Goal: Task Accomplishment & Management: Manage account settings

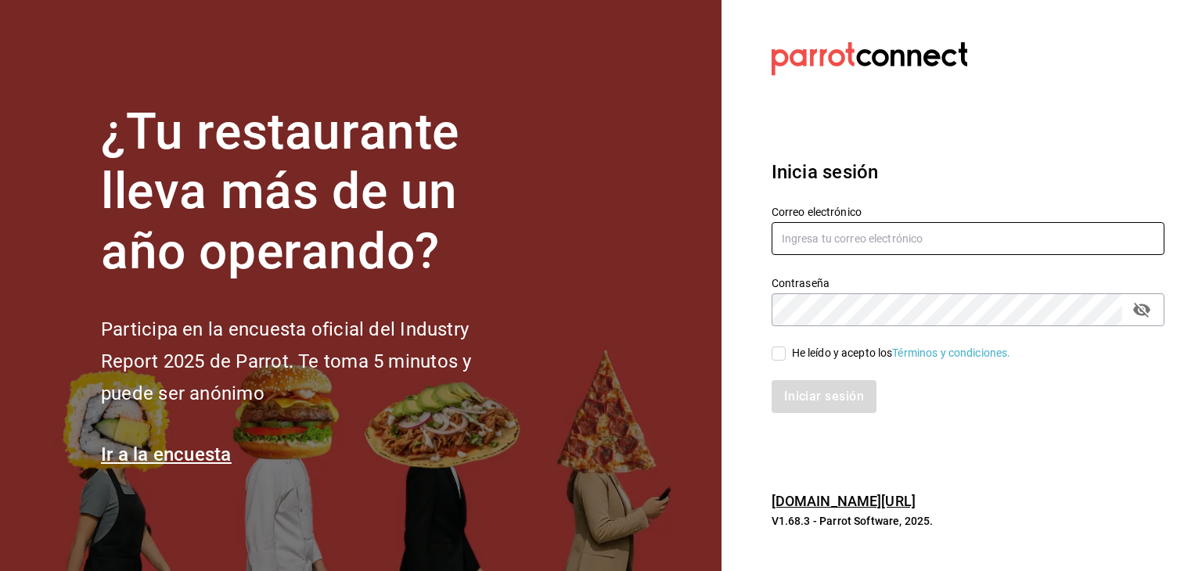
click at [832, 250] on input "text" at bounding box center [967, 238] width 393 height 33
paste input "multiuser@pickup.com"
type input "multiuser@pickup.com"
click at [783, 356] on input "He leído y acepto los Términos y condiciones." at bounding box center [778, 354] width 14 height 14
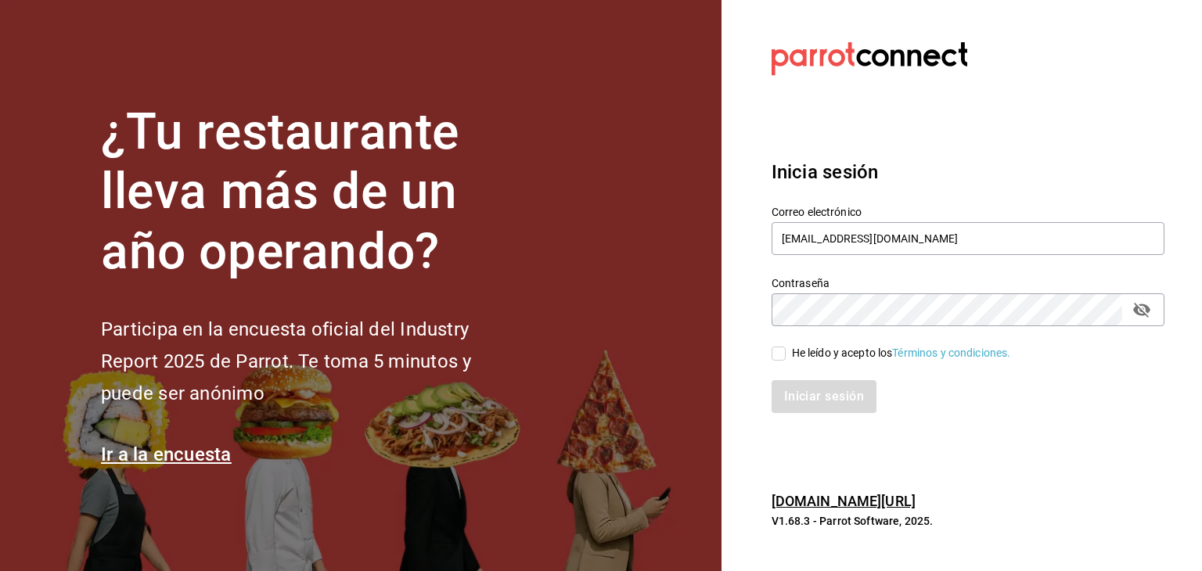
checkbox input "true"
drag, startPoint x: 791, startPoint y: 374, endPoint x: 790, endPoint y: 391, distance: 17.2
click at [791, 376] on div "Iniciar sesión" at bounding box center [958, 387] width 411 height 52
click at [789, 396] on button "Iniciar sesión" at bounding box center [824, 396] width 106 height 33
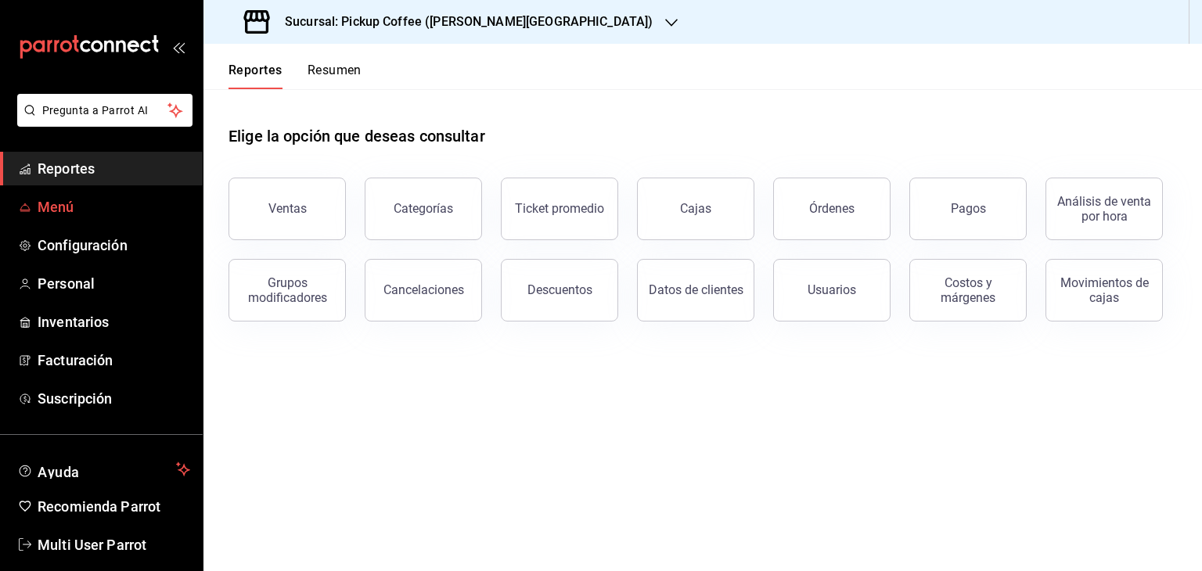
click at [97, 217] on span "Menú" at bounding box center [114, 206] width 153 height 21
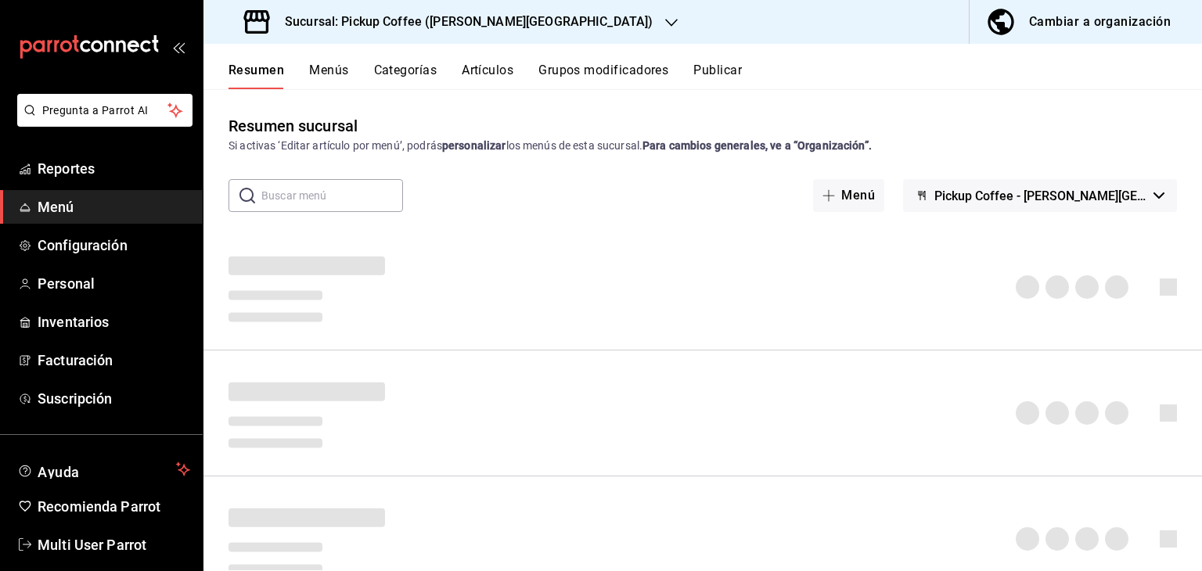
click at [483, 16] on h3 "Sucursal: Pickup Coffee ([PERSON_NAME][GEOGRAPHIC_DATA])" at bounding box center [462, 22] width 380 height 19
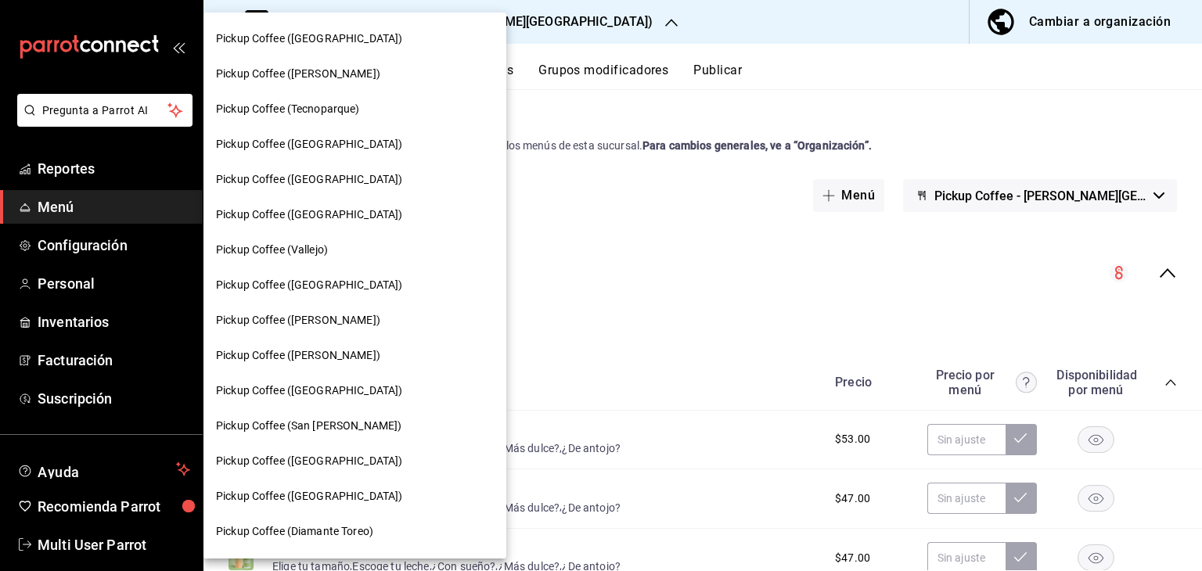
scroll to position [335, 0]
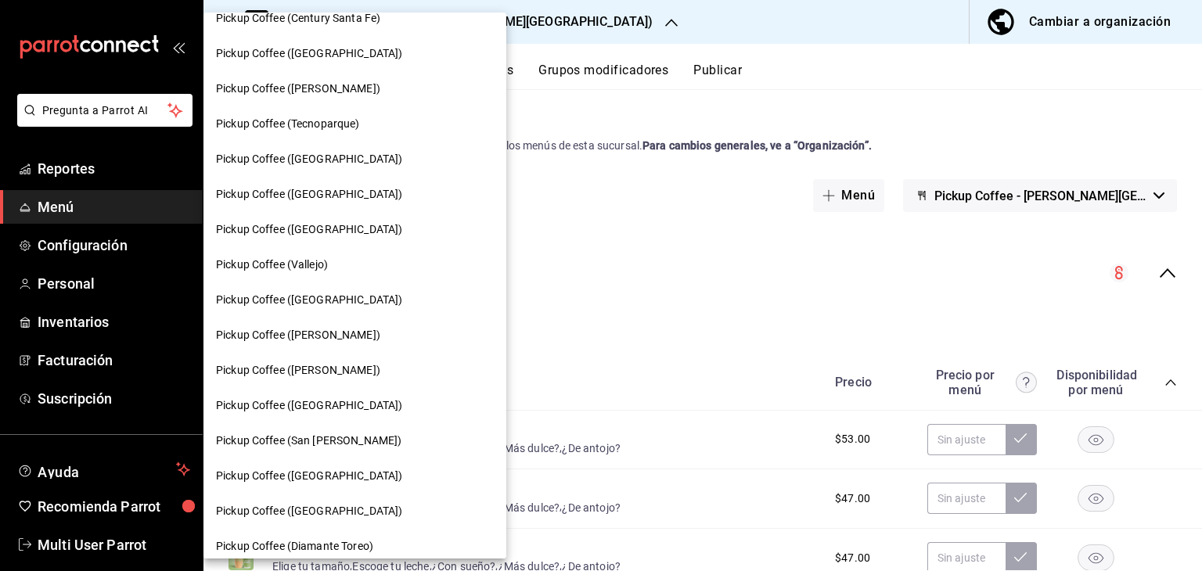
click at [530, 223] on div at bounding box center [601, 285] width 1202 height 571
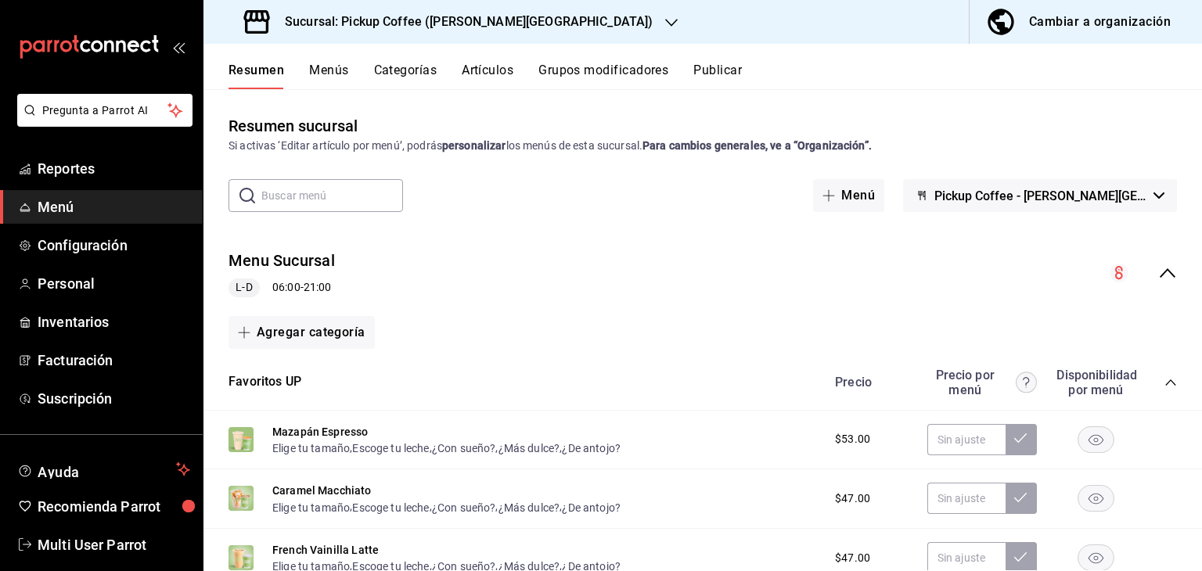
click at [454, 23] on h3 "Sucursal: Pickup Coffee ([PERSON_NAME][GEOGRAPHIC_DATA])" at bounding box center [462, 22] width 380 height 19
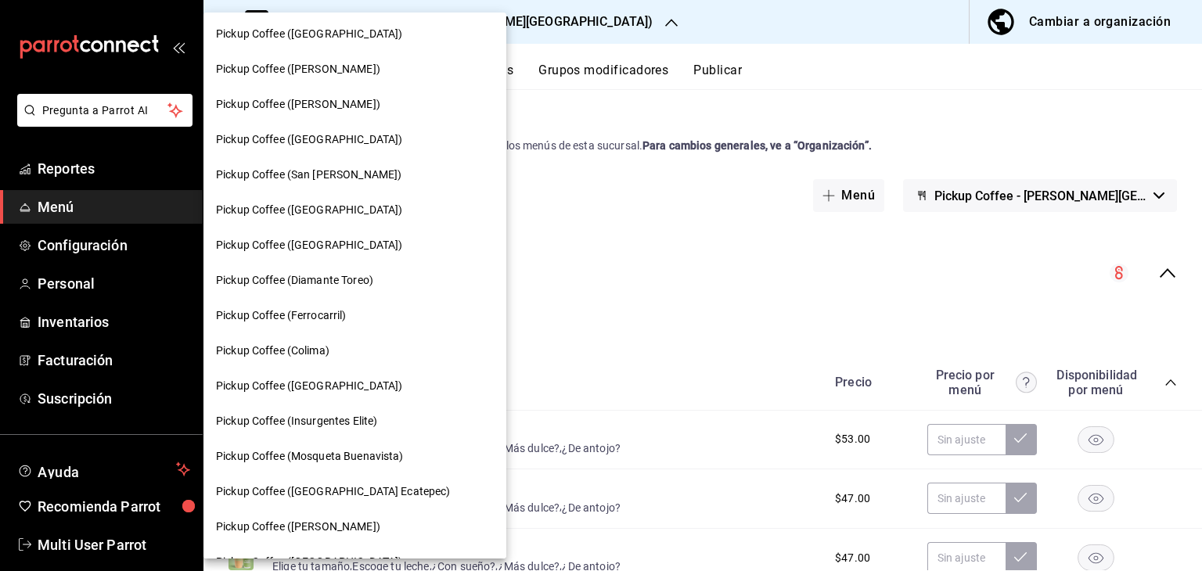
scroll to position [626, 0]
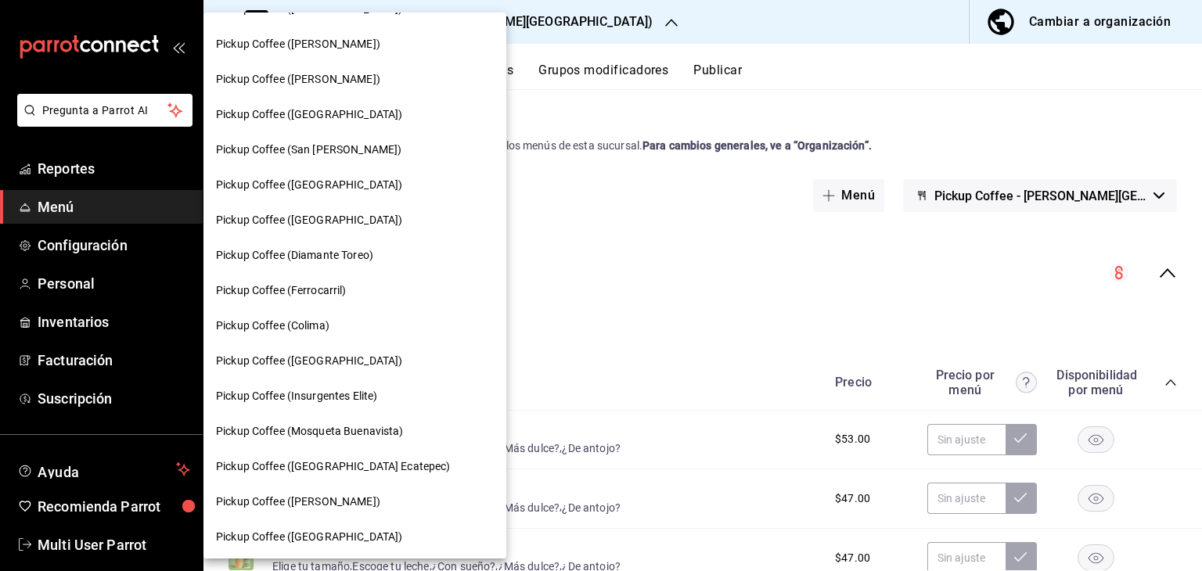
click at [344, 178] on span "Pickup Coffee ([GEOGRAPHIC_DATA])" at bounding box center [309, 185] width 186 height 16
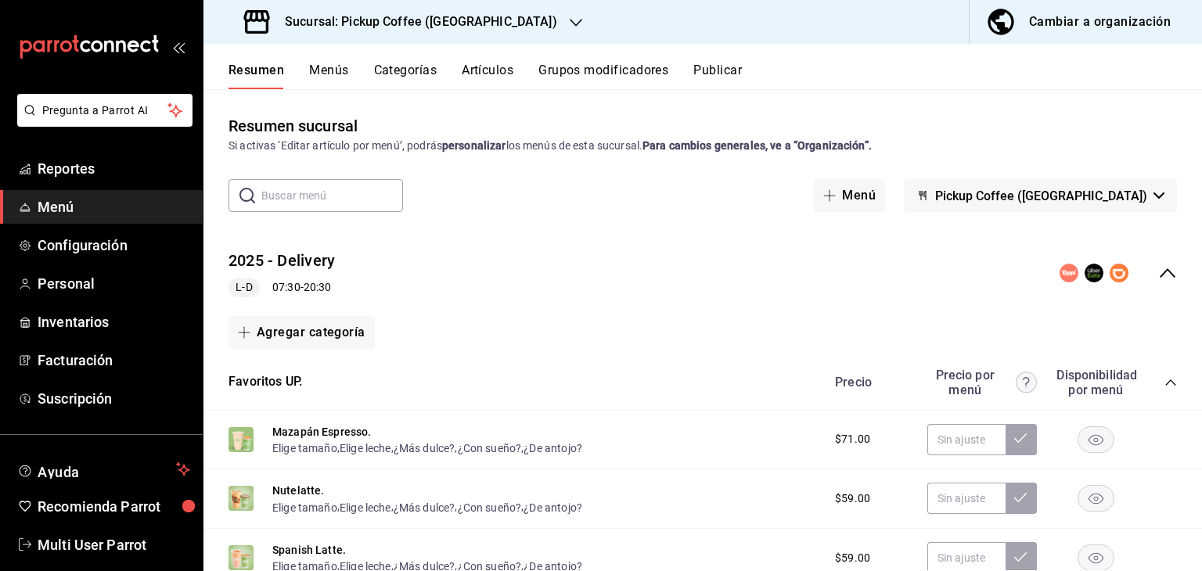
click at [296, 276] on div "2025 - Delivery L-D 07:30 - 20:30" at bounding box center [281, 274] width 106 height 48
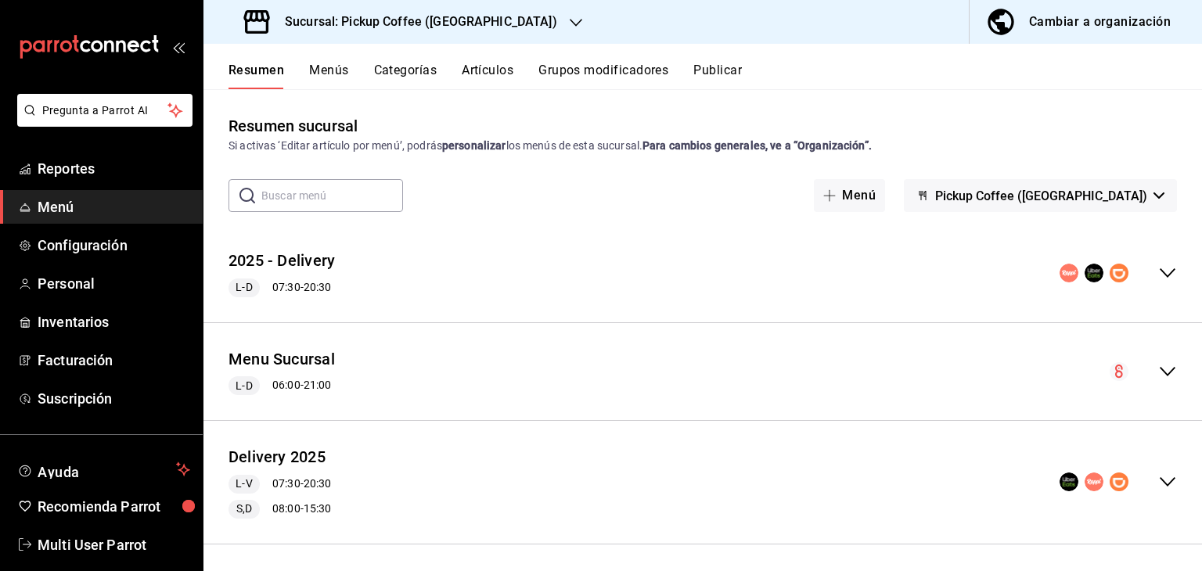
click at [296, 276] on div "2025 - Delivery L-D 07:30 - 20:30" at bounding box center [281, 274] width 106 height 48
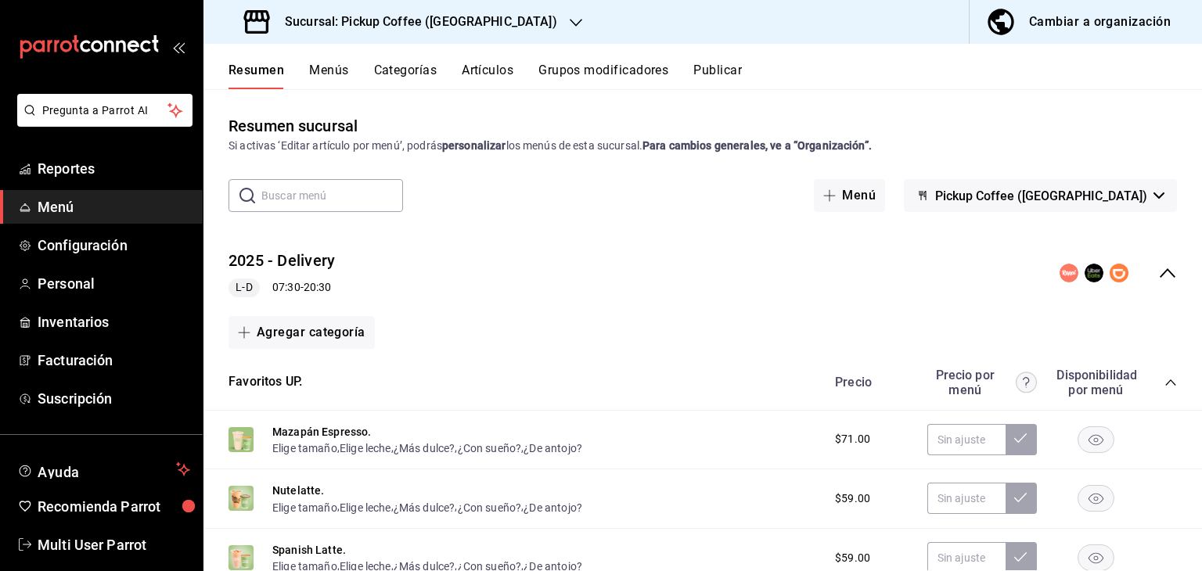
click at [296, 275] on div "2025 - Delivery L-D 07:30 - 20:30" at bounding box center [281, 274] width 106 height 48
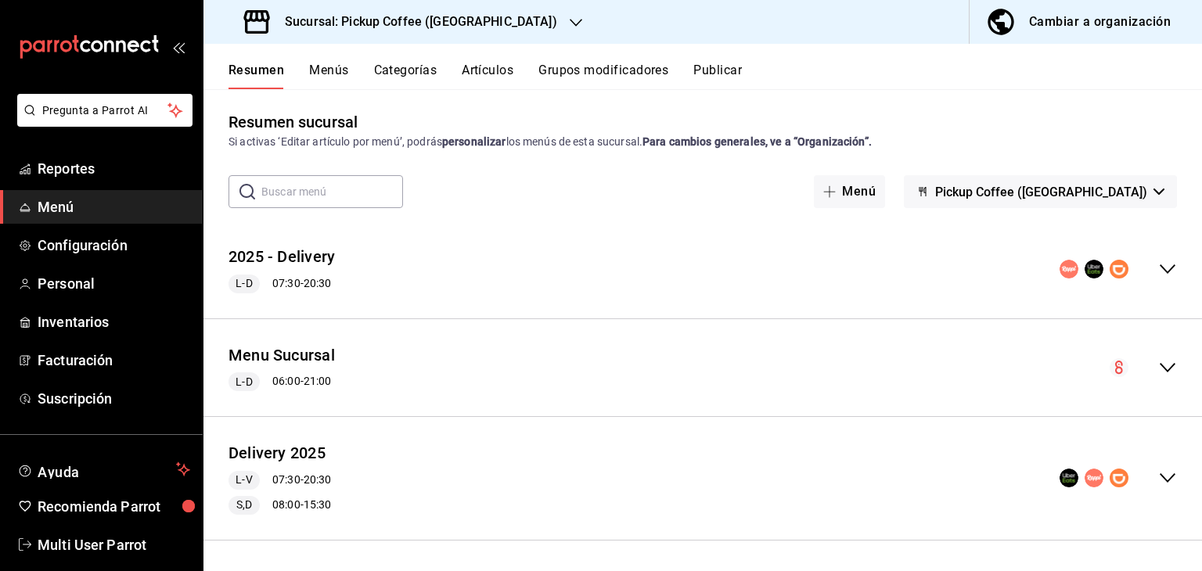
scroll to position [5, 0]
click at [1158, 468] on icon "collapse-menu-row" at bounding box center [1167, 477] width 19 height 19
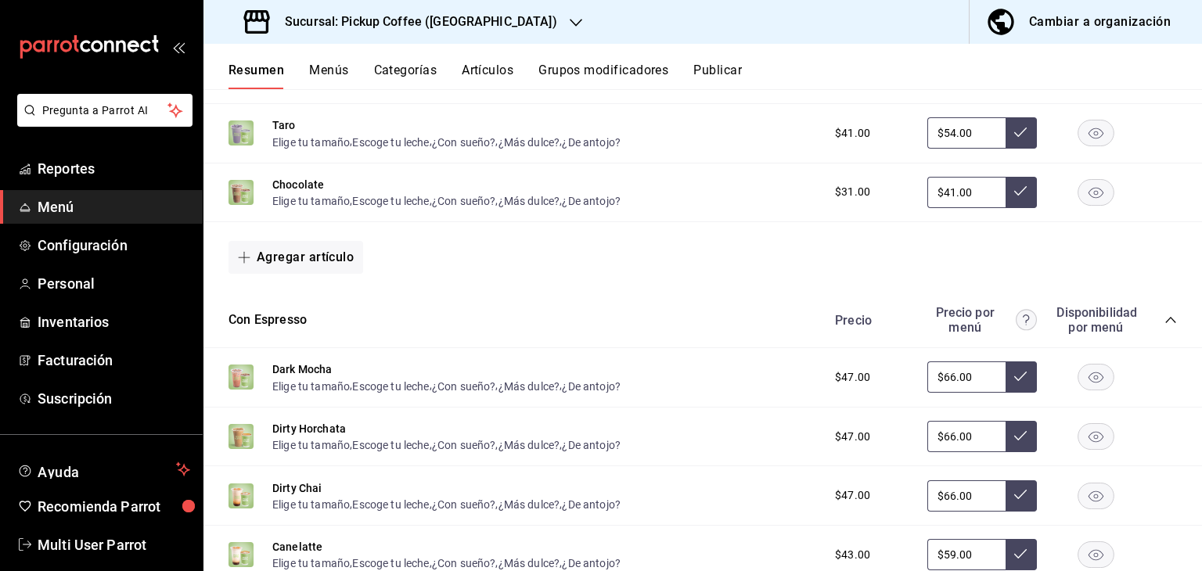
scroll to position [781, 0]
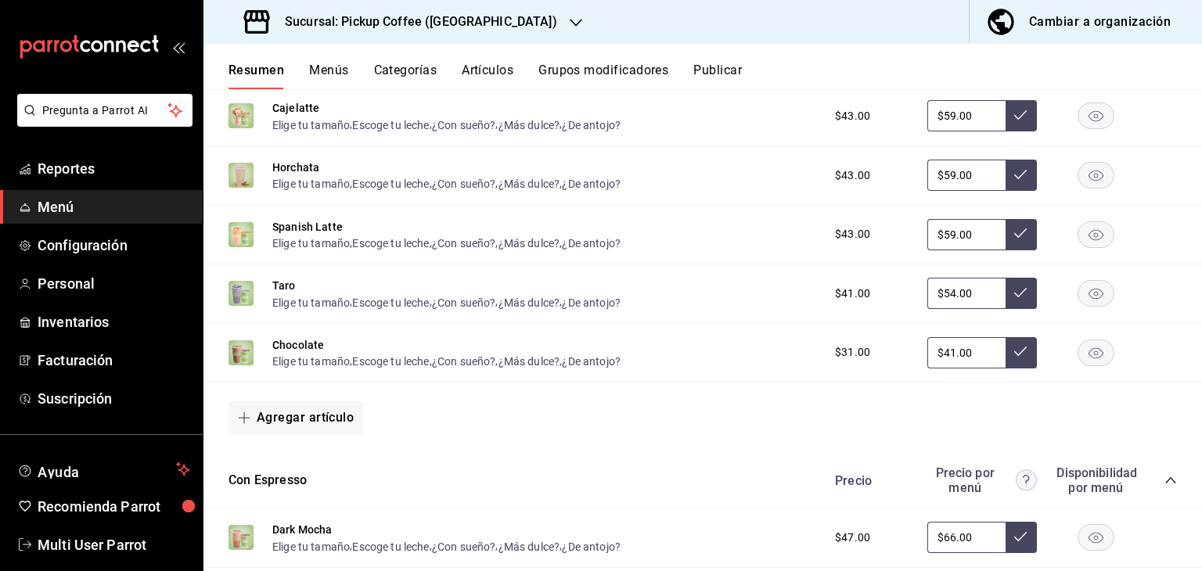
click at [322, 68] on button "Menús" at bounding box center [328, 76] width 39 height 27
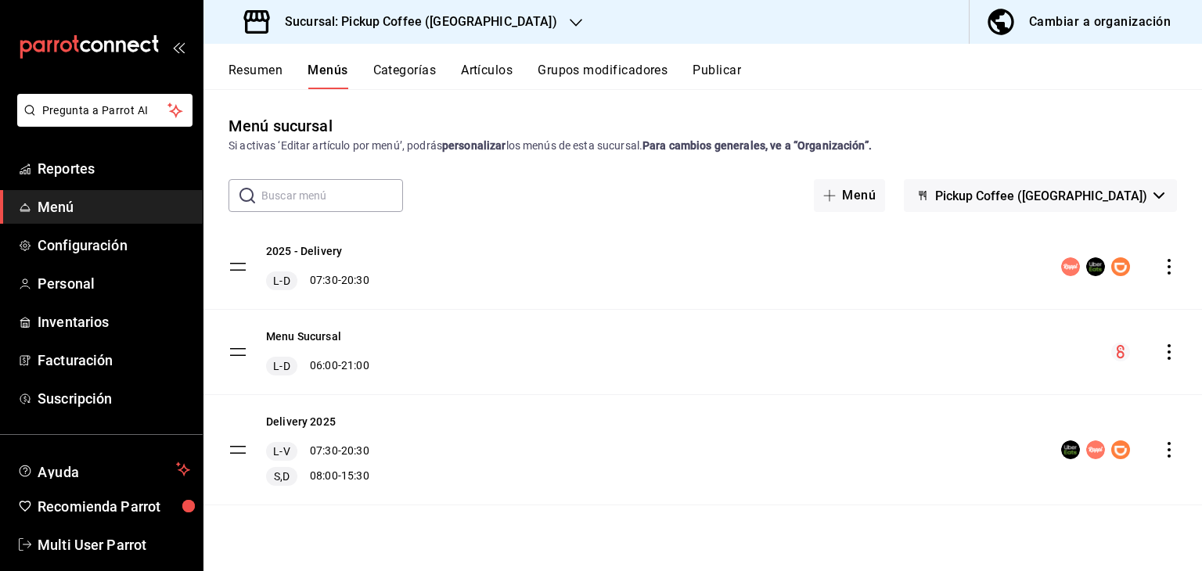
click at [487, 146] on strong "personalizar" at bounding box center [474, 145] width 64 height 13
click at [1071, 197] on span "Pickup Coffee ([GEOGRAPHIC_DATA])" at bounding box center [1041, 196] width 212 height 15
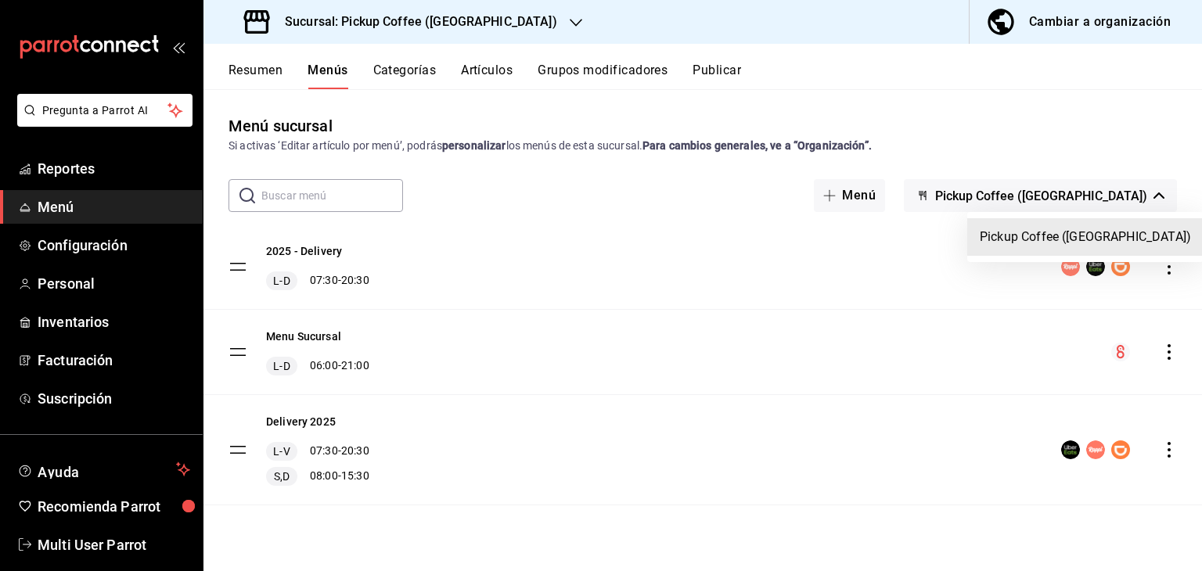
click at [1071, 197] on div at bounding box center [601, 285] width 1202 height 571
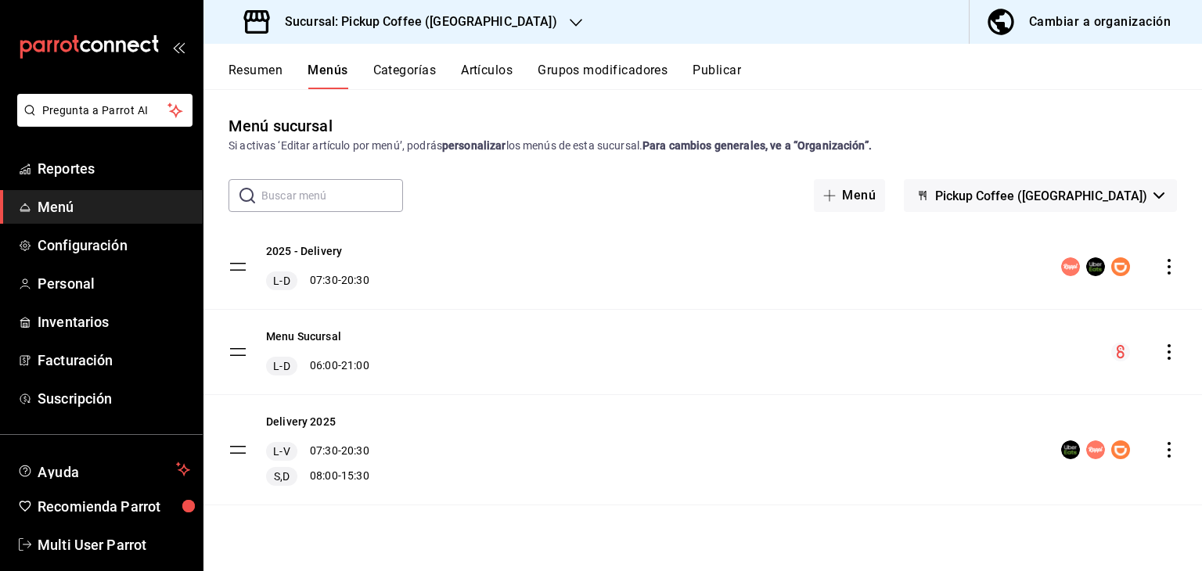
click at [1162, 451] on icon "actions" at bounding box center [1169, 450] width 16 height 16
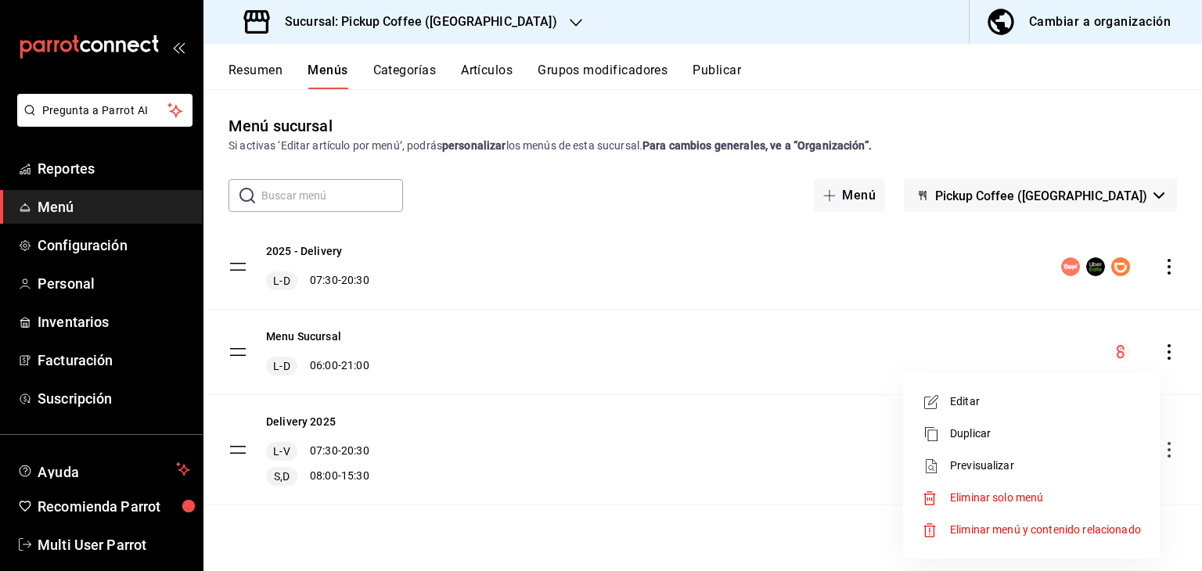
click at [1054, 403] on span "Editar" at bounding box center [1045, 401] width 191 height 16
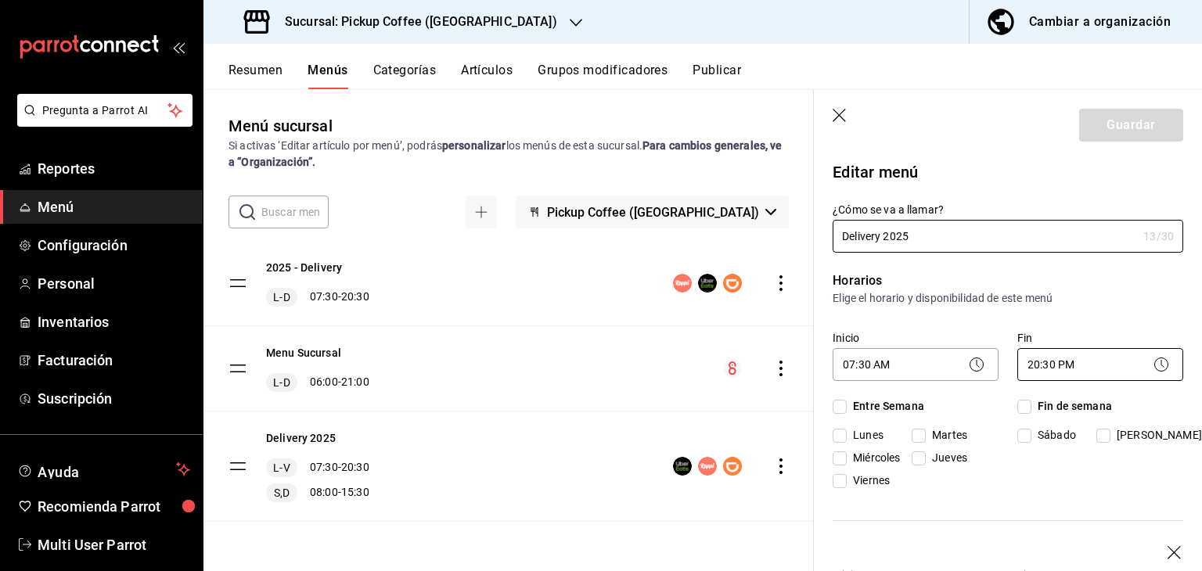
checkbox input "true"
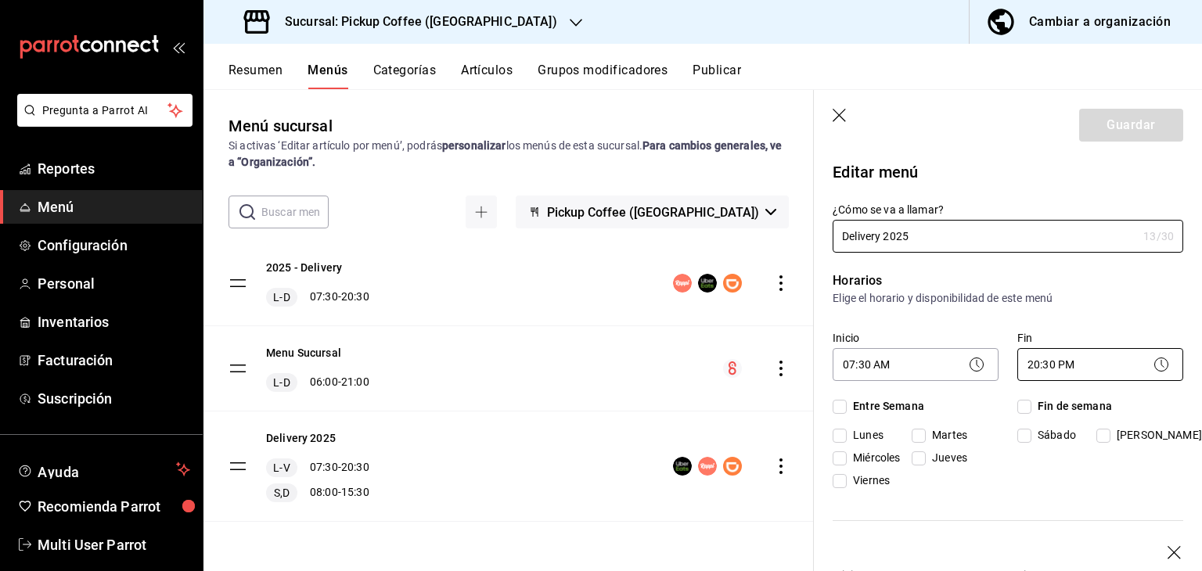
checkbox input "true"
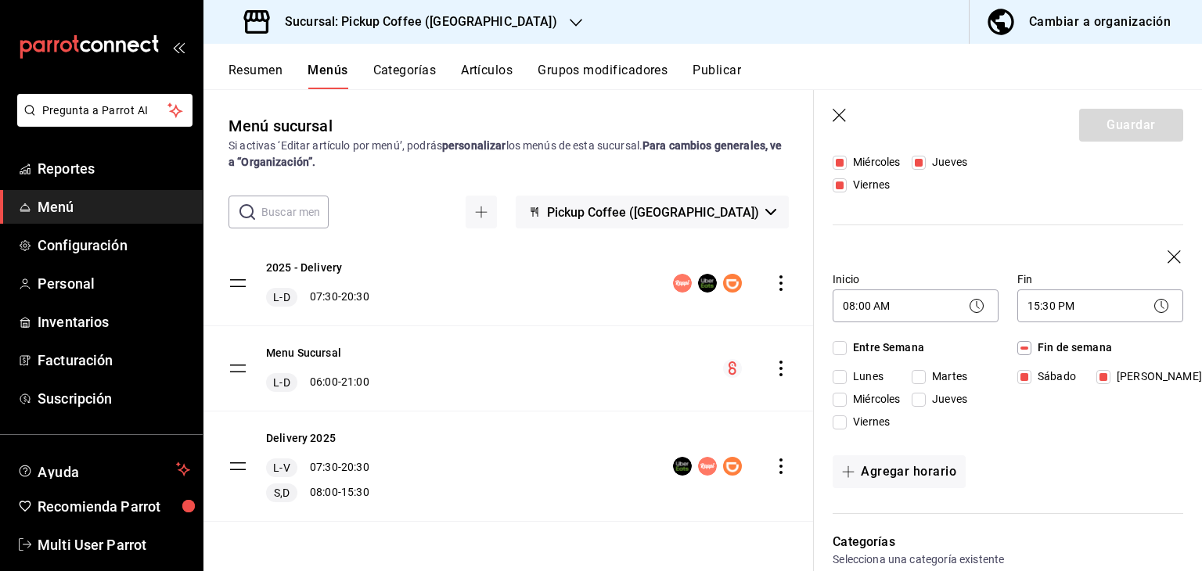
scroll to position [139, 0]
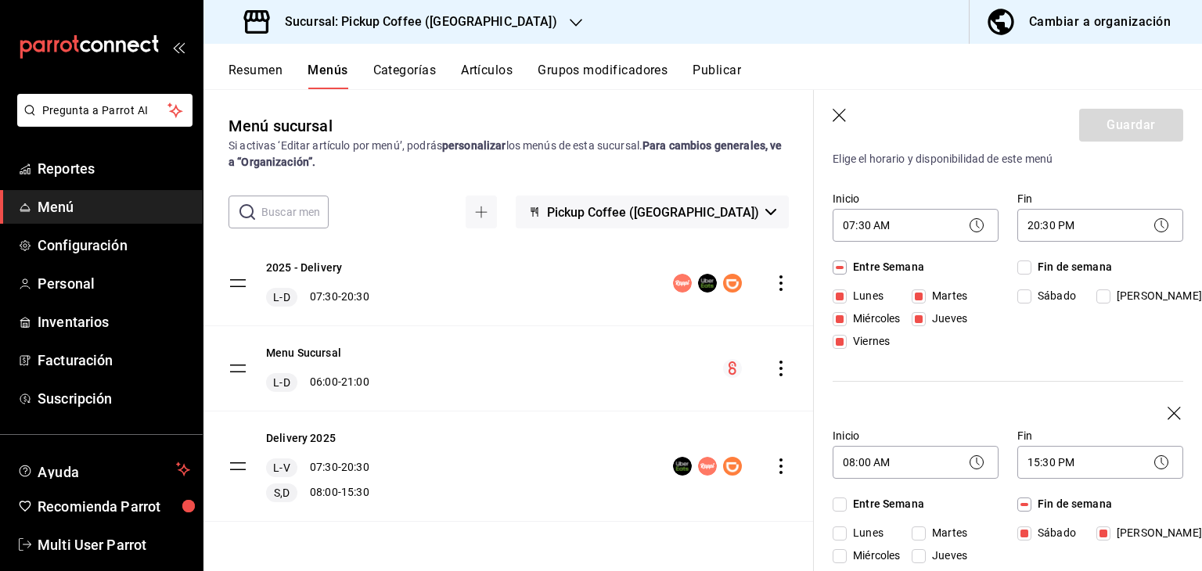
click at [837, 126] on header "Guardar" at bounding box center [1008, 122] width 388 height 64
click at [846, 107] on header "Guardar" at bounding box center [1008, 122] width 388 height 64
click at [842, 112] on icon "button" at bounding box center [838, 115] width 13 height 13
checkbox input "false"
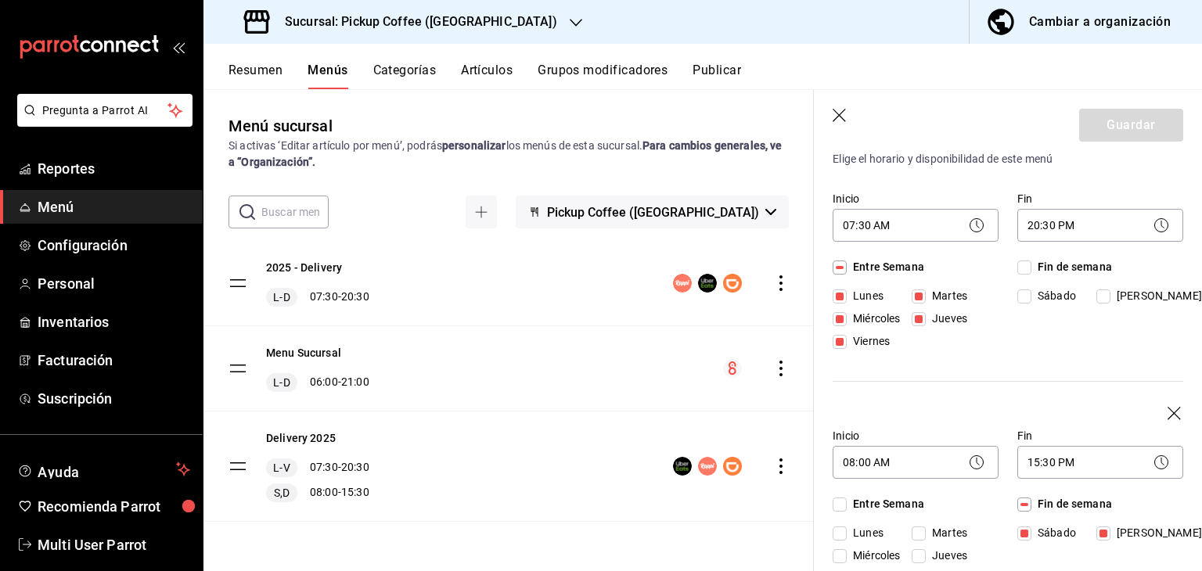
checkbox input "false"
type input "1756209482287"
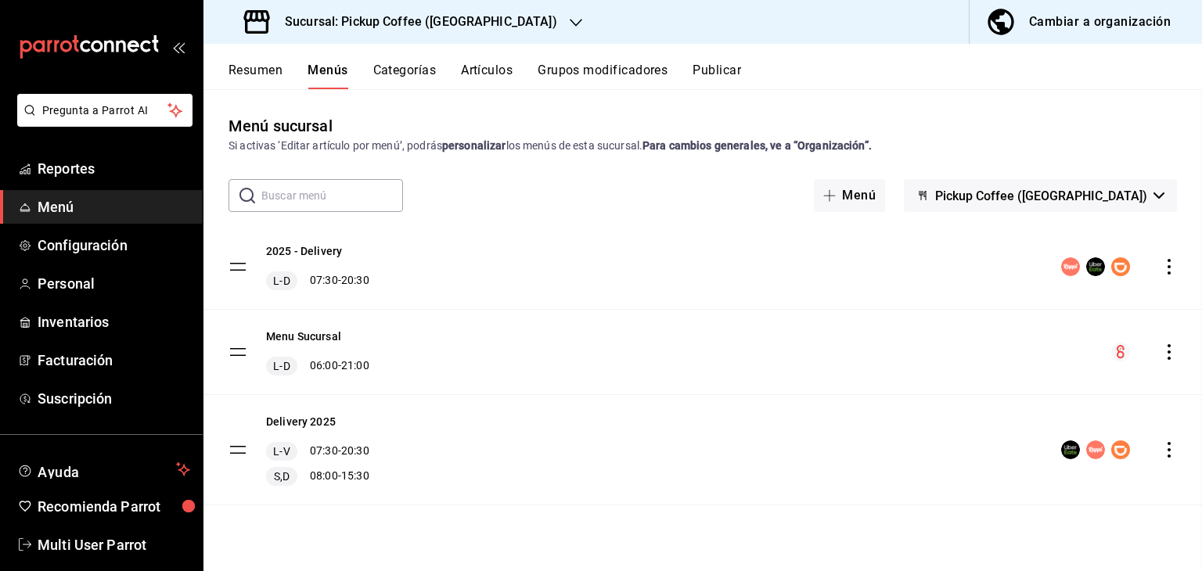
checkbox input "false"
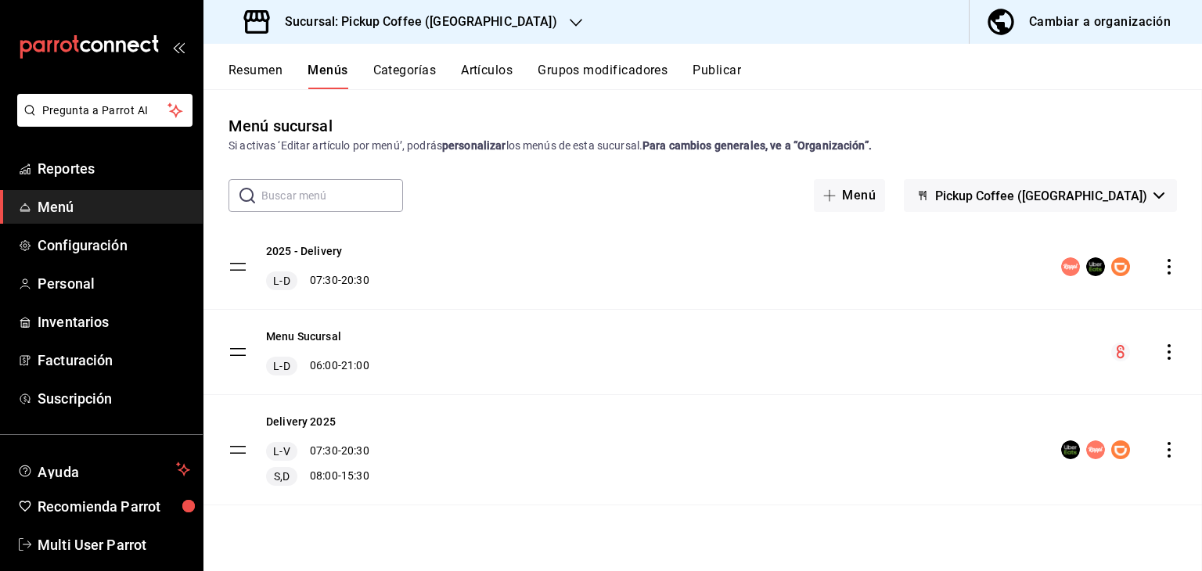
checkbox input "false"
click at [1164, 446] on icon "actions" at bounding box center [1169, 450] width 16 height 16
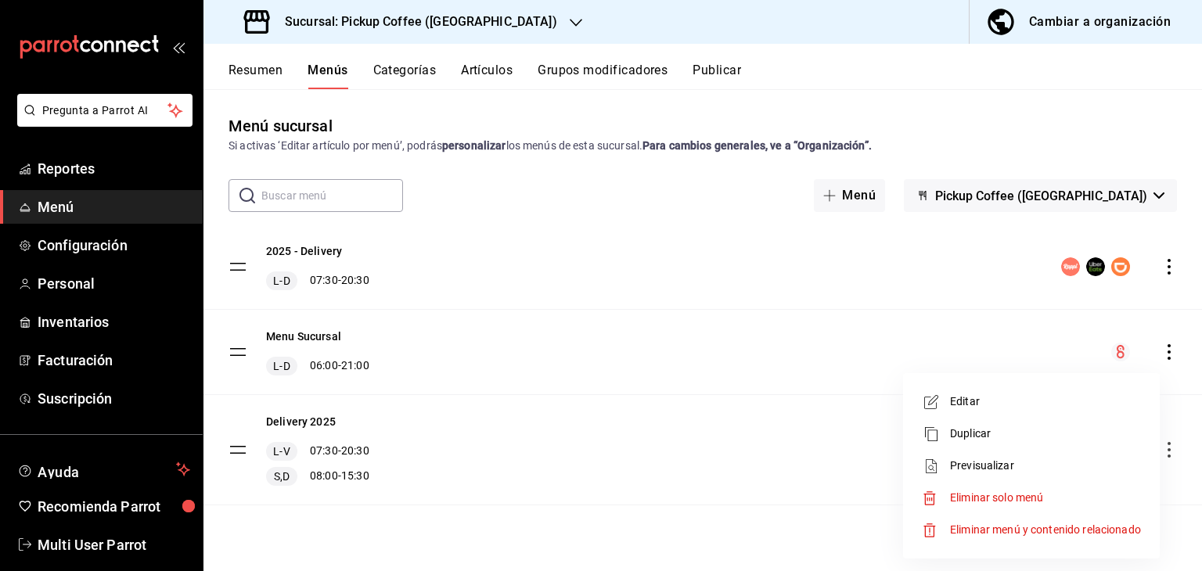
click at [1032, 458] on span "Previsualizar" at bounding box center [1045, 466] width 191 height 16
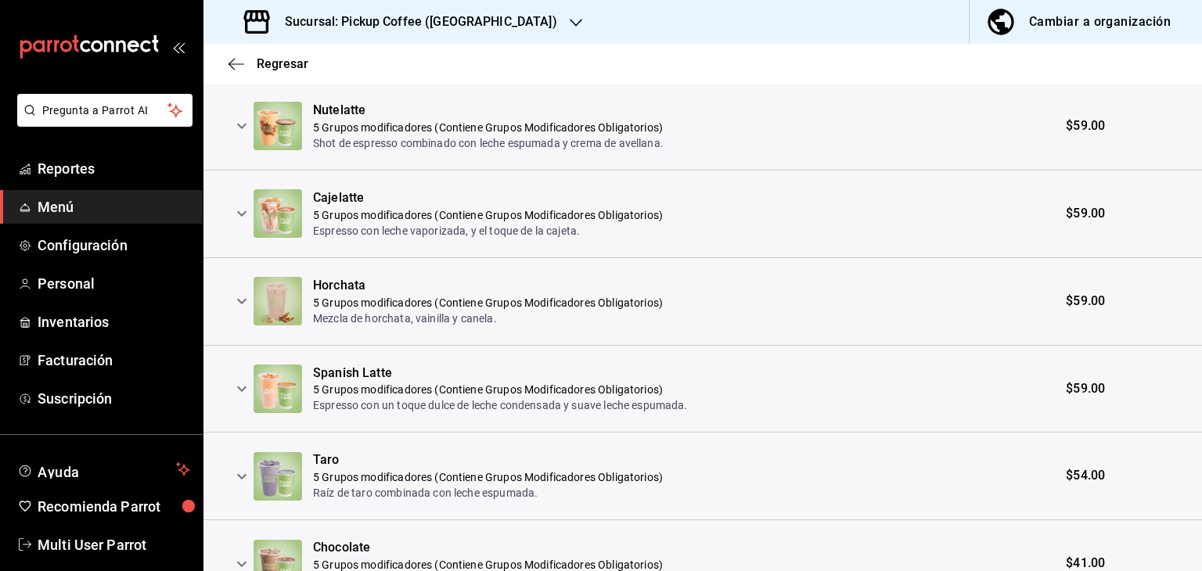
scroll to position [745, 0]
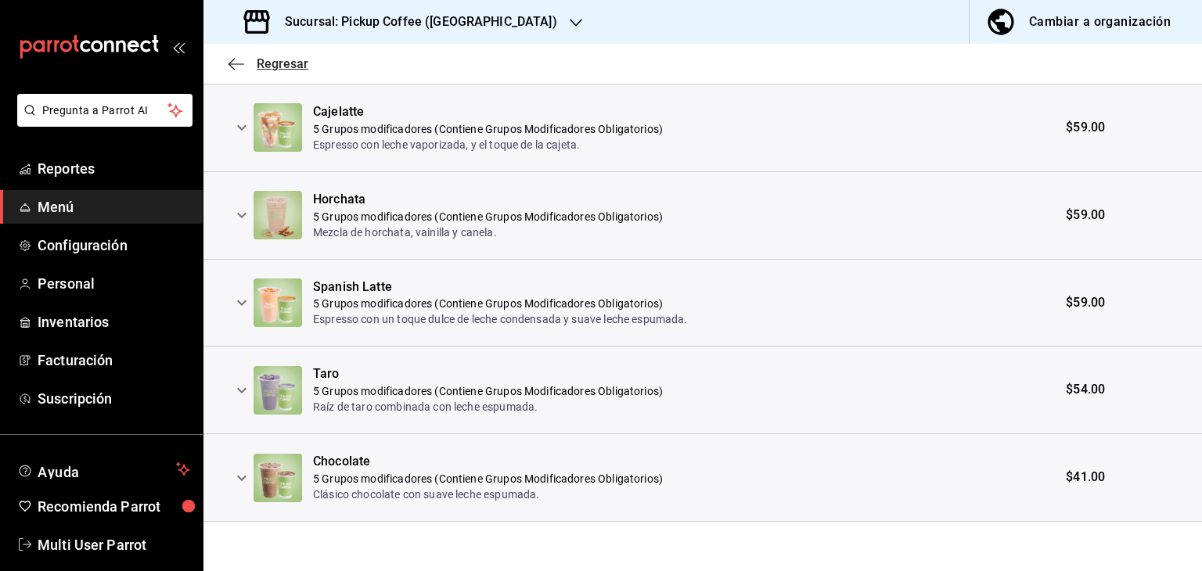
click at [243, 62] on icon "button" at bounding box center [236, 64] width 16 height 14
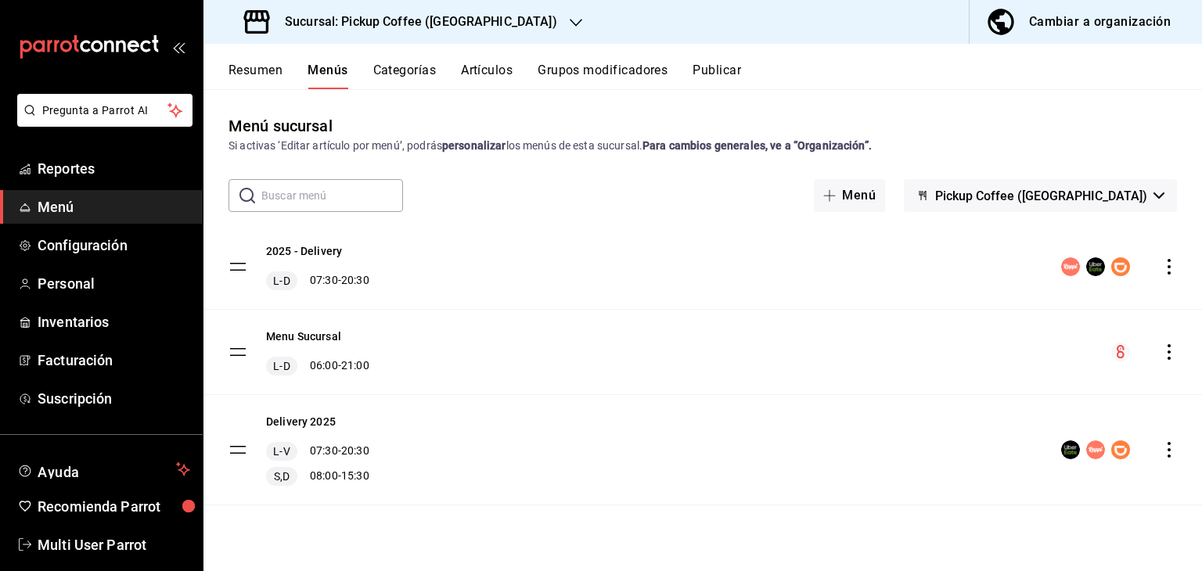
click at [713, 72] on button "Publicar" at bounding box center [716, 76] width 48 height 27
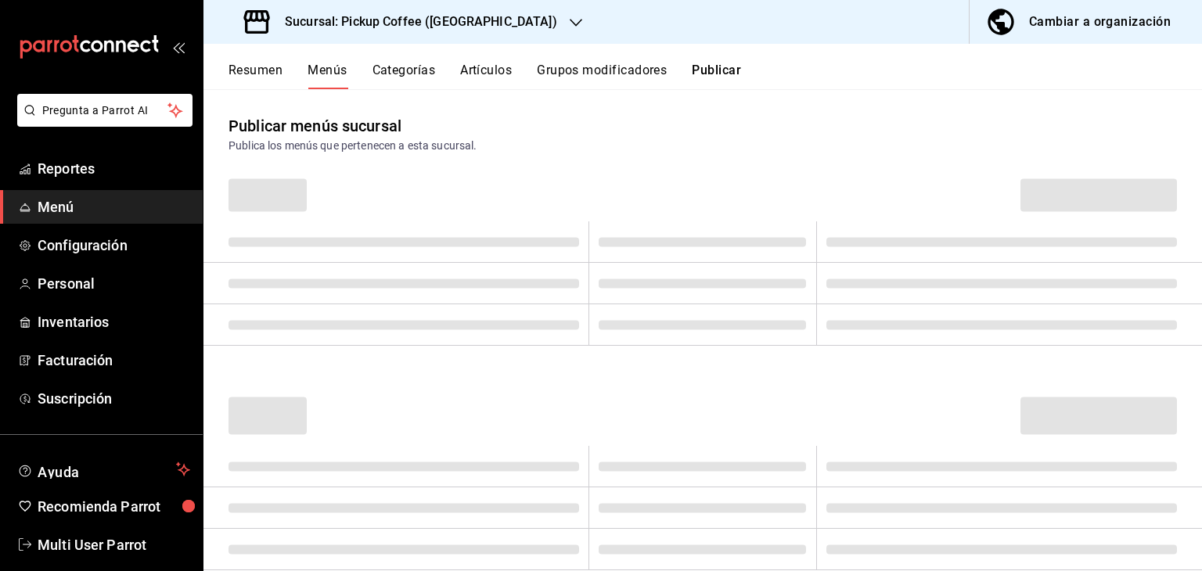
click at [666, 63] on button "Grupos modificadores" at bounding box center [602, 76] width 130 height 27
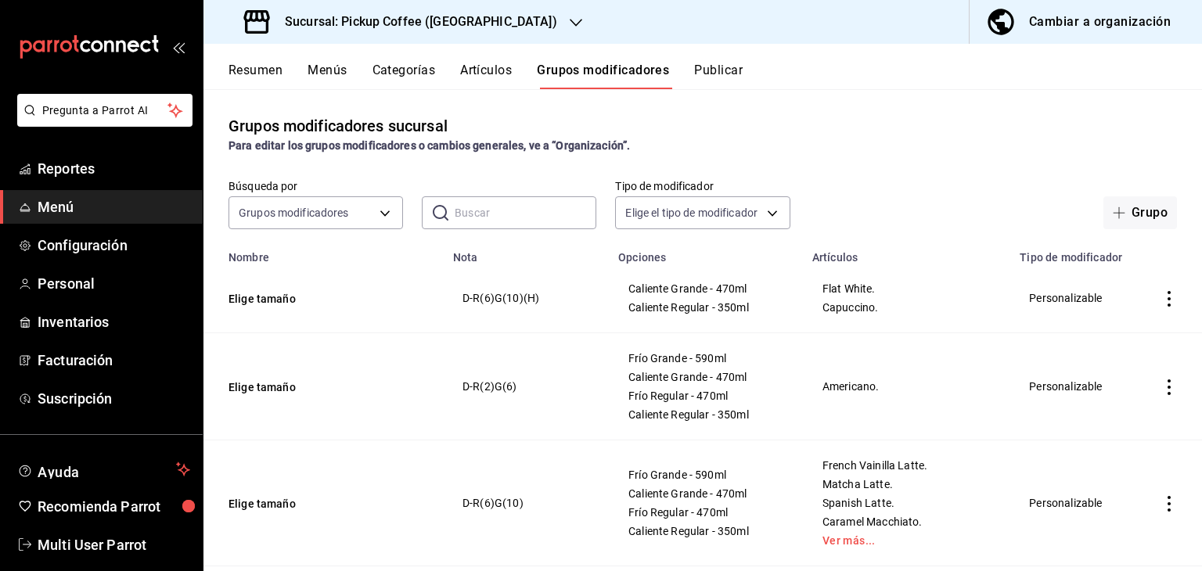
click at [503, 74] on button "Artículos" at bounding box center [486, 76] width 52 height 27
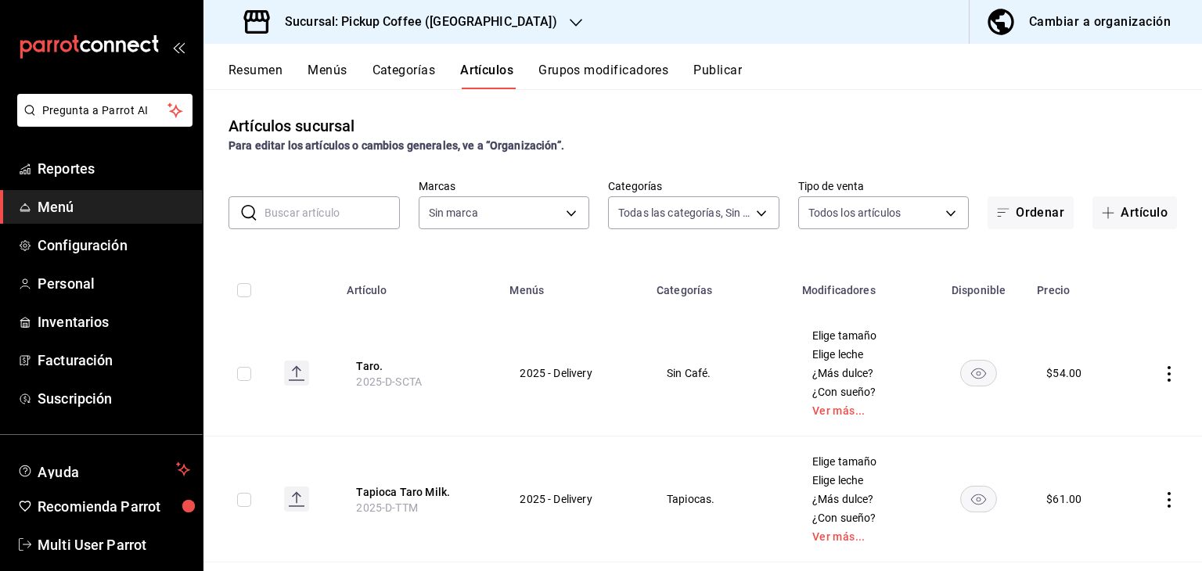
click at [422, 63] on button "Categorías" at bounding box center [403, 76] width 63 height 27
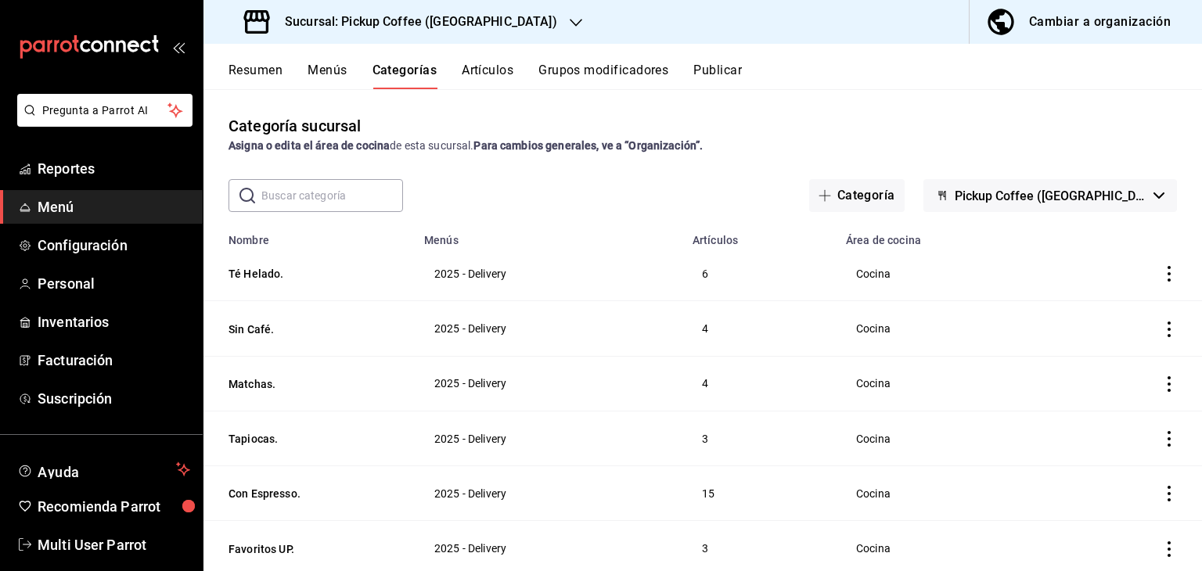
click at [343, 70] on button "Menús" at bounding box center [326, 76] width 39 height 27
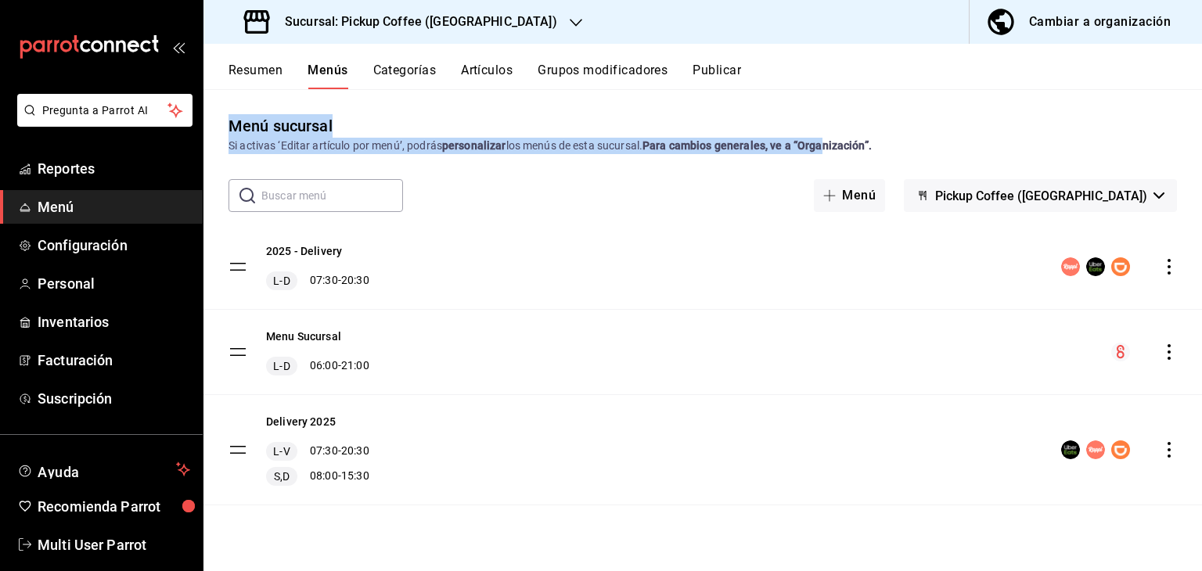
drag, startPoint x: 232, startPoint y: 120, endPoint x: 832, endPoint y: 148, distance: 600.6
click at [832, 148] on div "Menú sucursal Si activas ‘Editar artículo por menú’, podrás personalizar los me…" at bounding box center [702, 134] width 998 height 40
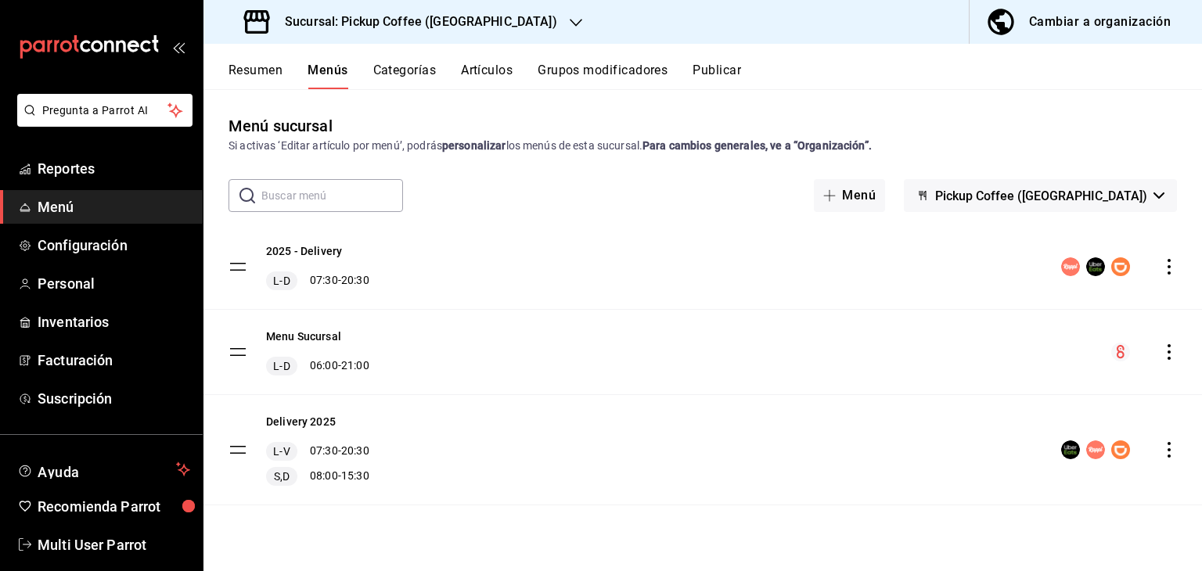
click at [431, 477] on div "Delivery 2025 L-V 07:30 - 20:30 S,D 08:00 - 15:30" at bounding box center [702, 450] width 998 height 110
click at [238, 446] on tbody "2025 - Delivery [PERSON_NAME] 07:30 - 20:30 Menu Sucursal [PERSON_NAME] 06:00 -…" at bounding box center [702, 365] width 998 height 281
click at [1169, 442] on icon "actions" at bounding box center [1168, 450] width 3 height 16
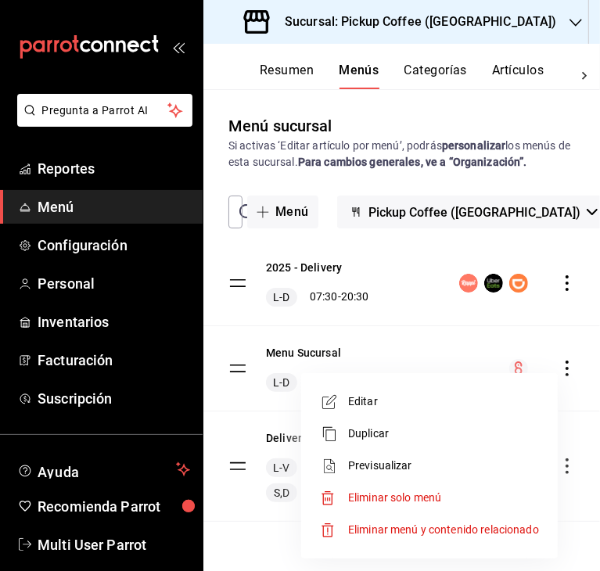
click at [175, 50] on div at bounding box center [300, 285] width 600 height 571
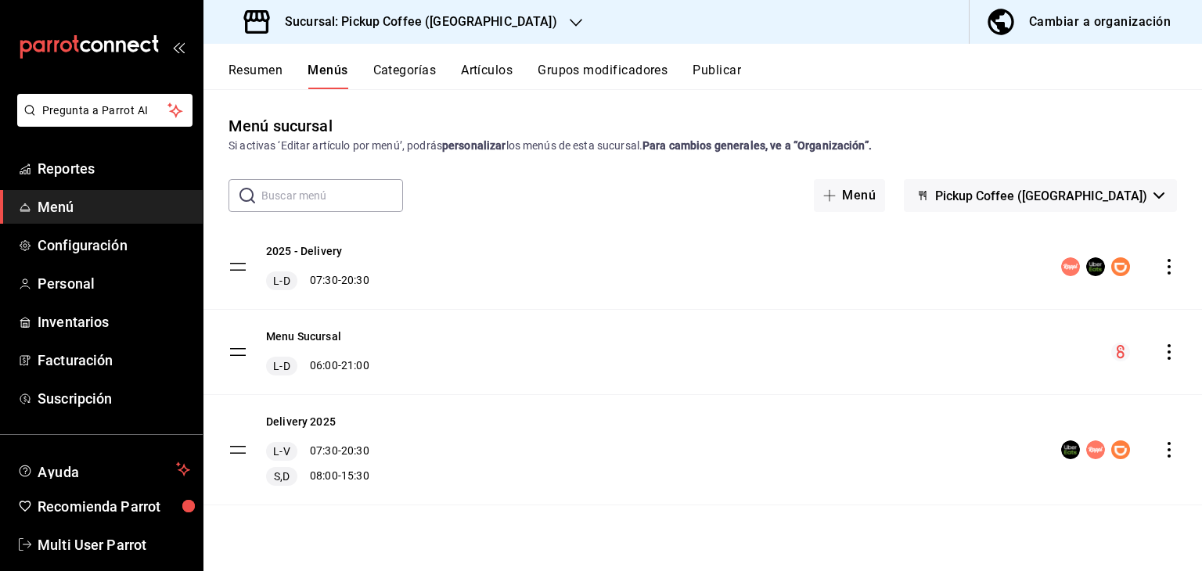
click at [1165, 445] on icon "actions" at bounding box center [1169, 450] width 16 height 16
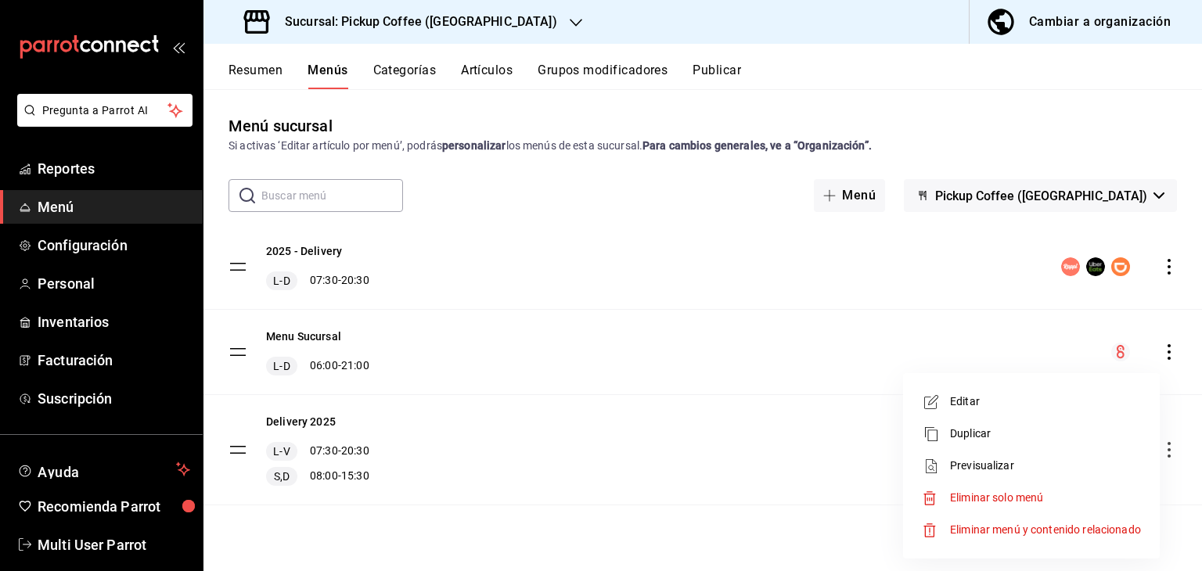
click at [871, 338] on div at bounding box center [601, 285] width 1202 height 571
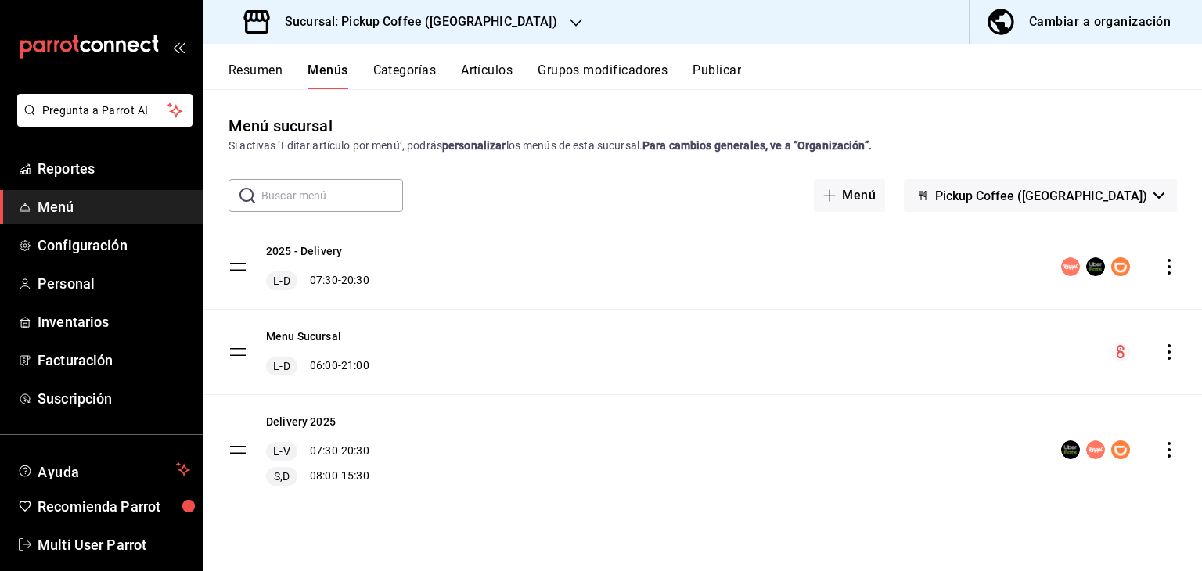
click at [1173, 454] on icon "actions" at bounding box center [1169, 450] width 16 height 16
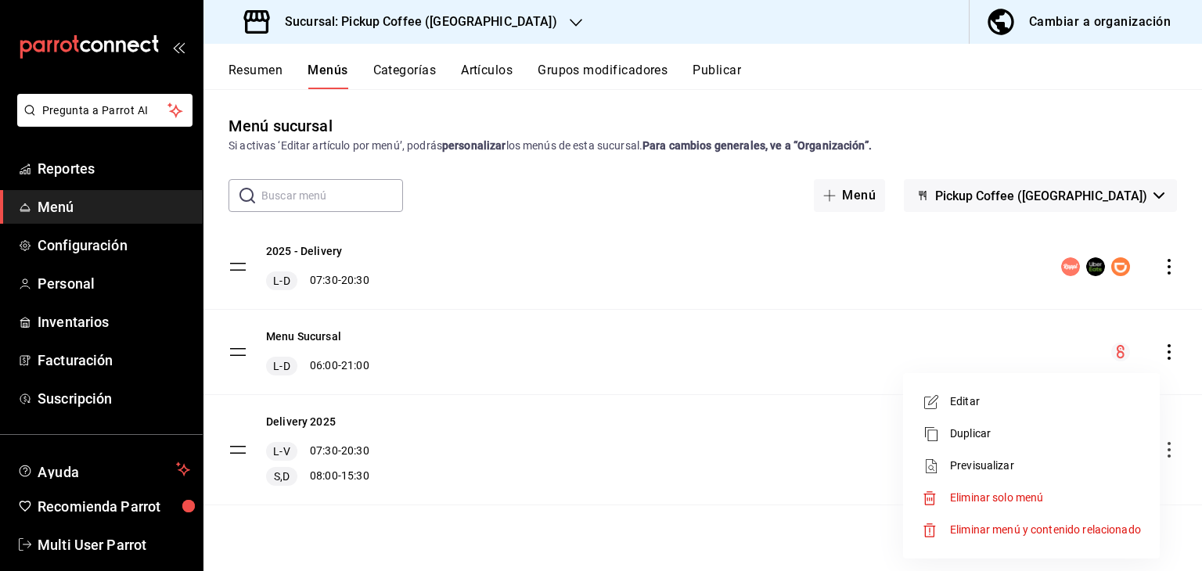
click at [976, 393] on span "Editar" at bounding box center [1045, 401] width 191 height 16
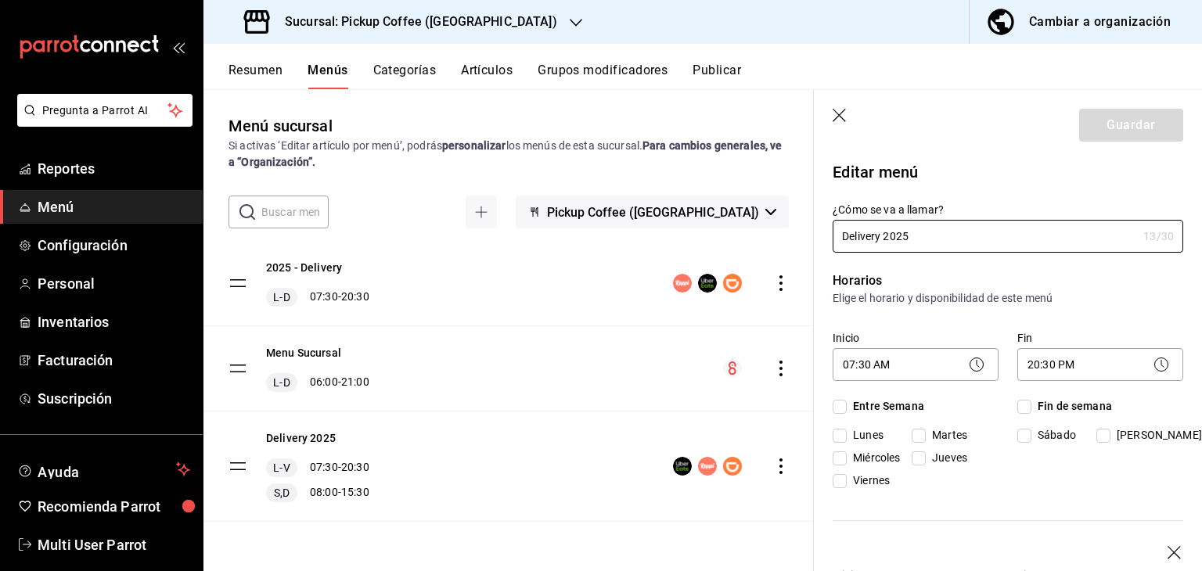
checkbox input "true"
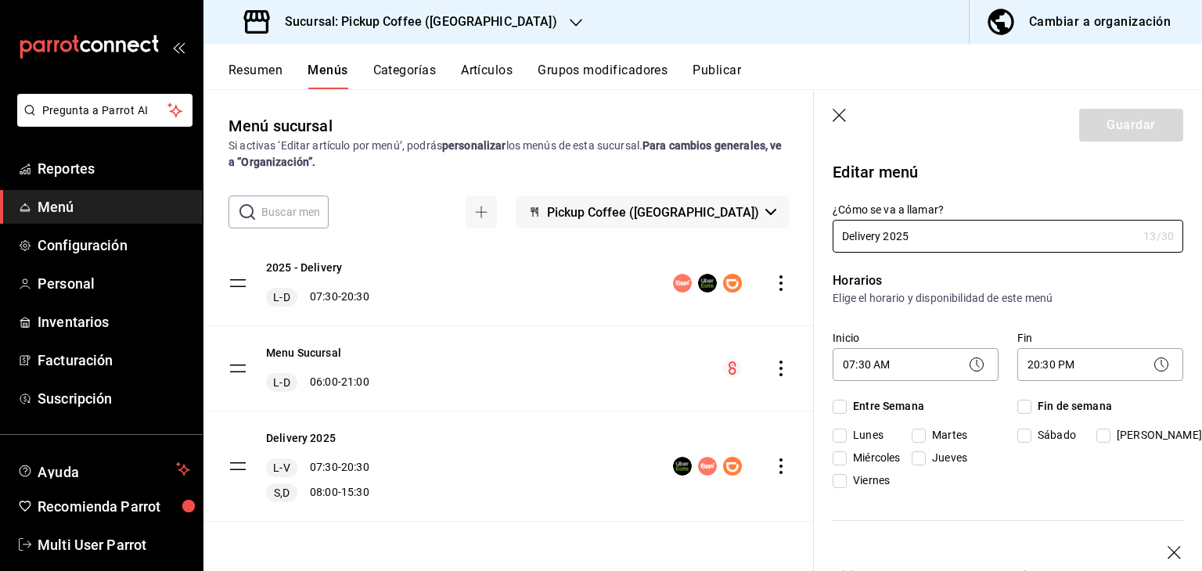
checkbox input "true"
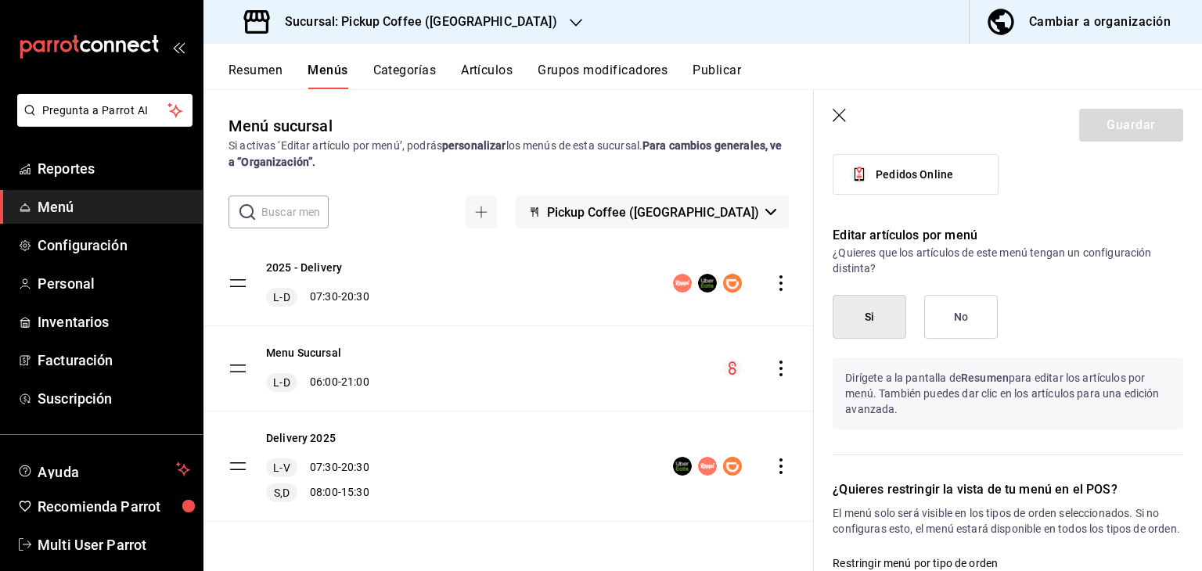
scroll to position [1291, 0]
click at [839, 111] on icon "button" at bounding box center [840, 117] width 16 height 16
checkbox input "false"
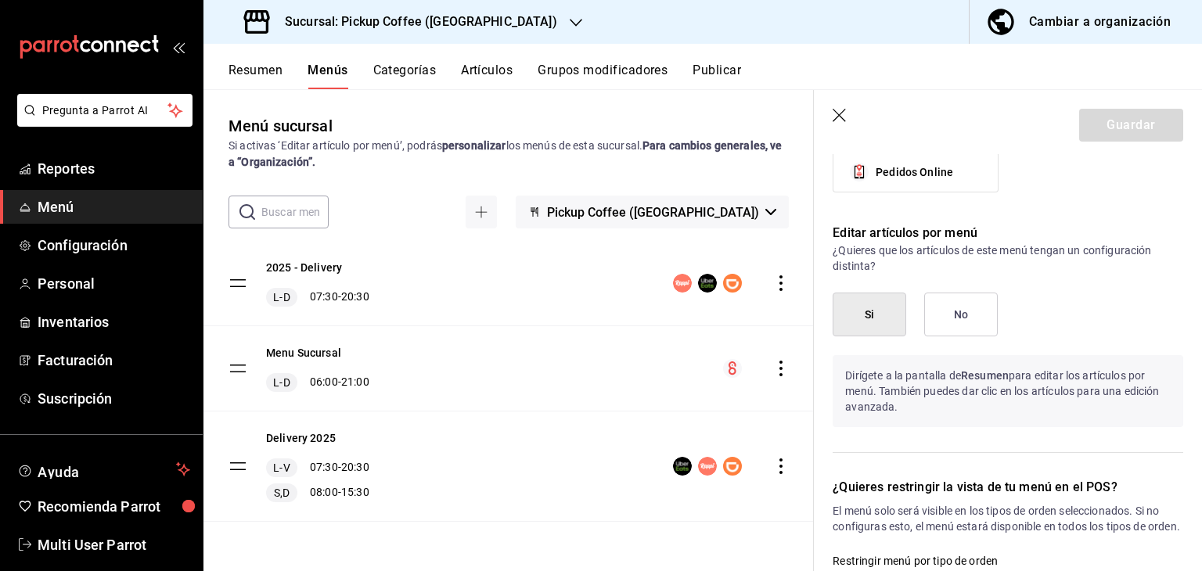
type input "1756209913331"
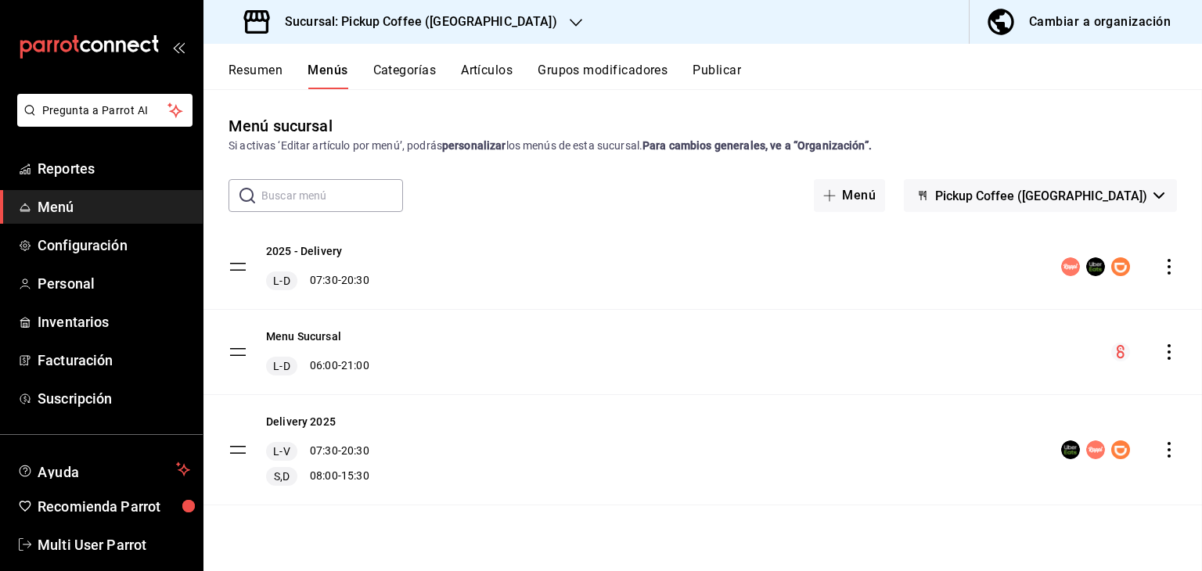
click at [839, 111] on main "Menú sucursal Si activas ‘Editar artículo por menú’, podrás personalizar los me…" at bounding box center [702, 330] width 998 height 482
checkbox input "false"
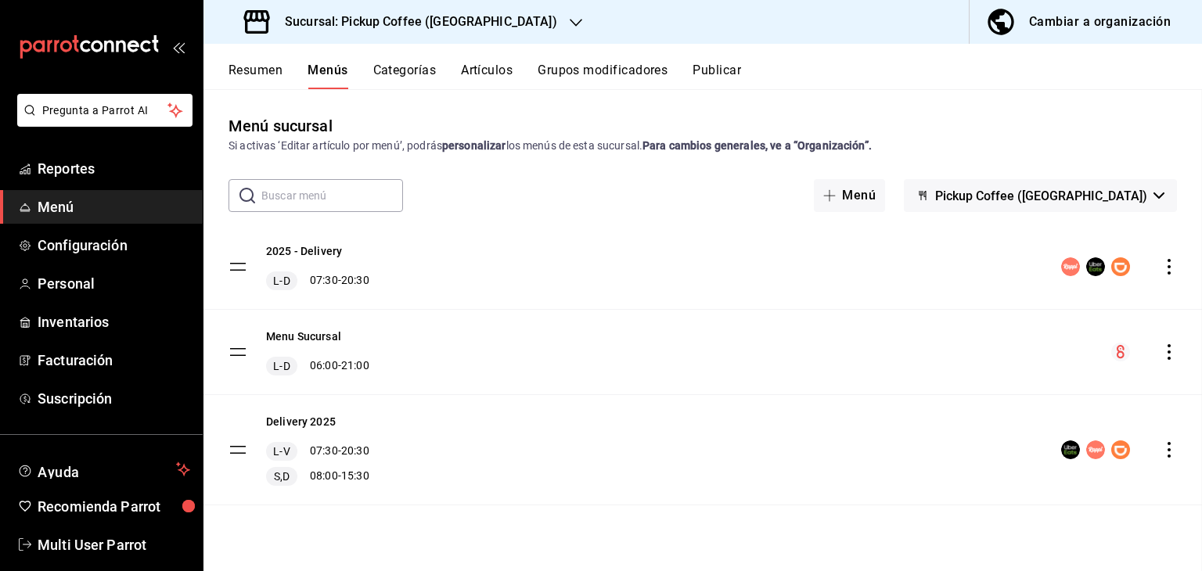
checkbox input "false"
click at [456, 23] on h3 "Sucursal: Pickup Coffee ([GEOGRAPHIC_DATA])" at bounding box center [414, 22] width 285 height 19
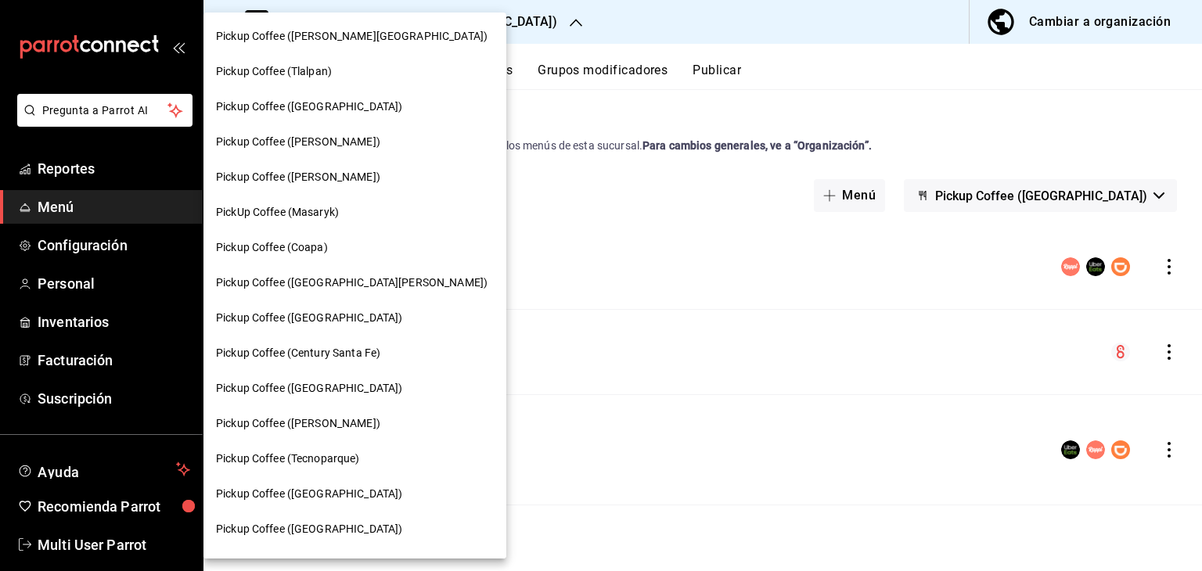
click at [320, 217] on span "PickUp Coffee (Masaryk)" at bounding box center [277, 212] width 123 height 16
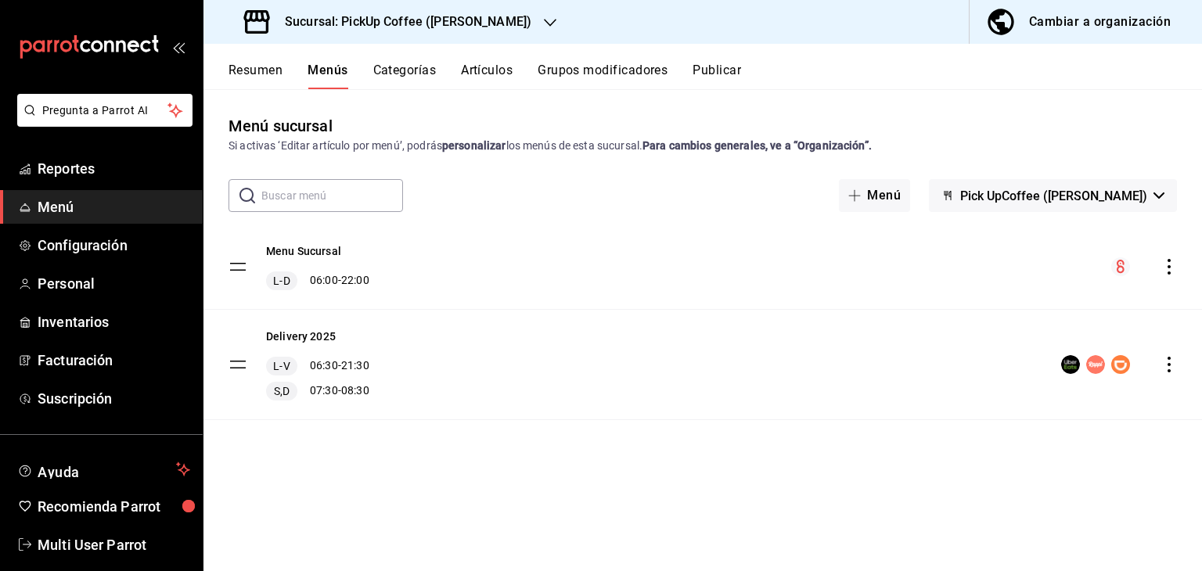
scroll to position [0, 0]
drag, startPoint x: 431, startPoint y: 15, endPoint x: 417, endPoint y: 9, distance: 15.1
click at [417, 9] on div "Sucursal: PickUp Coffee ([PERSON_NAME])" at bounding box center [389, 22] width 347 height 44
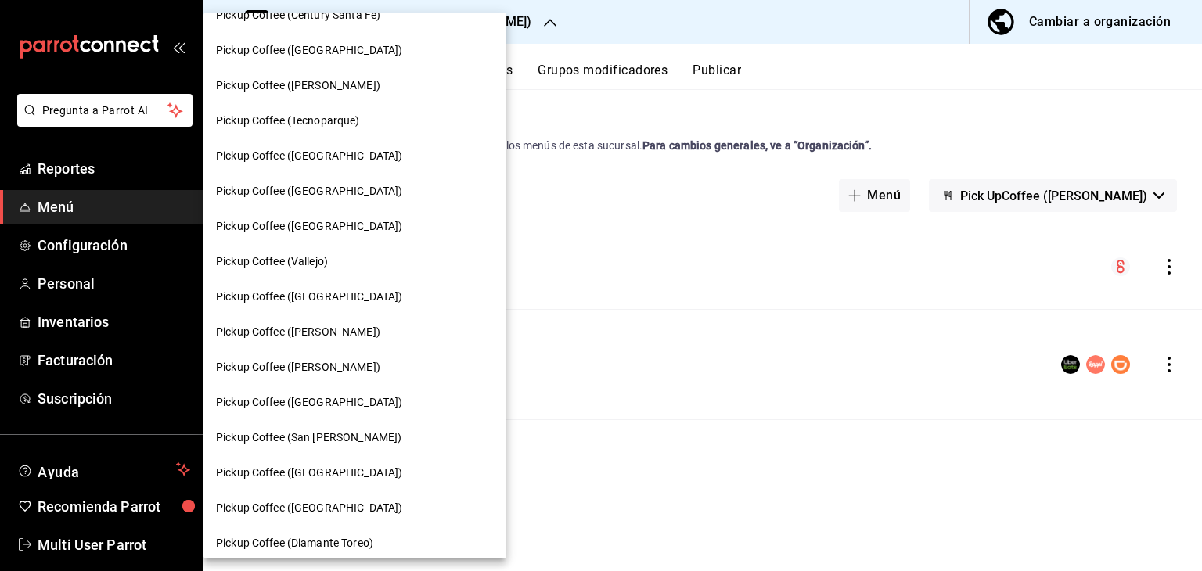
scroll to position [338, 0]
click at [258, 408] on span "Pickup Coffee ([GEOGRAPHIC_DATA])" at bounding box center [309, 402] width 186 height 16
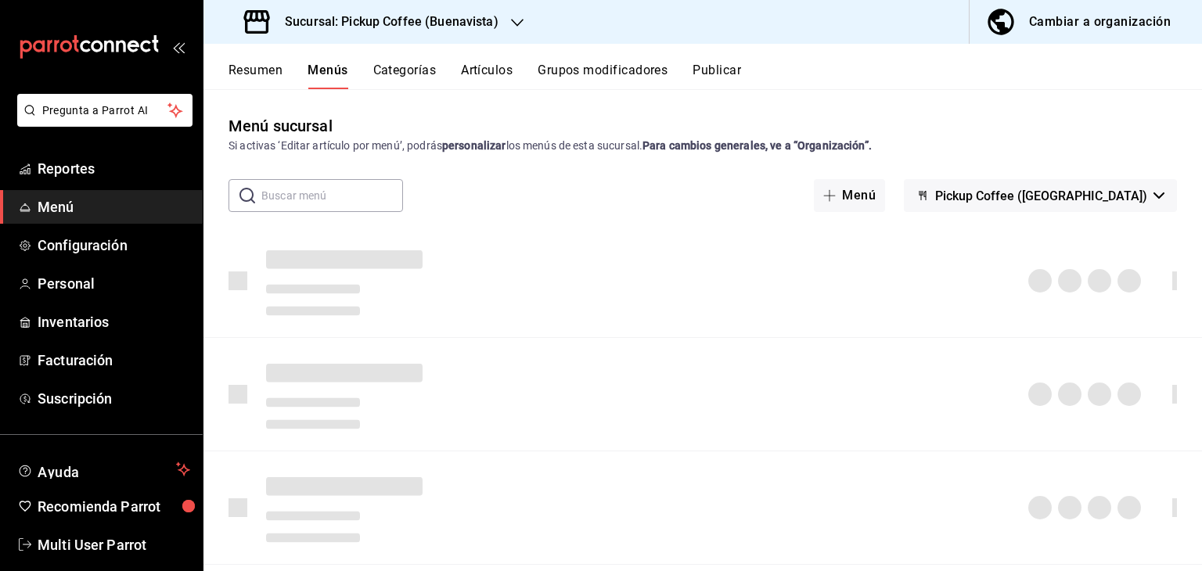
scroll to position [0, 0]
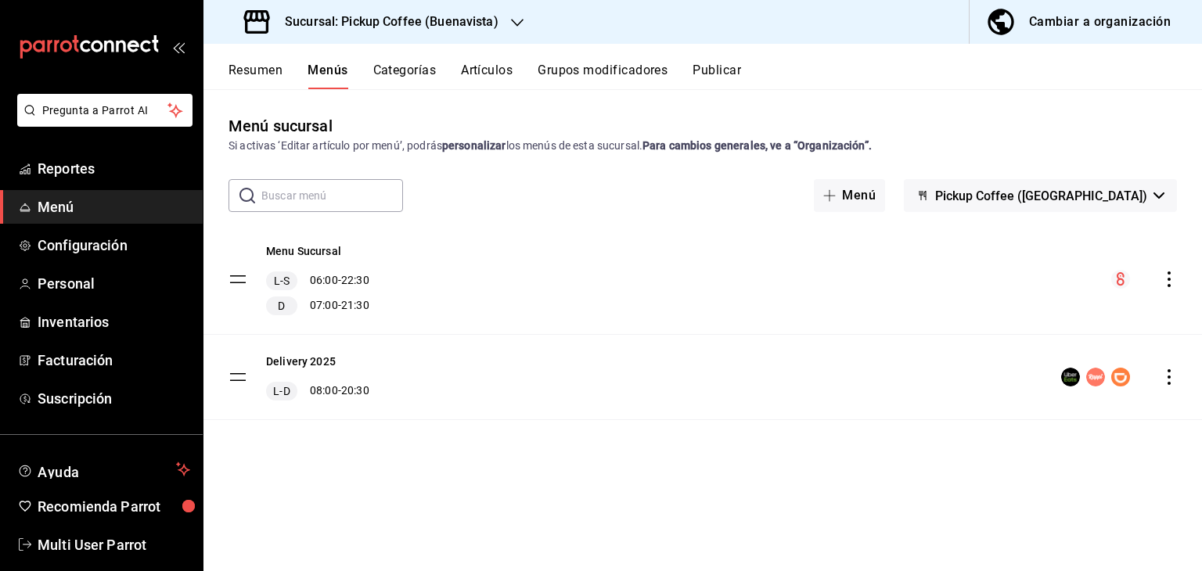
click at [402, 35] on div "Sucursal: Pickup Coffee (Buenavista)" at bounding box center [373, 22] width 314 height 44
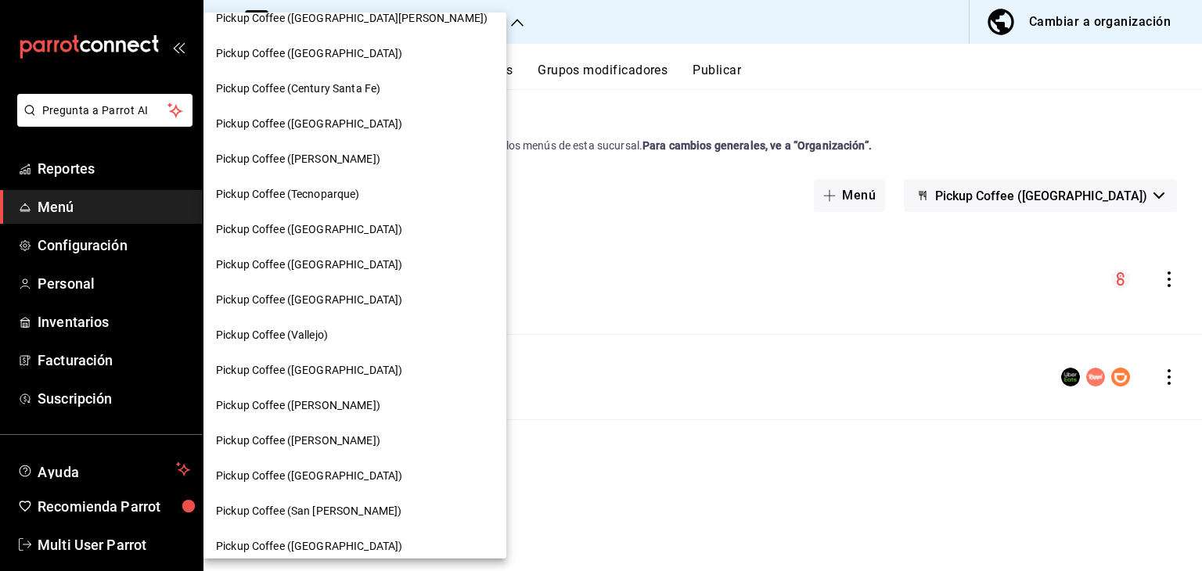
scroll to position [282, 0]
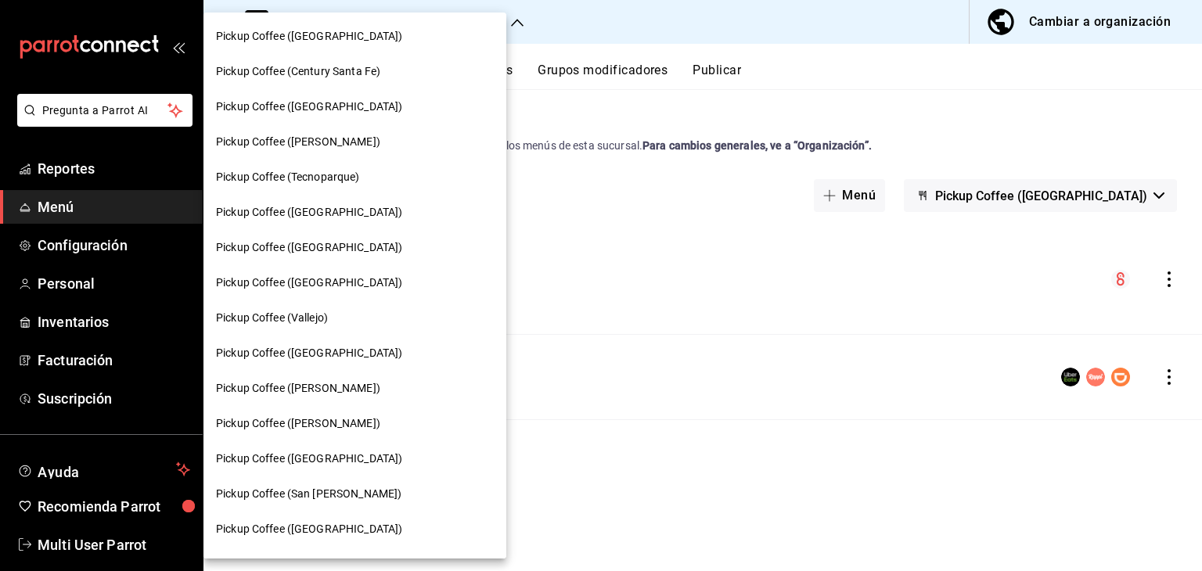
click at [314, 381] on span "Pickup Coffee ([PERSON_NAME])" at bounding box center [298, 388] width 164 height 16
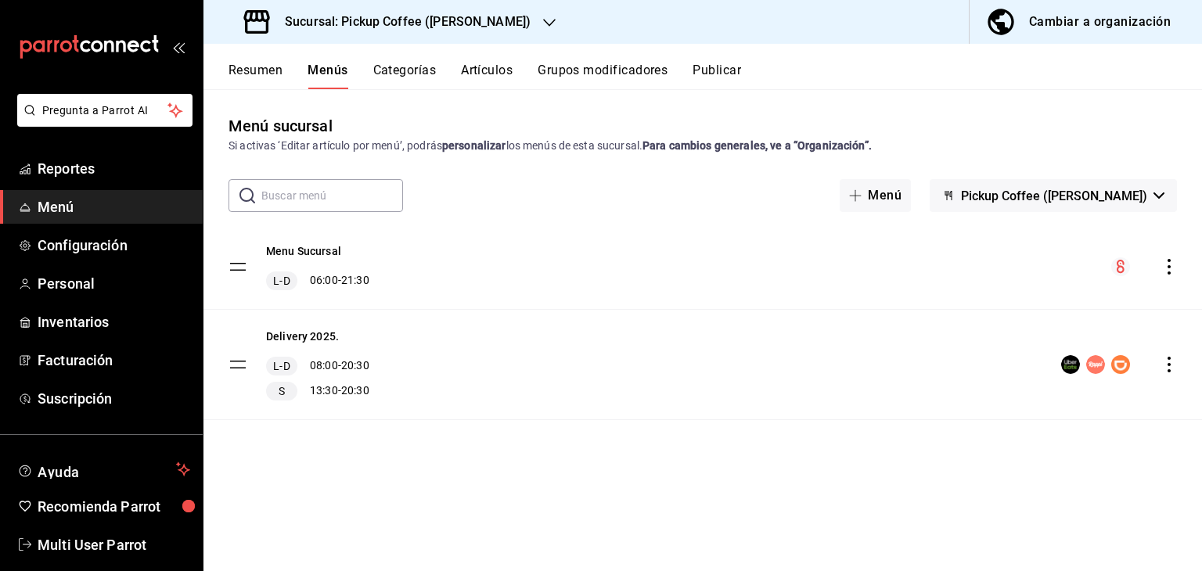
scroll to position [0, 0]
click at [1171, 361] on icon "actions" at bounding box center [1169, 365] width 16 height 16
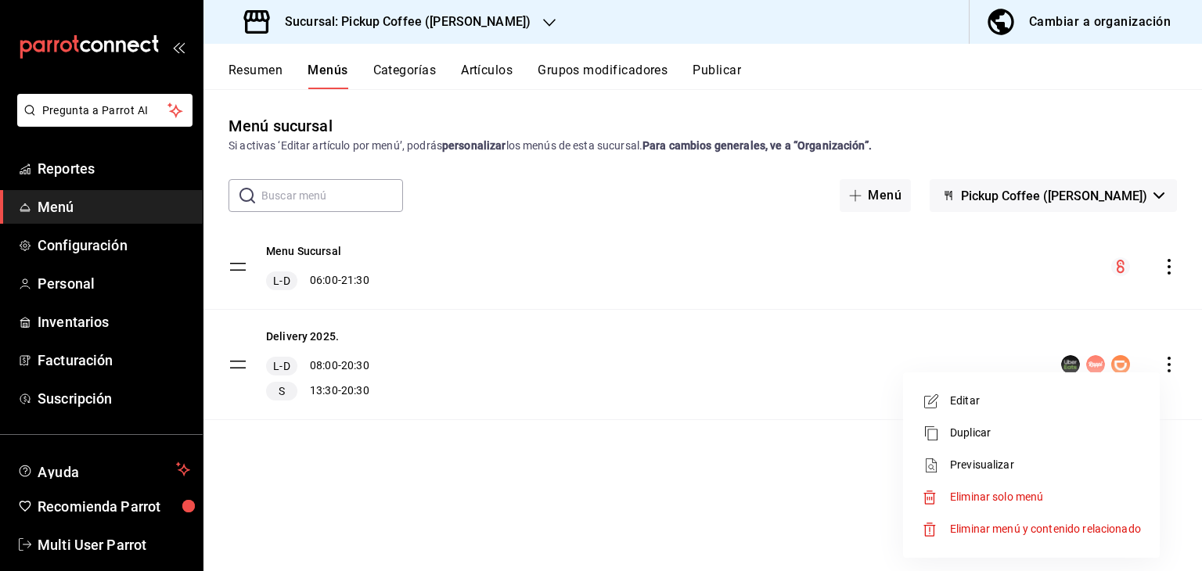
click at [579, 486] on div at bounding box center [601, 285] width 1202 height 571
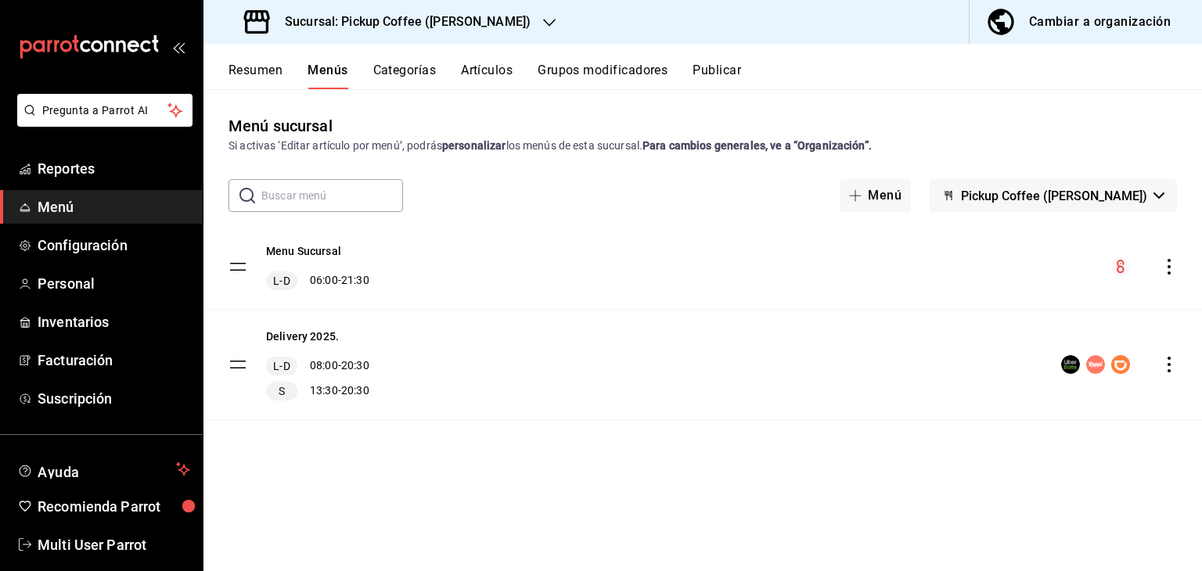
click at [447, 26] on h3 "Sucursal: Pickup Coffee ([PERSON_NAME])" at bounding box center [401, 22] width 258 height 19
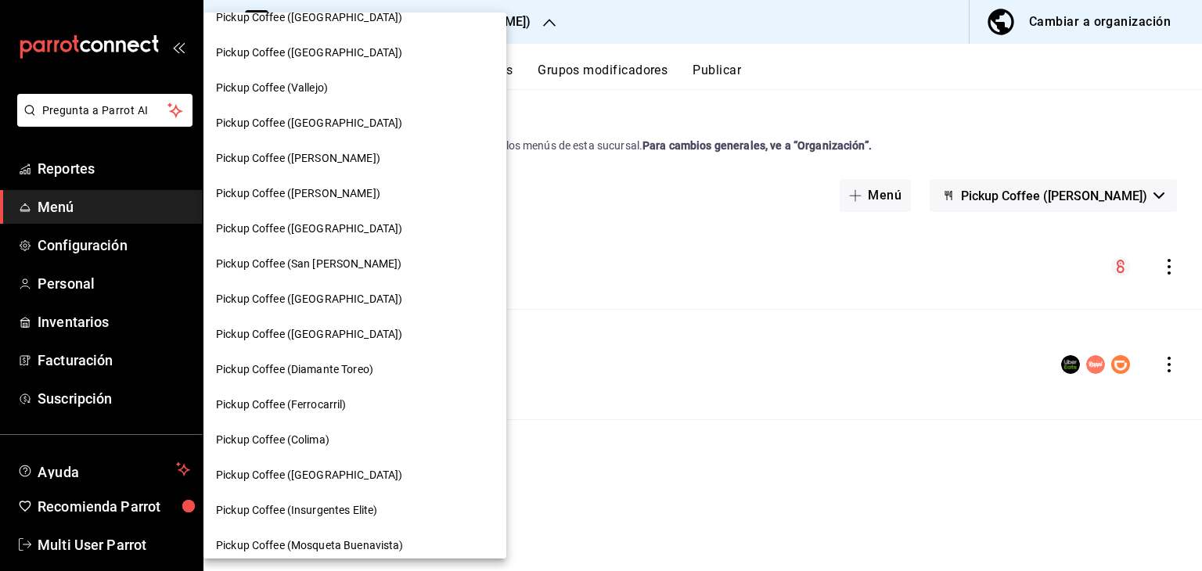
scroll to position [512, 0]
click at [306, 297] on span "Pickup Coffee ([GEOGRAPHIC_DATA])" at bounding box center [309, 298] width 186 height 16
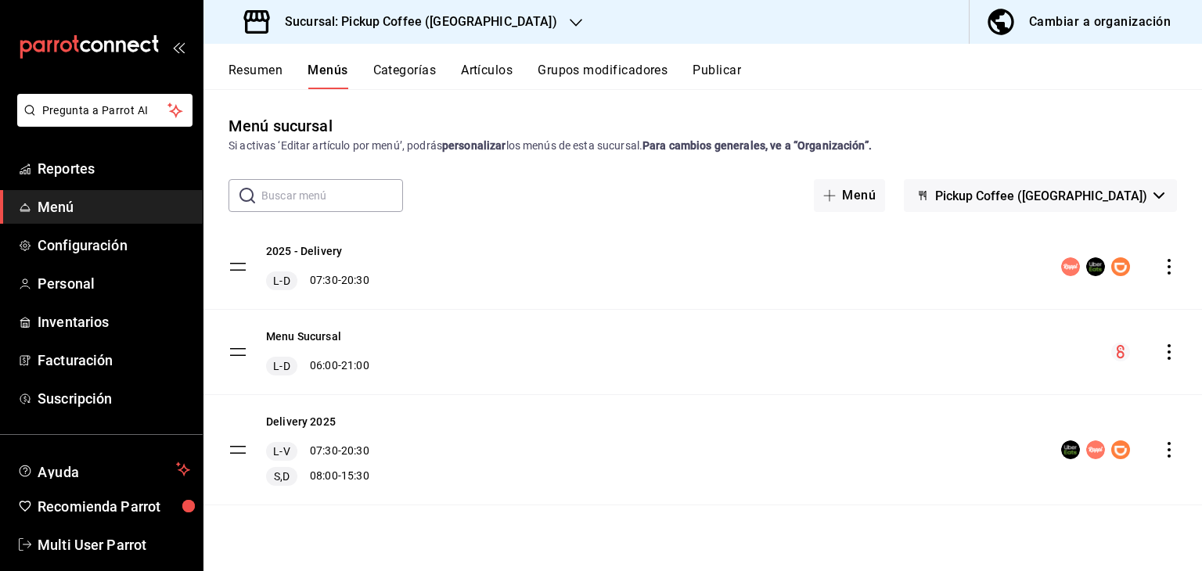
click at [1167, 445] on icon "actions" at bounding box center [1169, 450] width 16 height 16
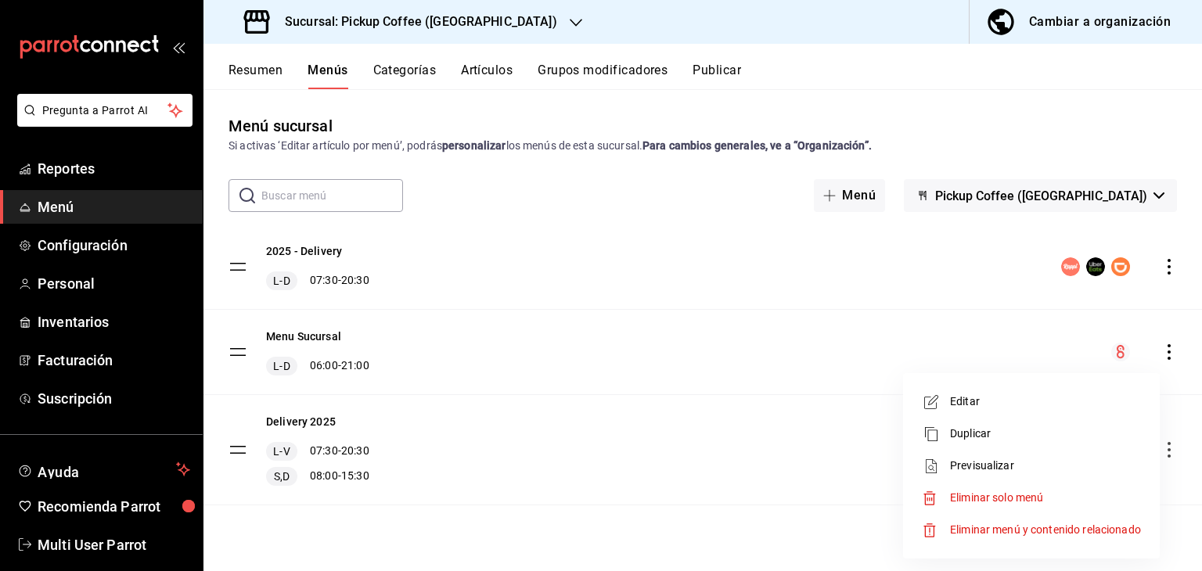
click at [989, 411] on li "Editar" at bounding box center [1031, 402] width 244 height 32
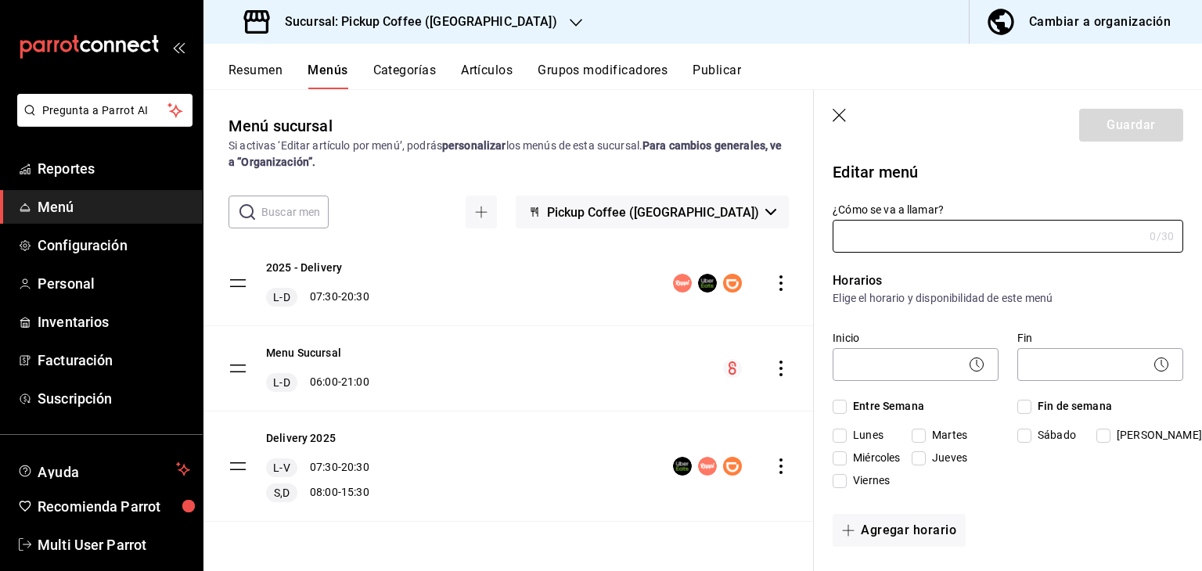
type input "Delivery 2025"
checkbox input "true"
type input "2025DELIVERY"
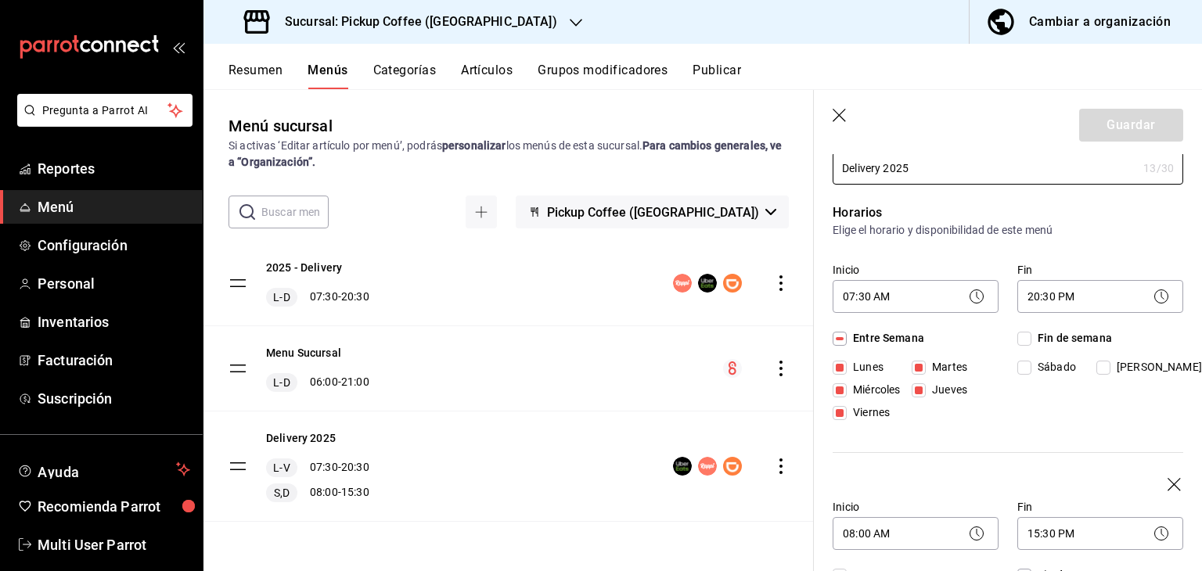
scroll to position [69, 0]
click at [1010, 339] on div "Entre Semana Lunes Martes Miércoles Jueves Viernes Fin de semana [PERSON_NAME]" at bounding box center [1007, 377] width 350 height 97
click at [1164, 474] on div "Inicio 07:30 AM 07:30 Fin 20:30 PM 20:30 Entre Semana Lunes Martes Miércoles Ju…" at bounding box center [1007, 366] width 350 height 221
click at [1167, 480] on icon "button" at bounding box center [1175, 485] width 16 height 16
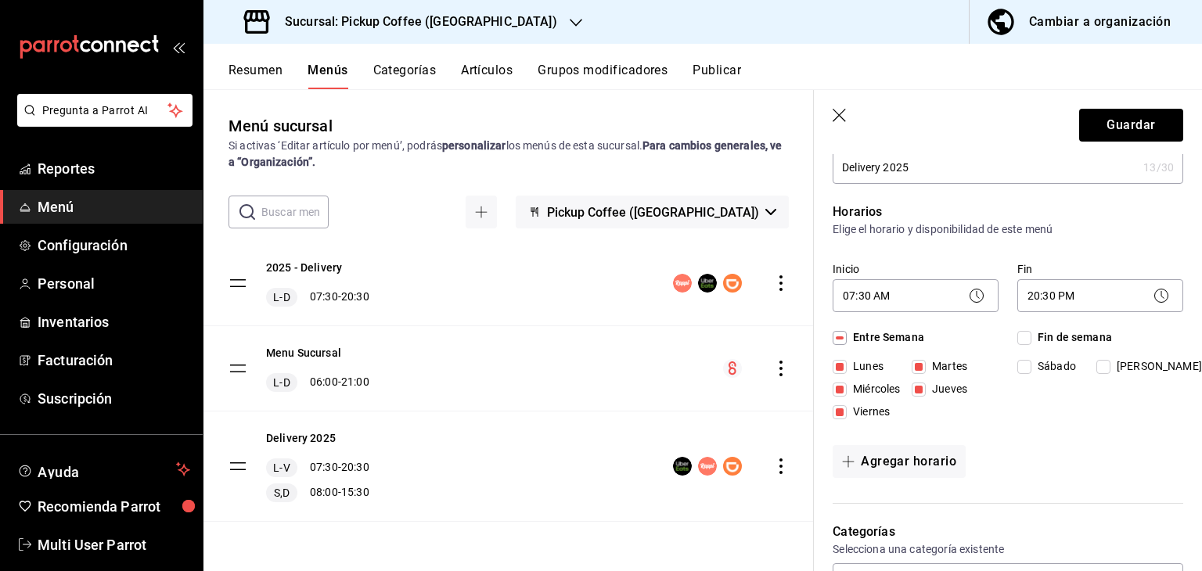
click at [1023, 335] on input "Fin de semana" at bounding box center [1024, 338] width 14 height 14
checkbox input "true"
click at [1018, 339] on input "Fin de semana" at bounding box center [1024, 338] width 14 height 14
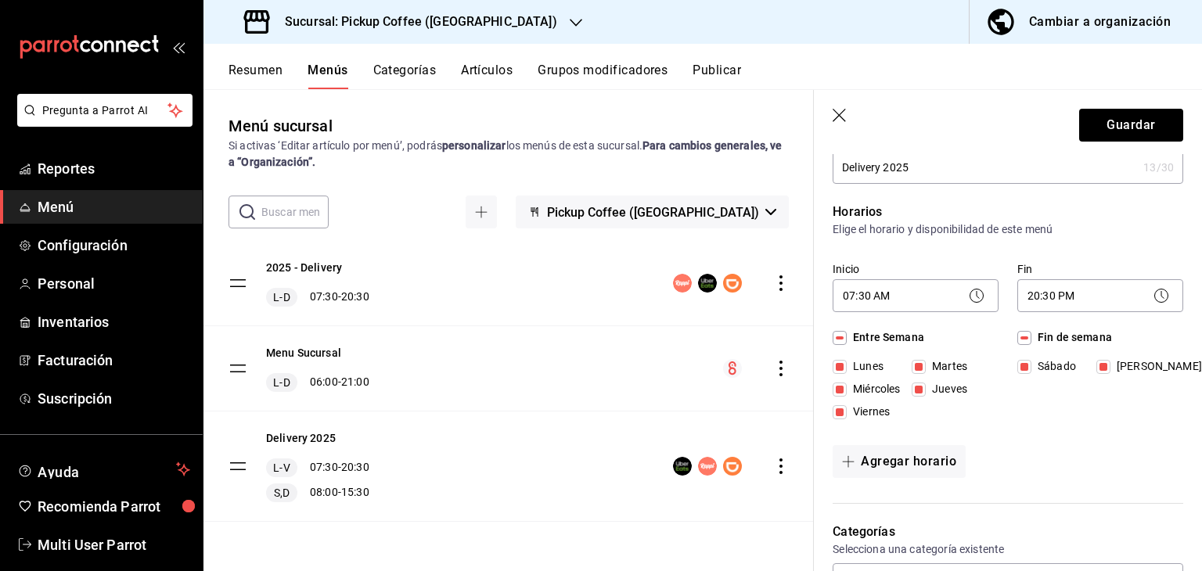
checkbox input "false"
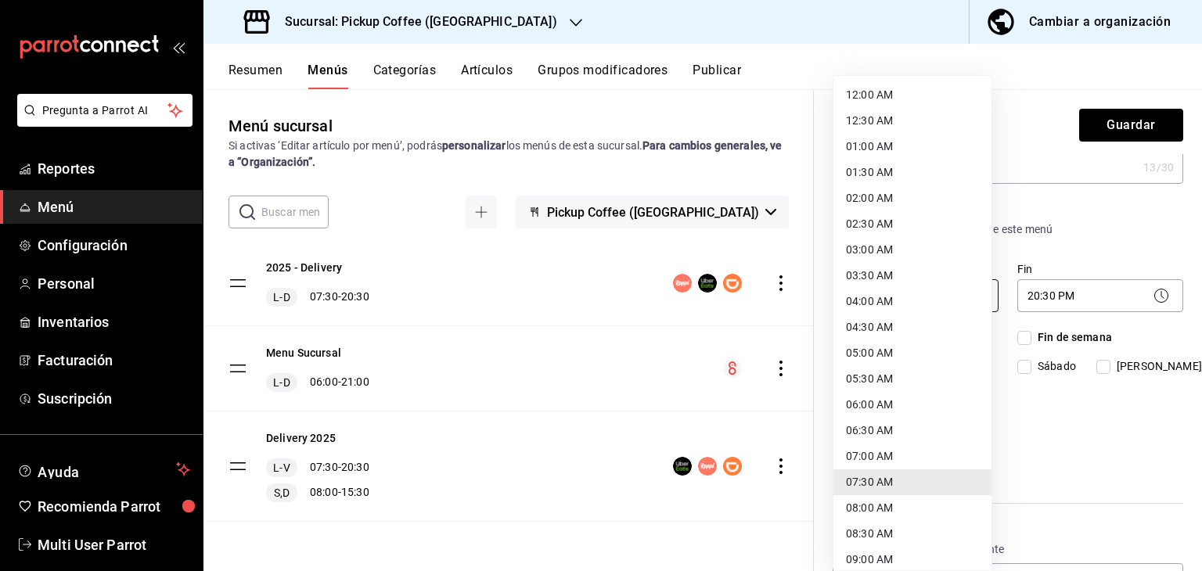
click at [854, 295] on body "Pregunta a Parrot AI Reportes Menú Configuración Personal Inventarios Facturaci…" at bounding box center [601, 348] width 1202 height 696
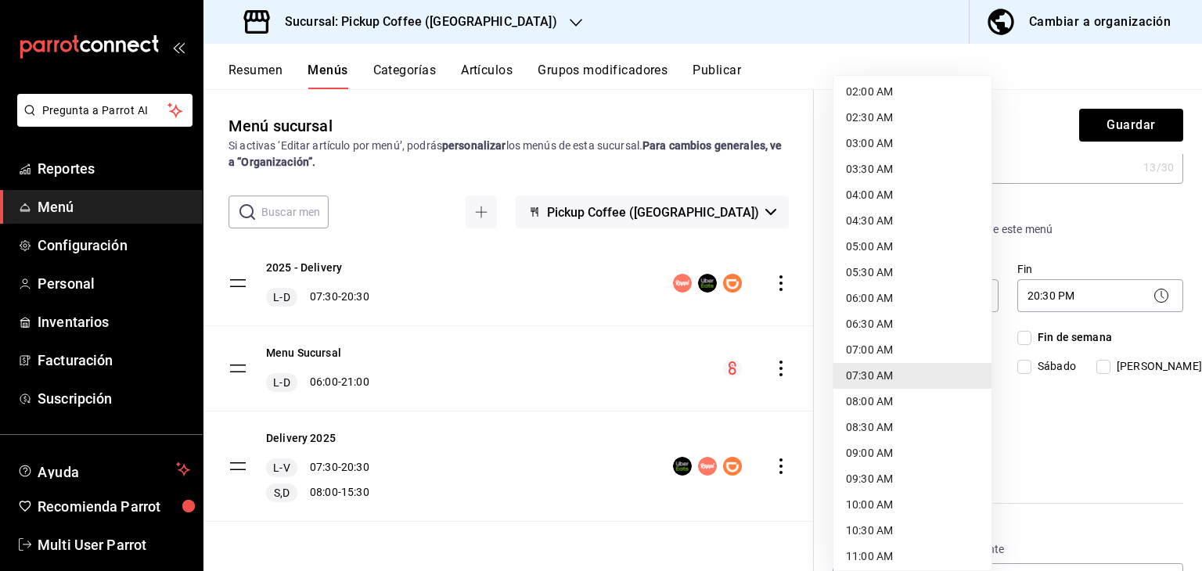
click at [864, 477] on li "09:30 AM" at bounding box center [912, 479] width 158 height 26
type input "09:30"
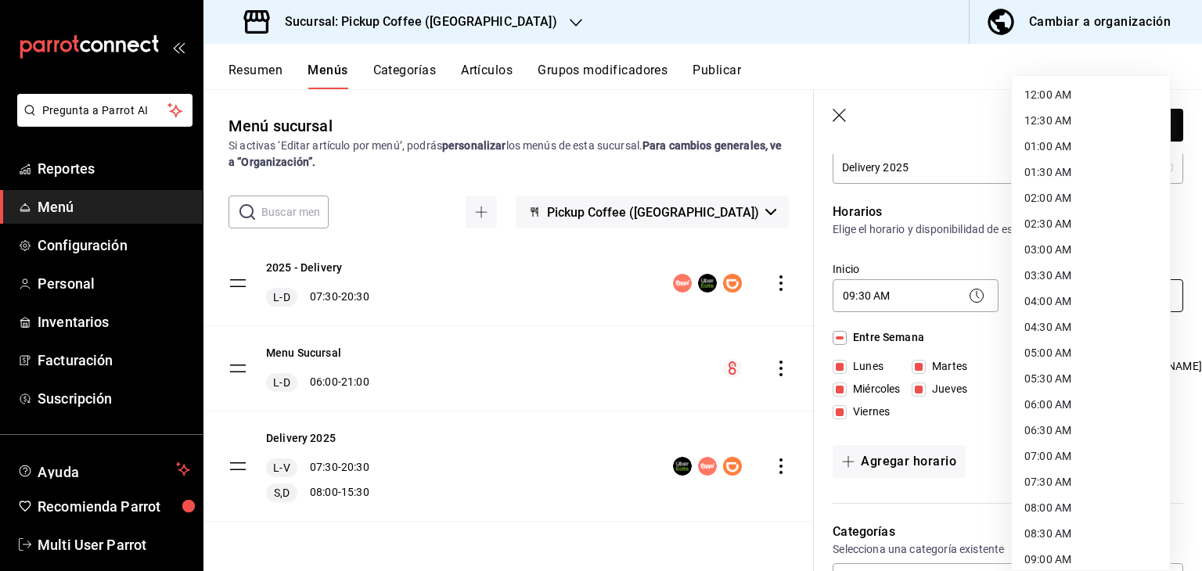
click at [1062, 291] on body "Pregunta a Parrot AI Reportes Menú Configuración Personal Inventarios Facturaci…" at bounding box center [601, 348] width 1202 height 696
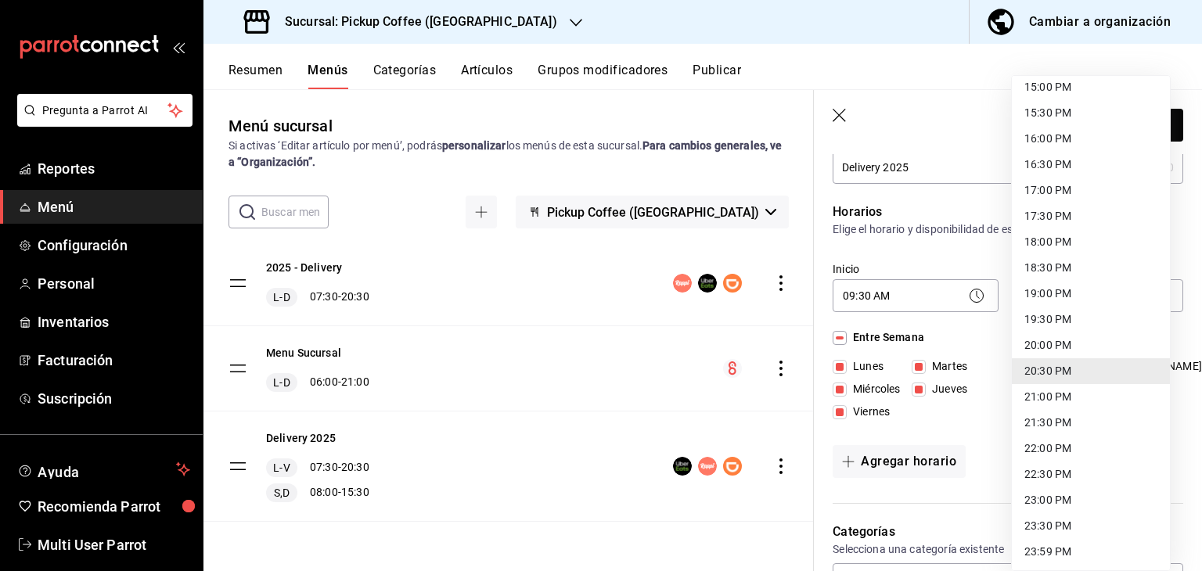
click at [1039, 367] on li "20:30 PM" at bounding box center [1090, 371] width 158 height 26
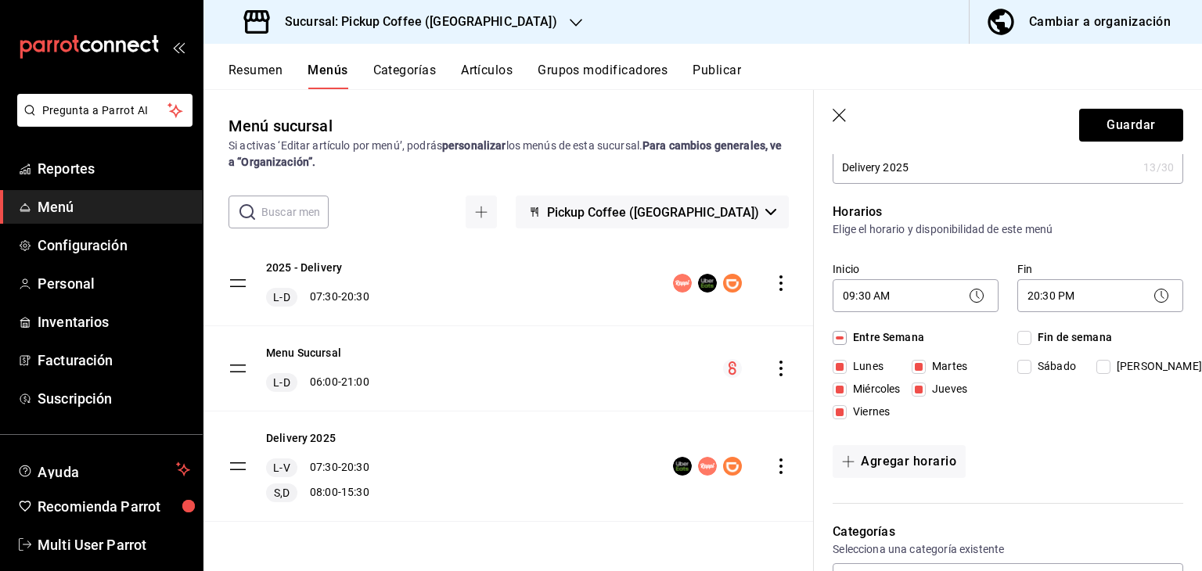
click at [842, 413] on input "Viernes" at bounding box center [839, 412] width 14 height 14
checkbox input "false"
click at [887, 457] on button "Agregar horario" at bounding box center [898, 461] width 133 height 33
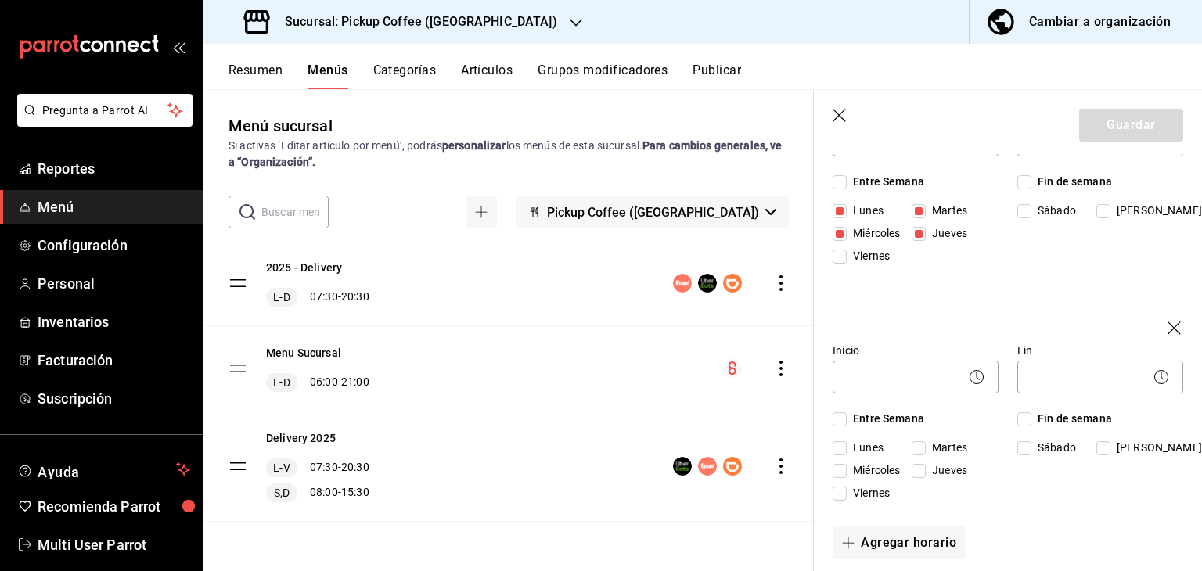
scroll to position [227, 0]
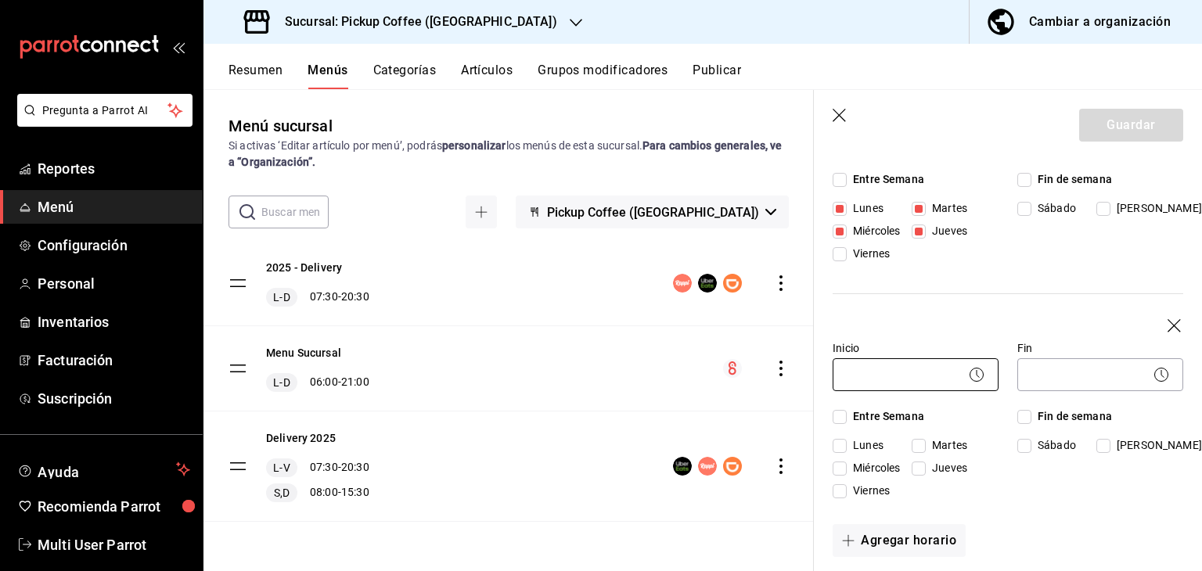
click at [896, 366] on body "Pregunta a Parrot AI Reportes Menú Configuración Personal Inventarios Facturaci…" at bounding box center [601, 348] width 1202 height 696
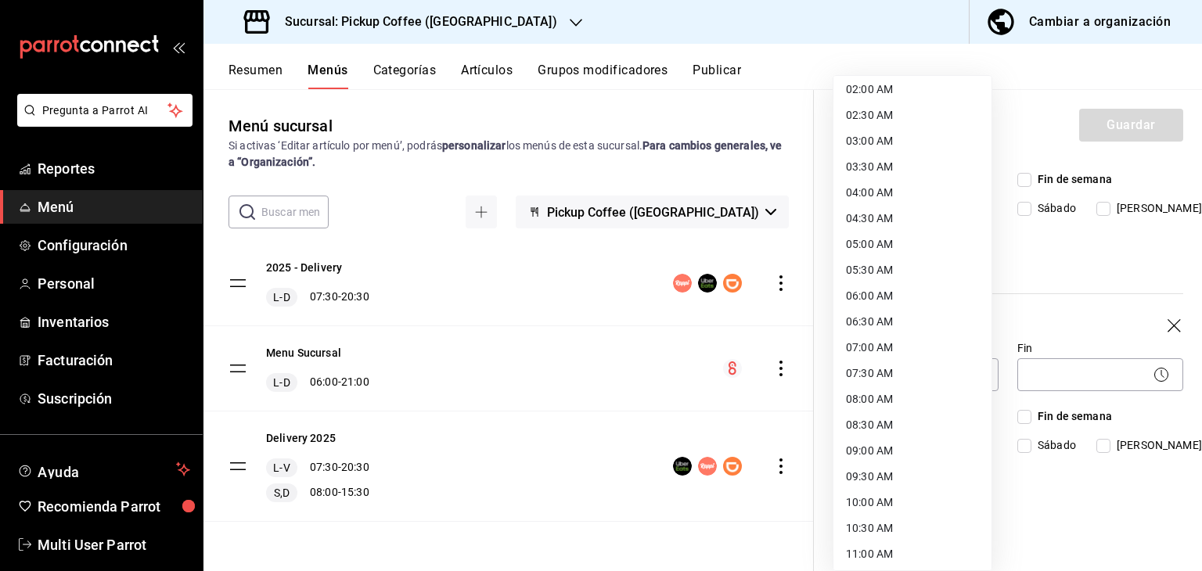
scroll to position [114, 0]
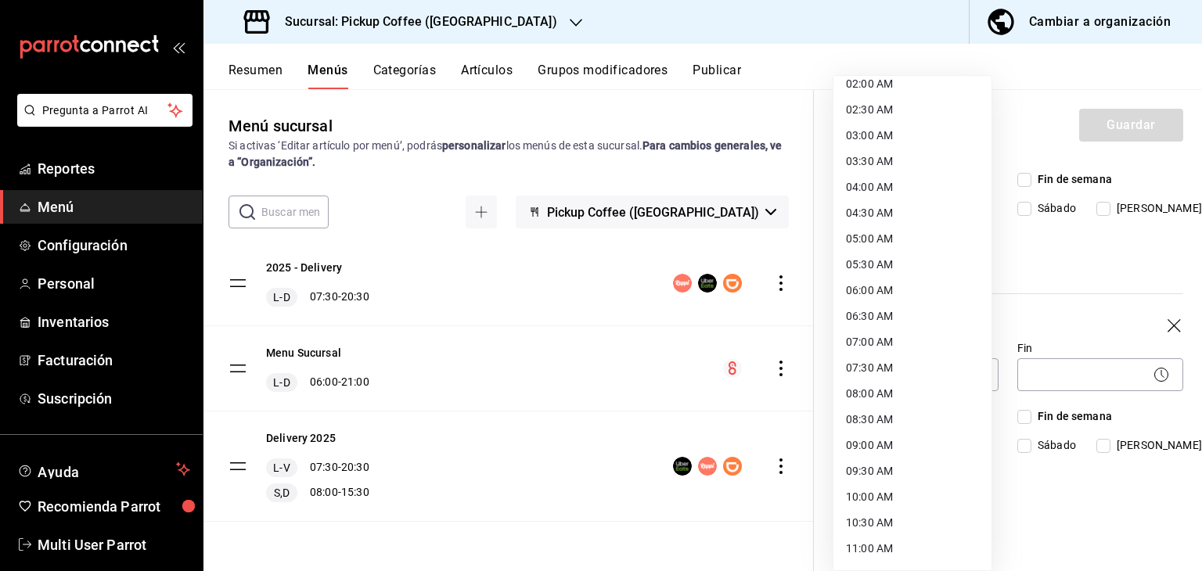
click at [868, 473] on li "09:30 AM" at bounding box center [912, 471] width 158 height 26
type input "09:30"
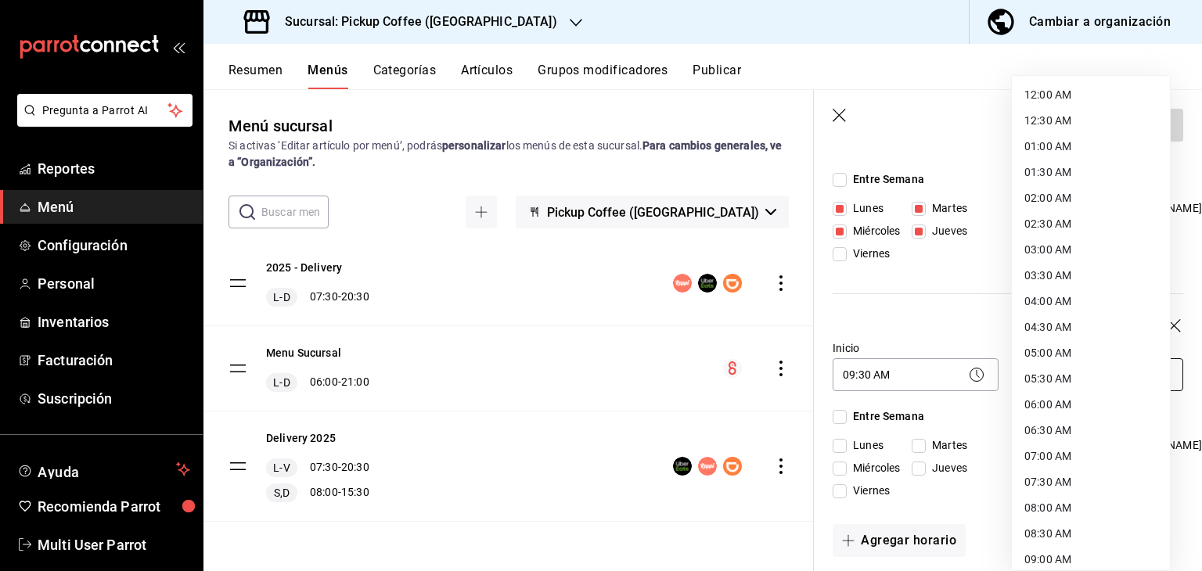
click at [1048, 361] on body "Pregunta a Parrot AI Reportes Menú Configuración Personal Inventarios Facturaci…" at bounding box center [601, 348] width 1202 height 696
click at [1040, 417] on li "20:30 PM" at bounding box center [1090, 428] width 158 height 26
click at [1042, 383] on body "Pregunta a Parrot AI Reportes Menú Configuración Personal Inventarios Facturaci…" at bounding box center [601, 348] width 1202 height 696
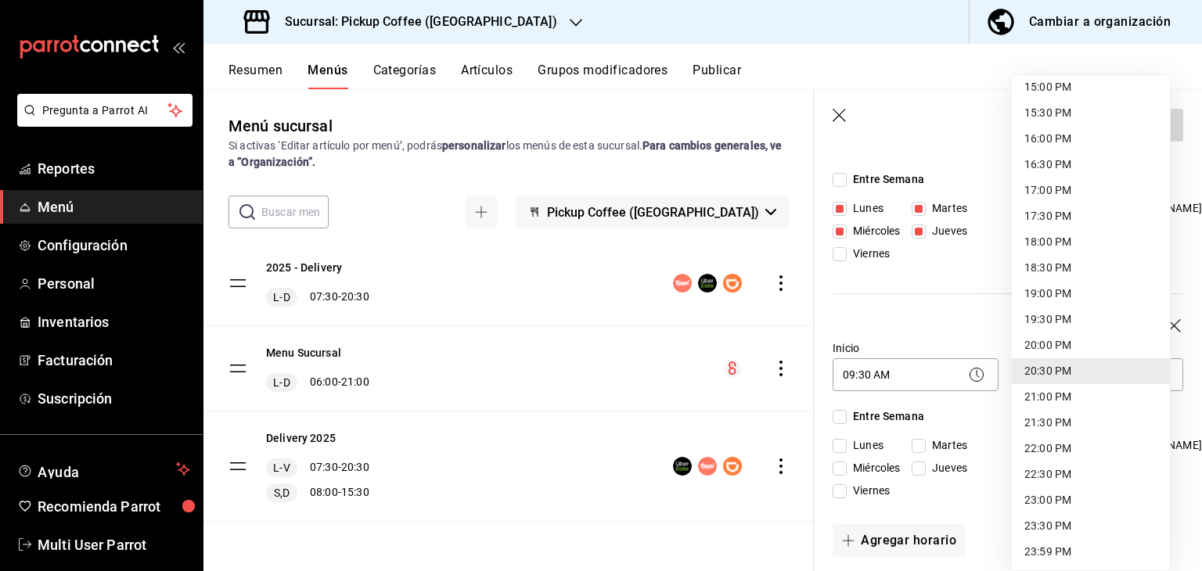
click at [1052, 420] on li "21:30 PM" at bounding box center [1090, 423] width 158 height 26
type input "21:30"
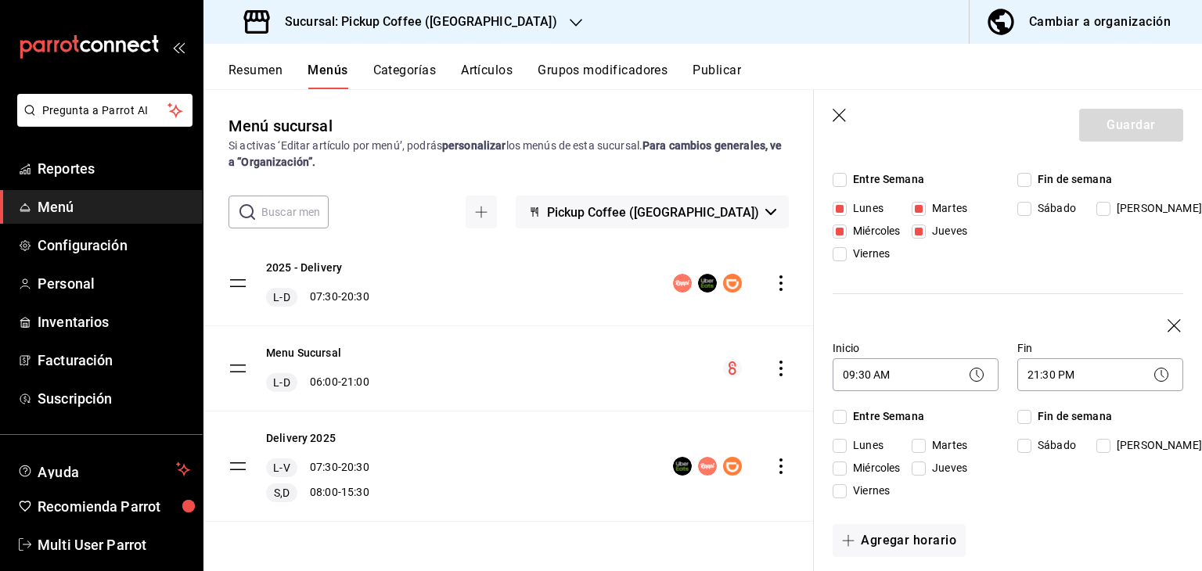
click at [840, 492] on input "Viernes" at bounding box center [839, 491] width 14 height 14
checkbox input "true"
click at [1022, 441] on input "Sábado" at bounding box center [1024, 446] width 14 height 14
checkbox input "true"
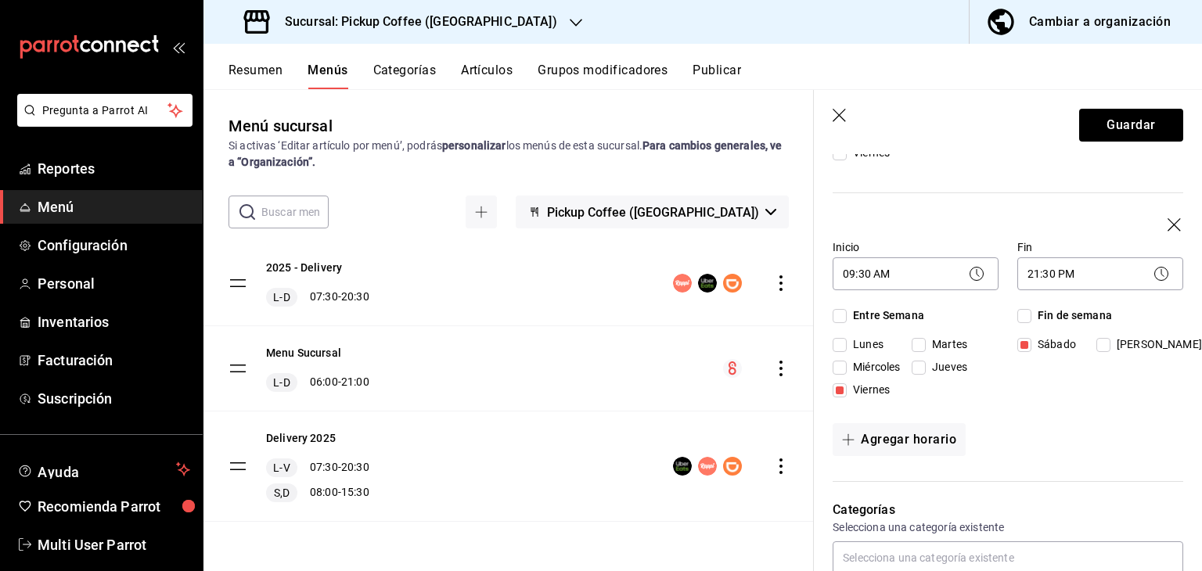
scroll to position [329, 0]
click at [936, 429] on button "Agregar horario" at bounding box center [898, 438] width 133 height 33
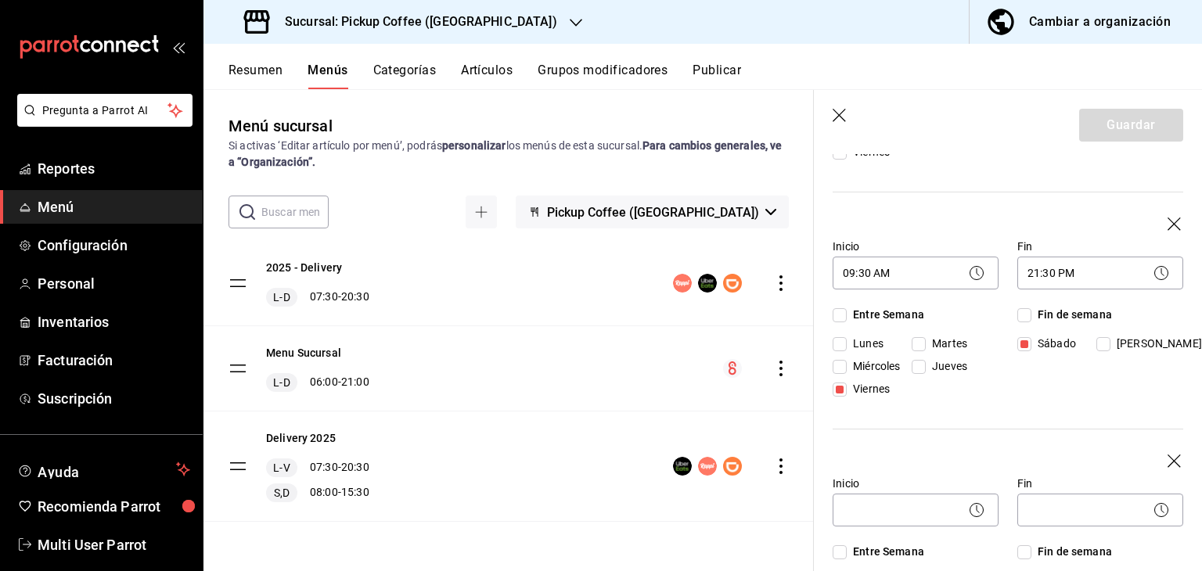
click at [1167, 456] on icon "button" at bounding box center [1175, 462] width 16 height 16
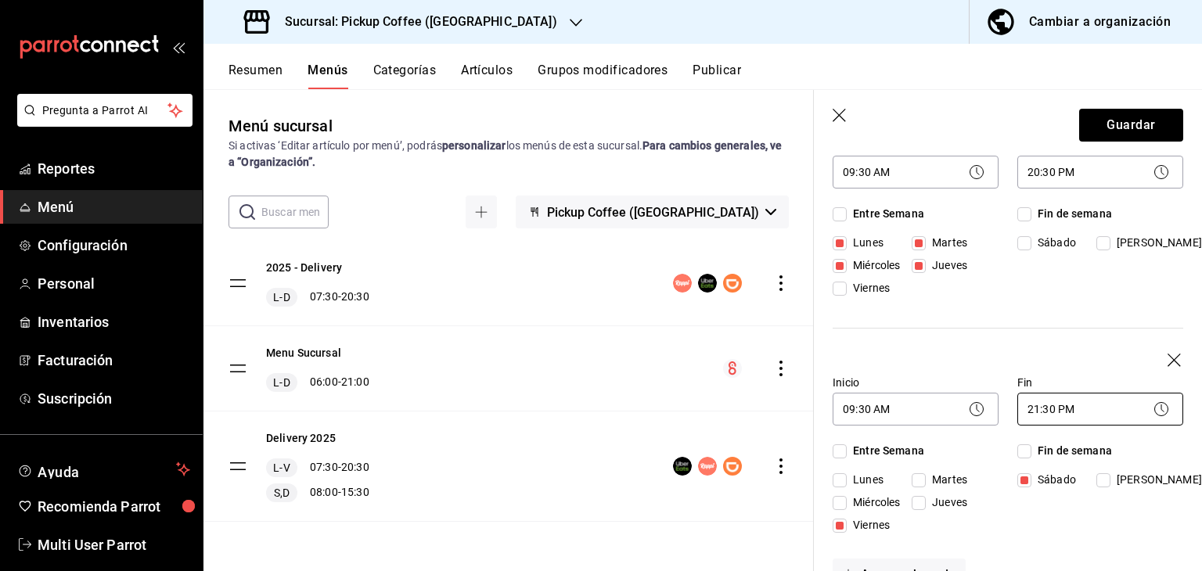
scroll to position [149, 0]
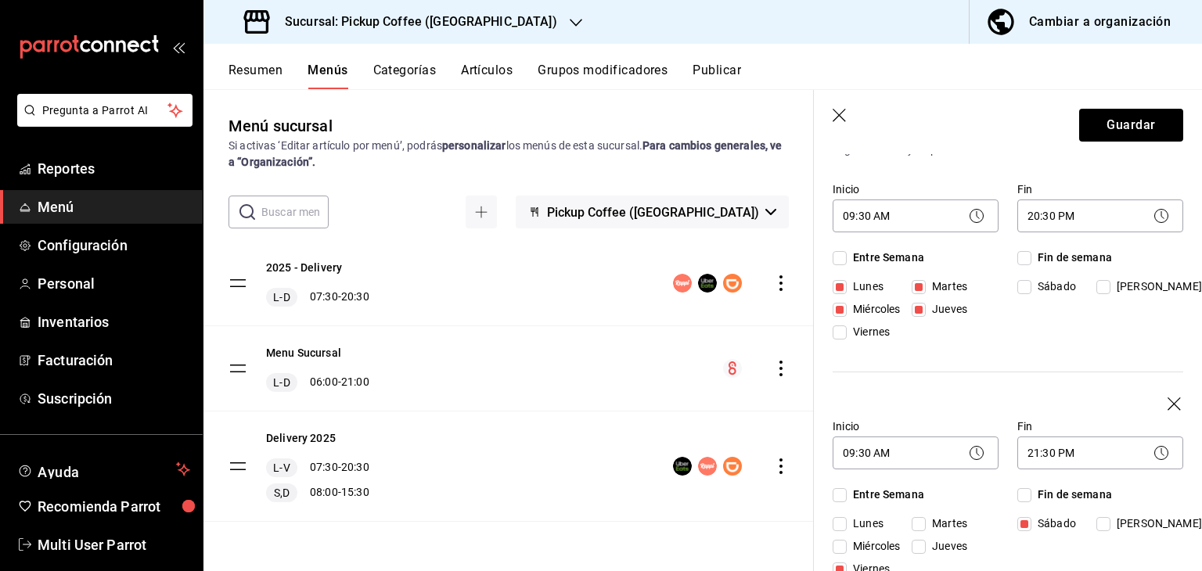
click at [1103, 285] on input "[PERSON_NAME]" at bounding box center [1103, 287] width 14 height 14
checkbox input "true"
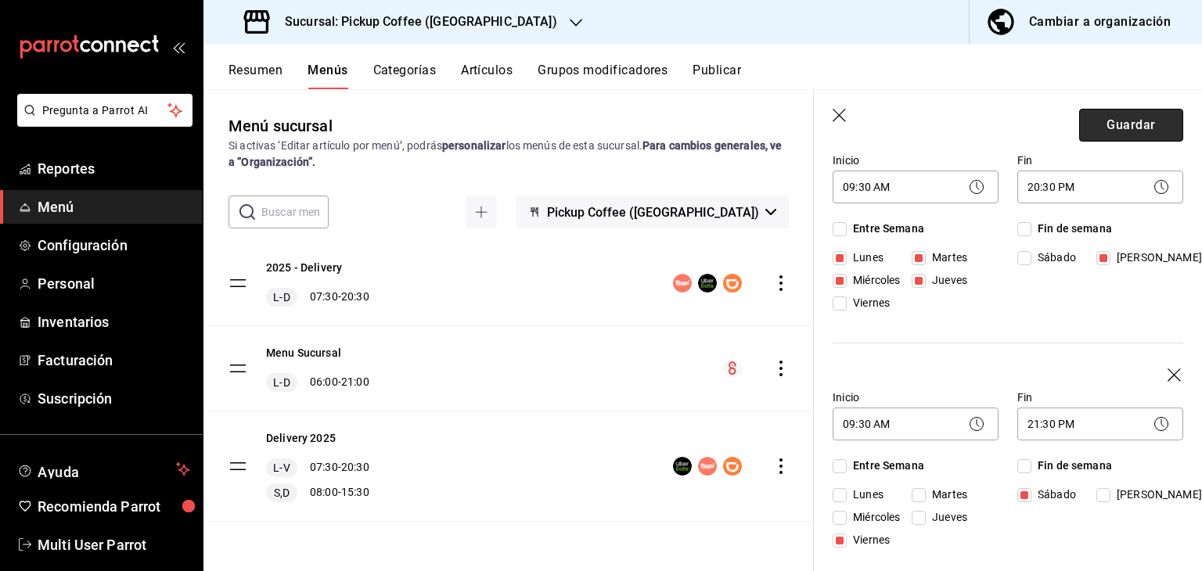
click at [1108, 127] on button "Guardar" at bounding box center [1131, 125] width 104 height 33
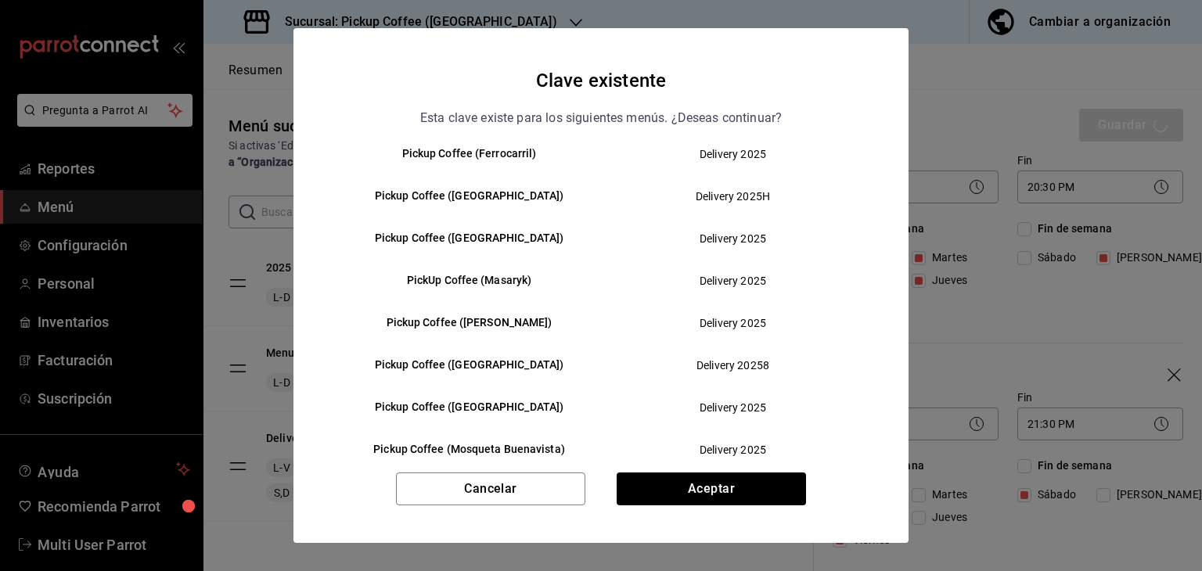
scroll to position [586, 0]
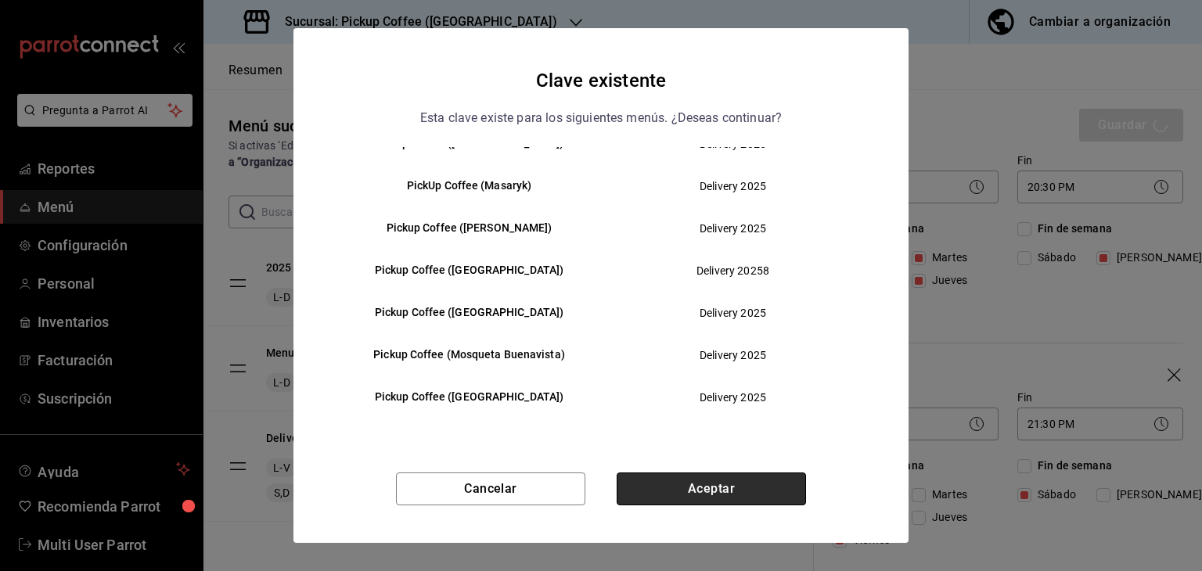
click at [629, 488] on button "Aceptar" at bounding box center [710, 488] width 189 height 33
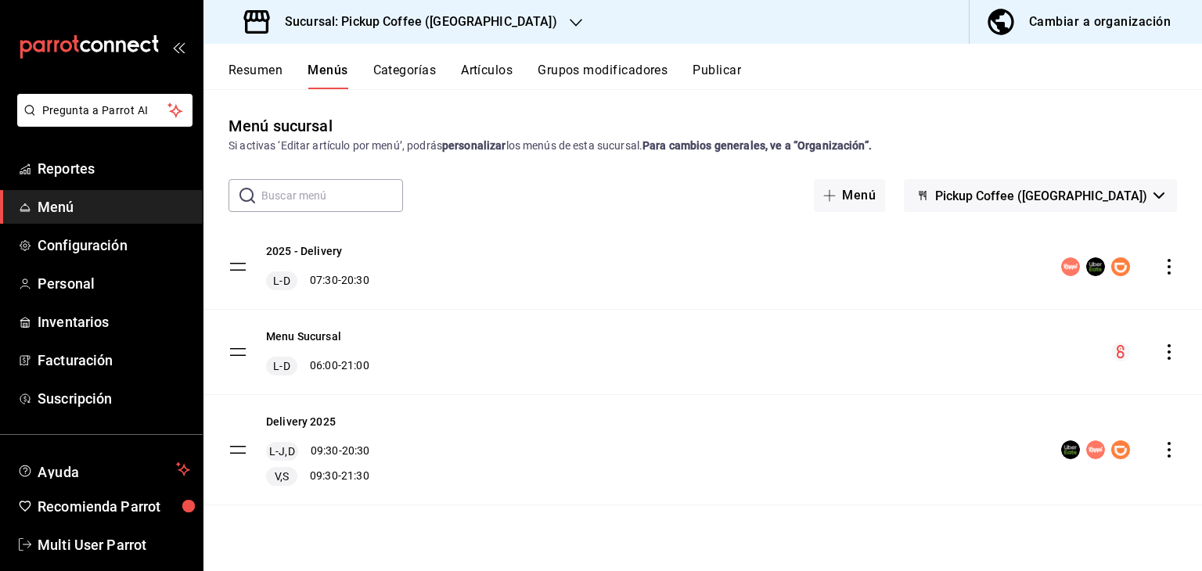
click at [435, 33] on div "Sucursal: Pickup Coffee ([GEOGRAPHIC_DATA])" at bounding box center [402, 22] width 372 height 44
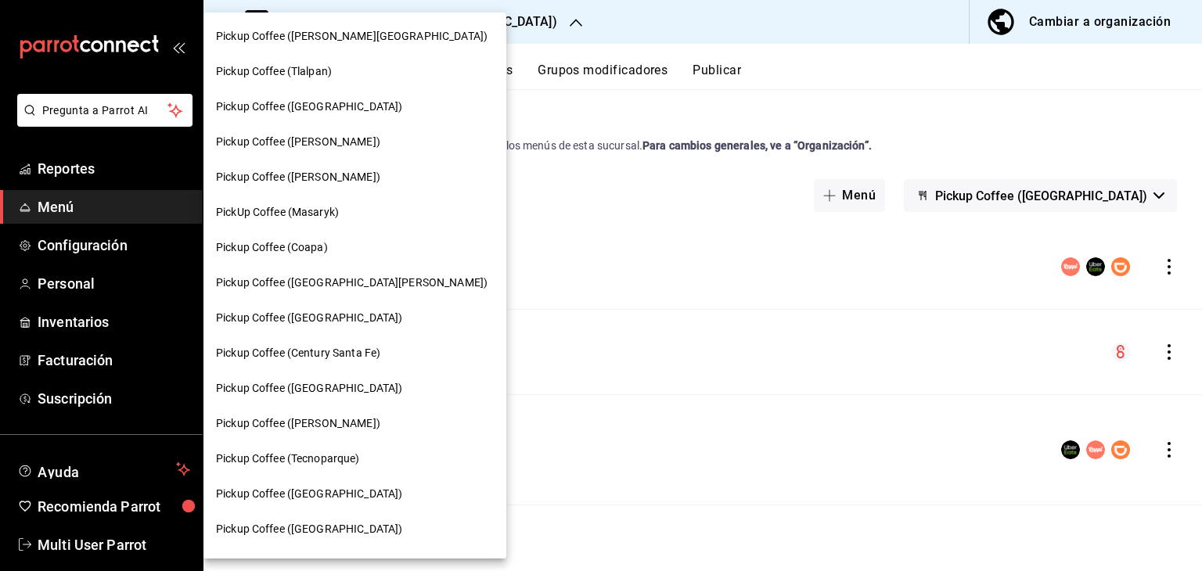
click at [382, 124] on div "Pickup Coffee ([PERSON_NAME])" at bounding box center [354, 141] width 303 height 35
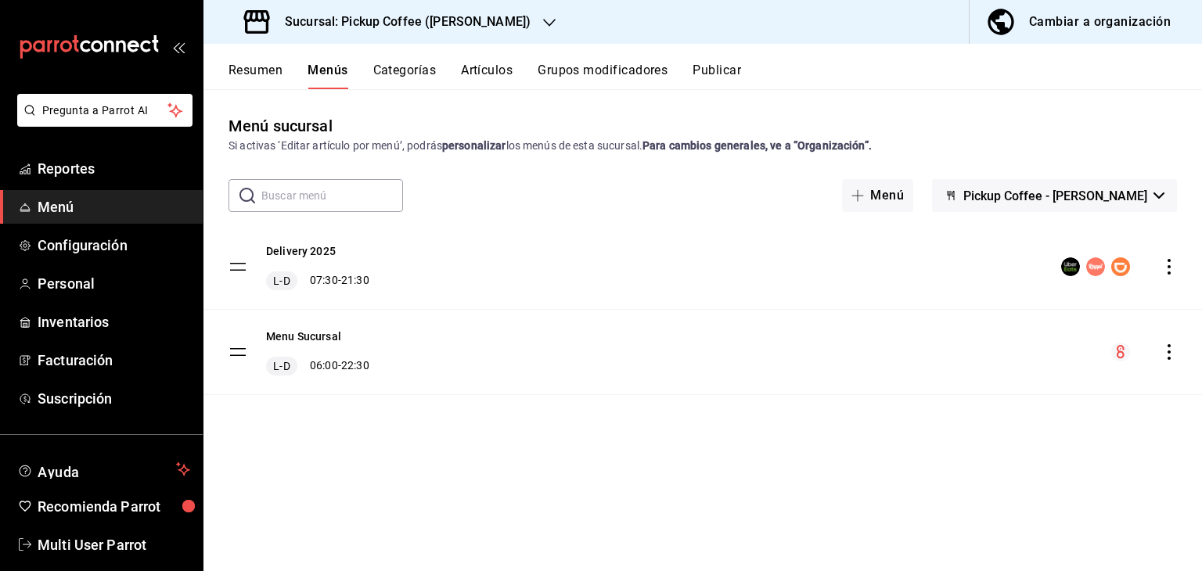
click at [386, 27] on h3 "Sucursal: Pickup Coffee ([PERSON_NAME])" at bounding box center [401, 22] width 258 height 19
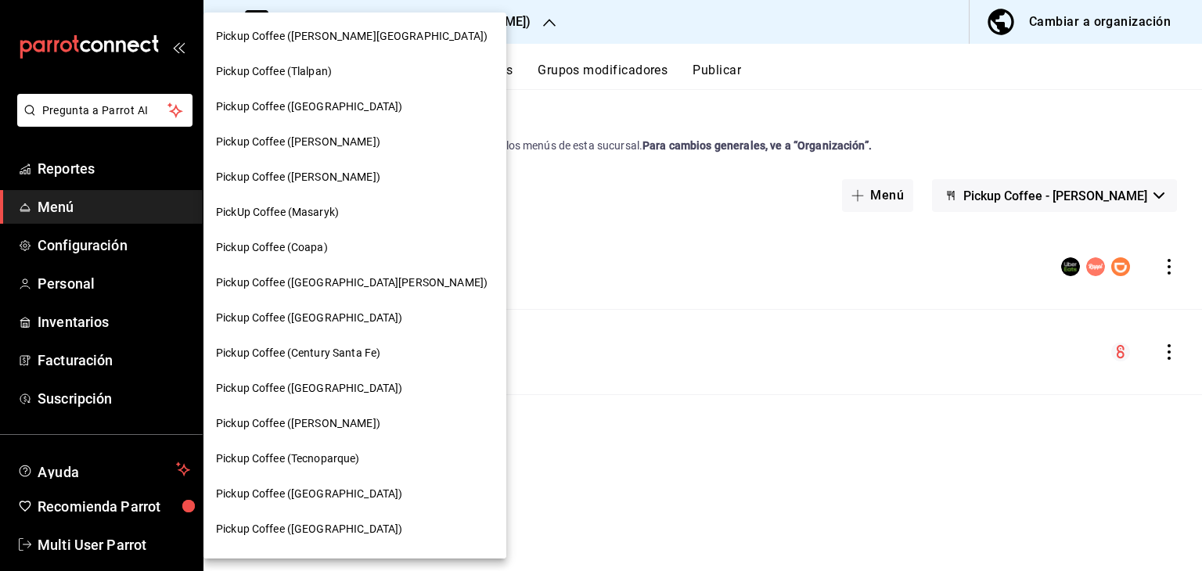
click at [313, 367] on div "Pickup Coffee (Century Santa Fe)" at bounding box center [354, 353] width 303 height 35
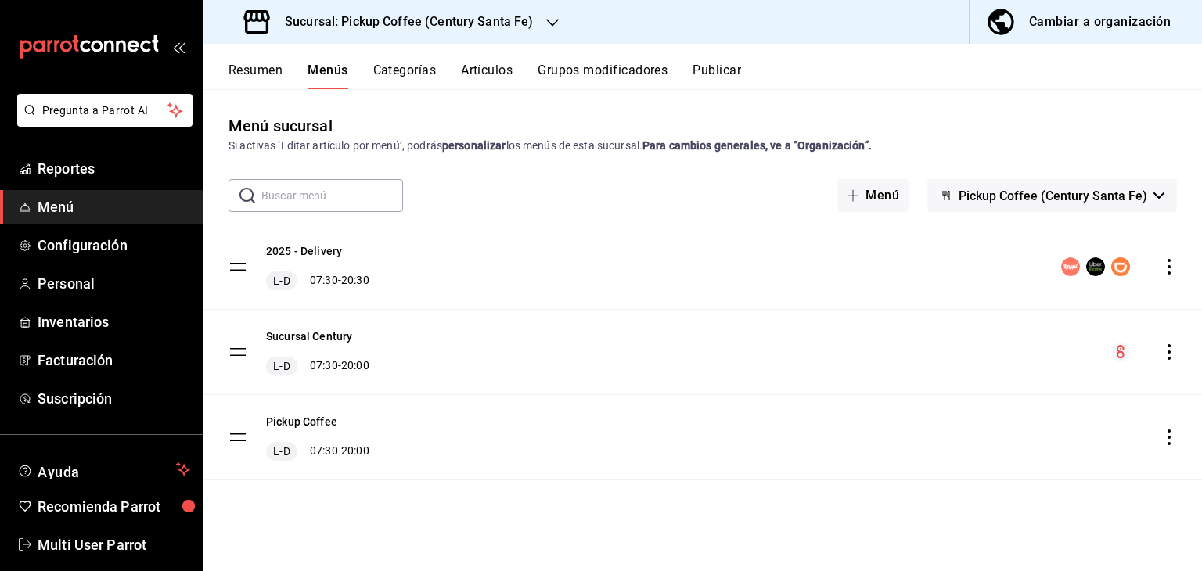
click at [458, 33] on div "Sucursal: Pickup Coffee (Century Santa Fe)" at bounding box center [390, 22] width 349 height 44
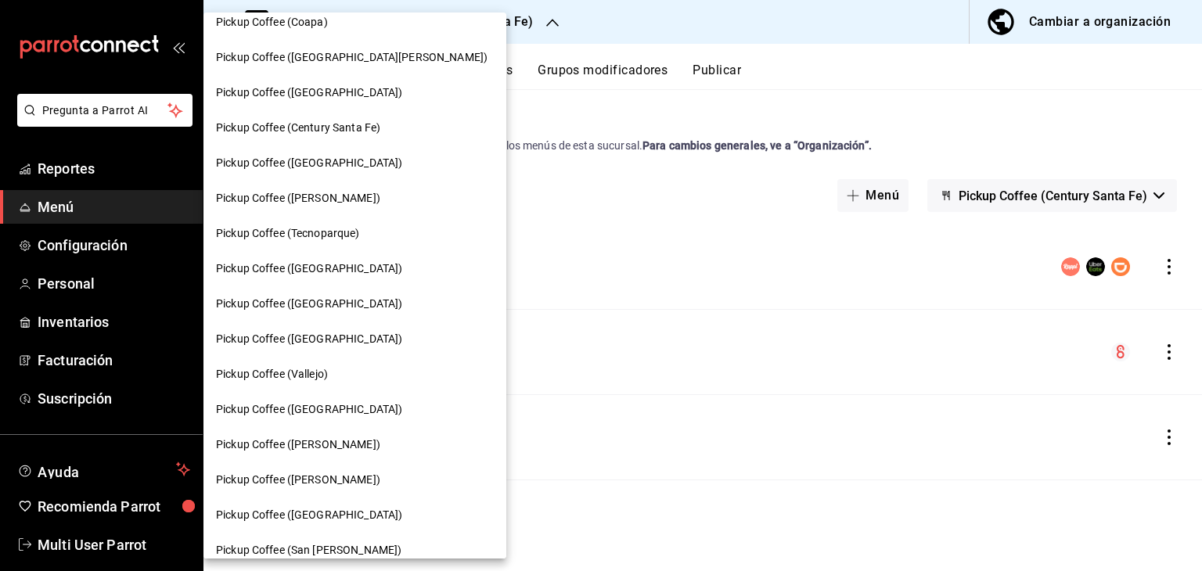
scroll to position [285, 0]
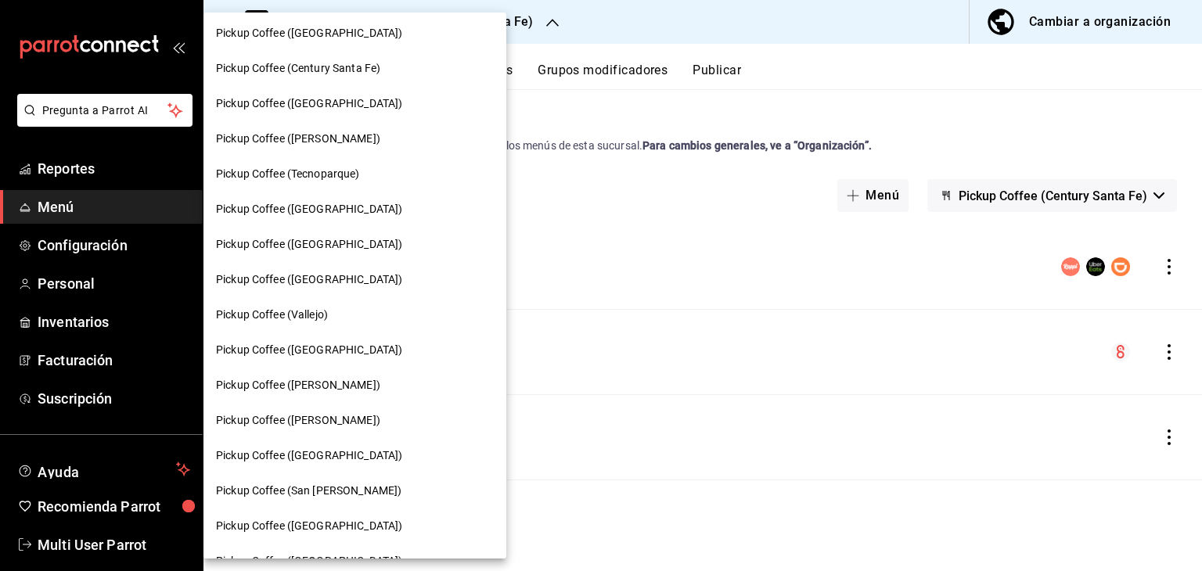
click at [316, 369] on div "Pickup Coffee ([PERSON_NAME])" at bounding box center [354, 385] width 303 height 35
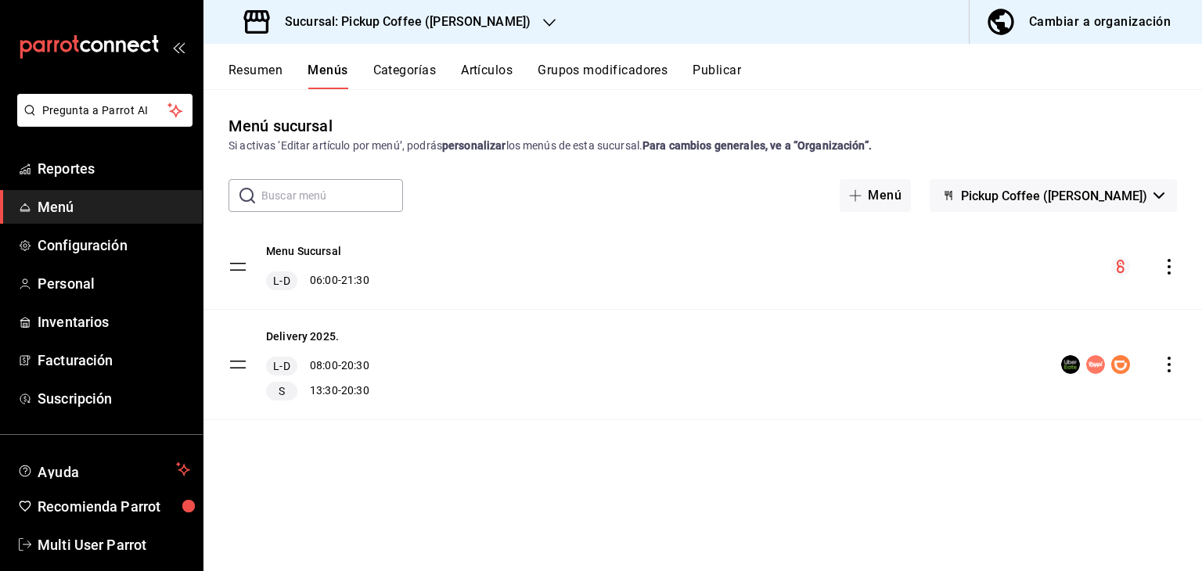
click at [703, 63] on button "Publicar" at bounding box center [716, 76] width 48 height 27
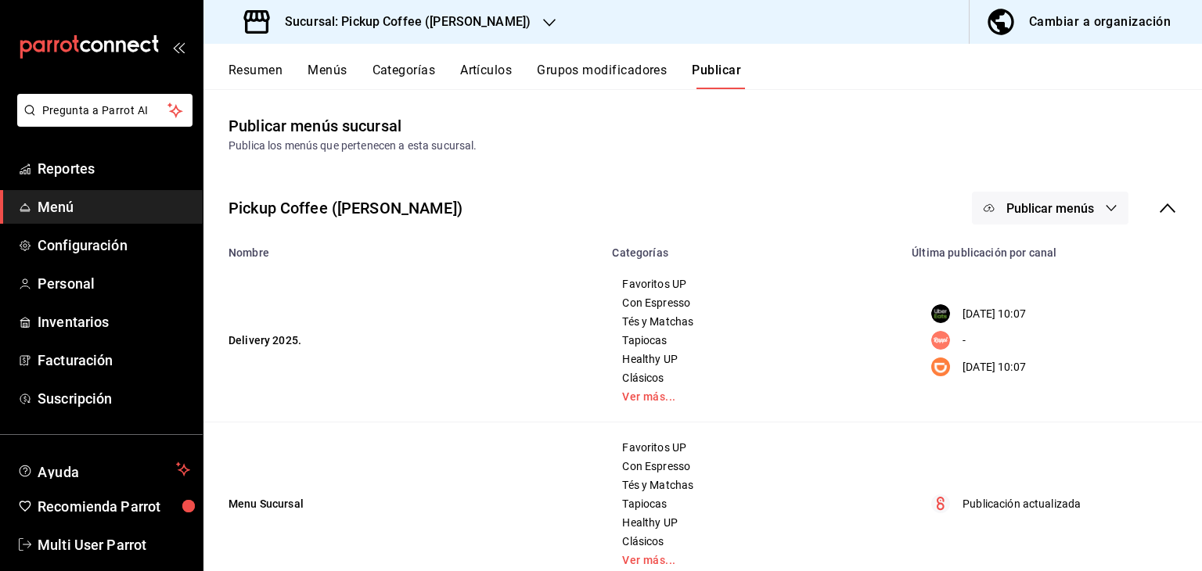
click at [1026, 257] on th "Última publicación por canal" at bounding box center [1052, 248] width 300 height 22
click at [1042, 214] on span "Publicar menús" at bounding box center [1050, 208] width 88 height 15
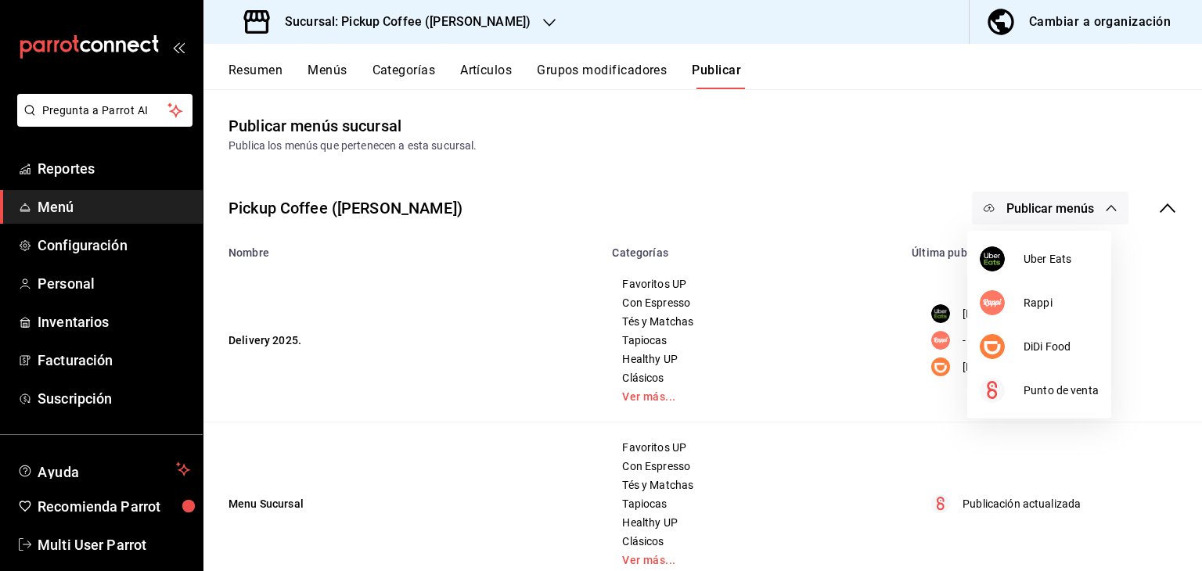
click at [1004, 211] on div at bounding box center [601, 285] width 1202 height 571
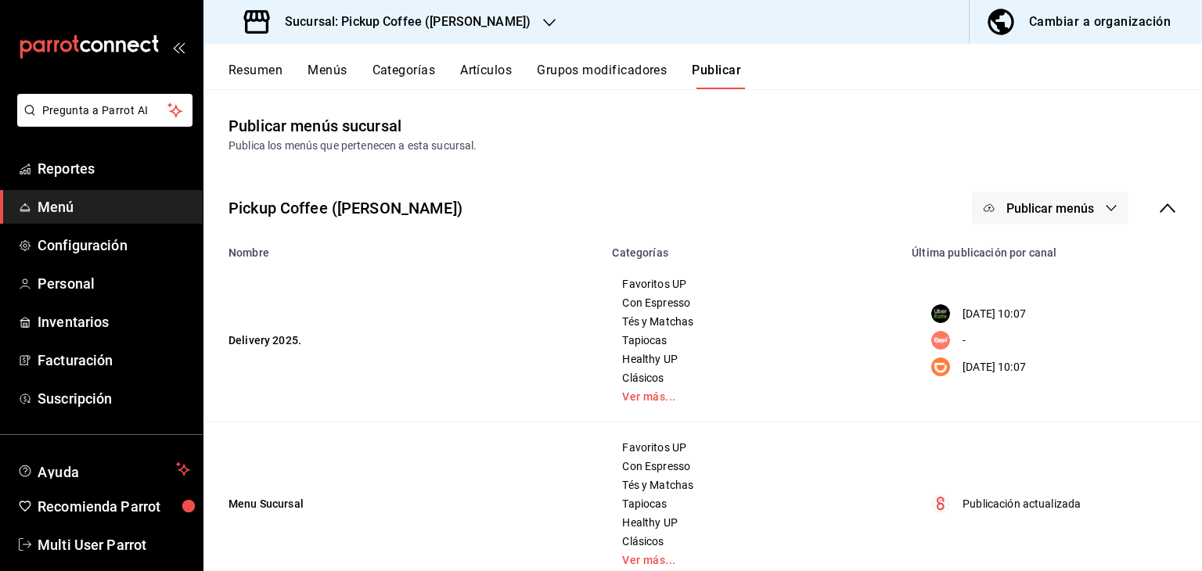
click at [512, 26] on div "Sucursal: Pickup Coffee ([PERSON_NAME])" at bounding box center [389, 22] width 346 height 44
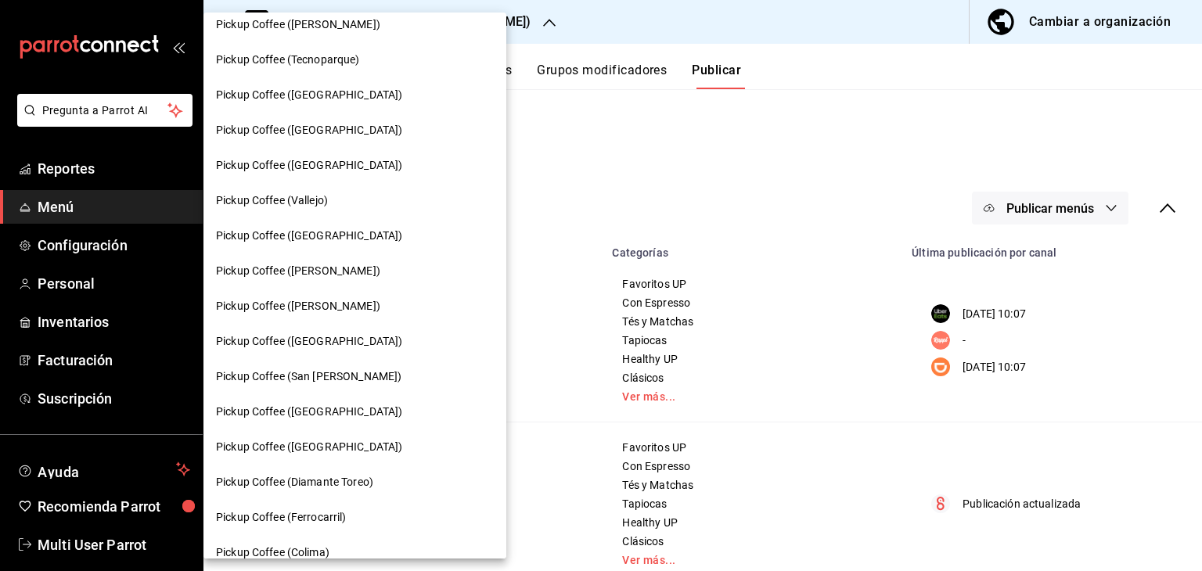
scroll to position [406, 0]
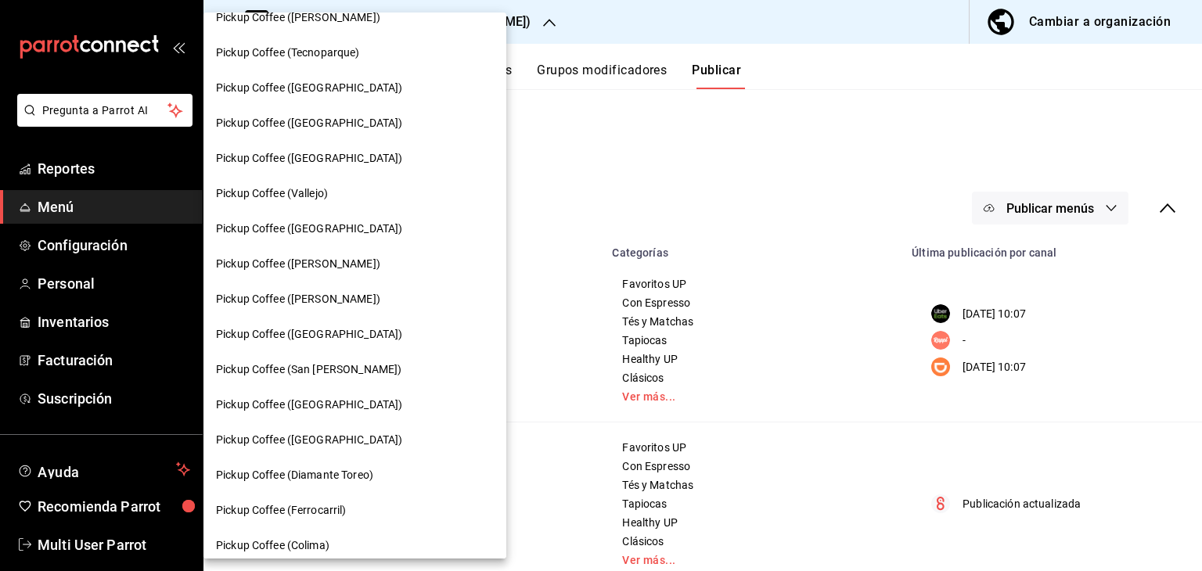
click at [299, 407] on span "Pickup Coffee ([GEOGRAPHIC_DATA])" at bounding box center [309, 405] width 186 height 16
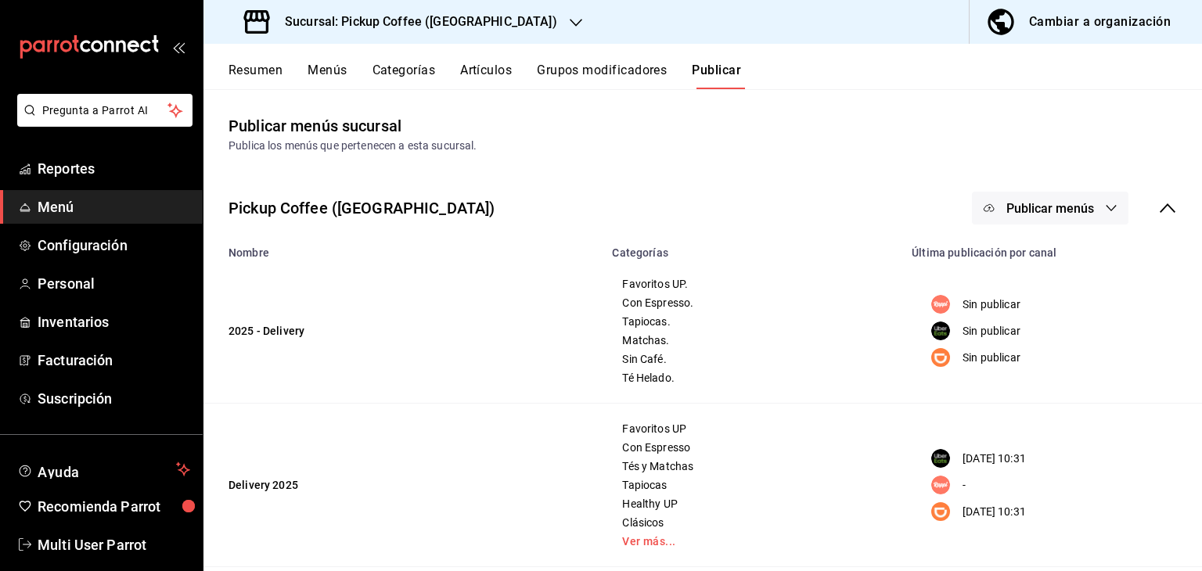
scroll to position [153, 0]
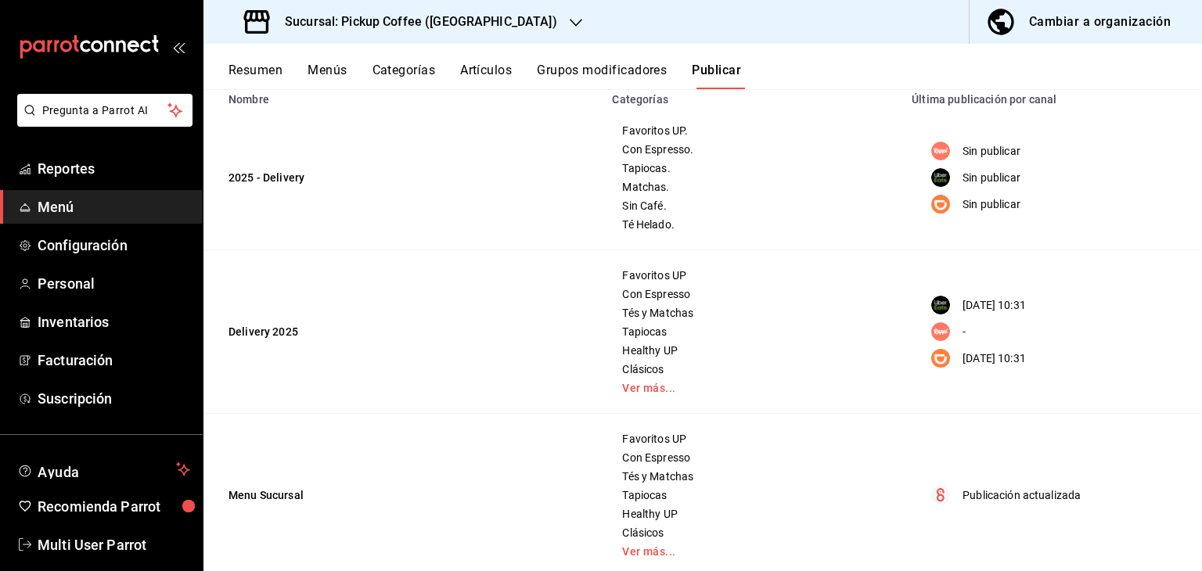
click at [1062, 314] on div "[DATE] 10:31" at bounding box center [1048, 305] width 254 height 19
click at [626, 389] on link "Ver más..." at bounding box center [752, 388] width 260 height 11
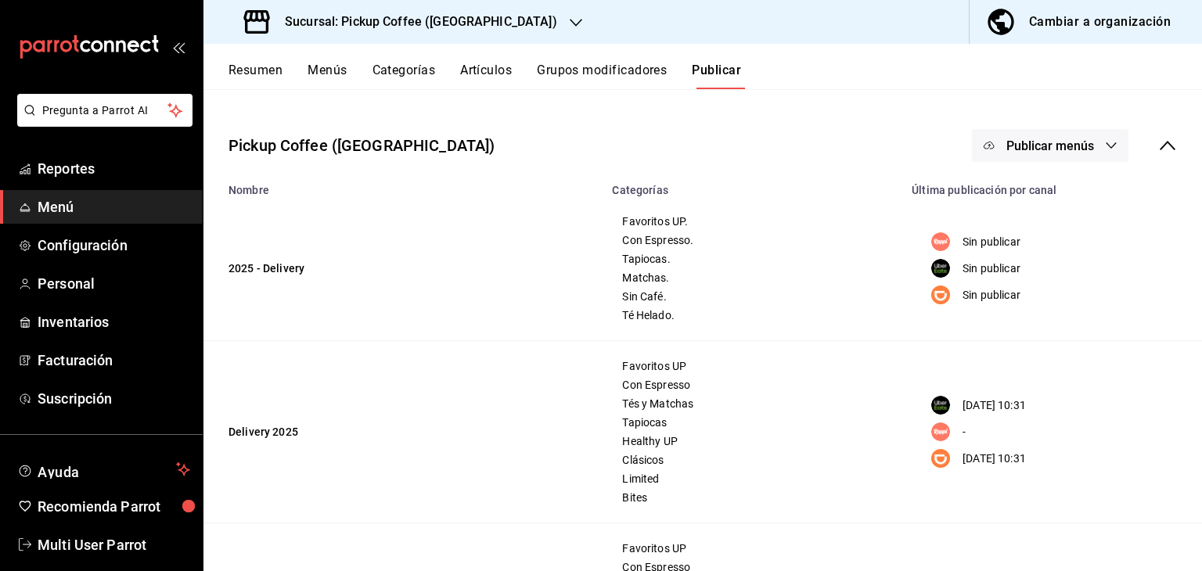
scroll to position [63, 0]
click at [1026, 154] on button "Publicar menús" at bounding box center [1050, 145] width 156 height 33
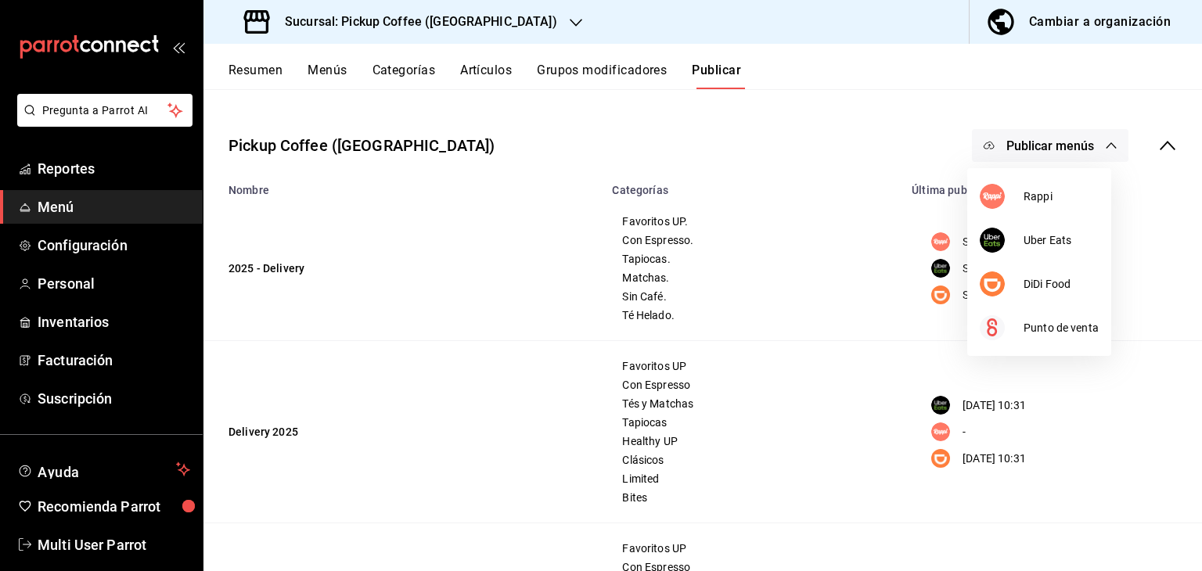
click at [817, 222] on div at bounding box center [601, 285] width 1202 height 571
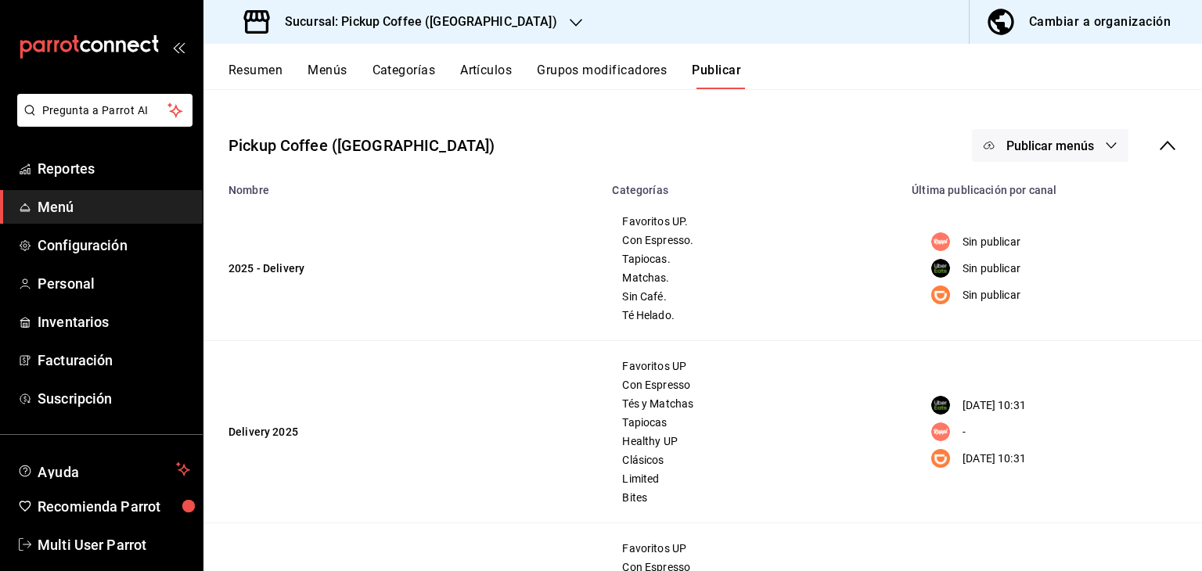
click at [327, 58] on div "Resumen Menús Categorías Artículos Grupos modificadores Publicar" at bounding box center [702, 66] width 998 height 45
click at [327, 74] on button "Menús" at bounding box center [326, 76] width 39 height 27
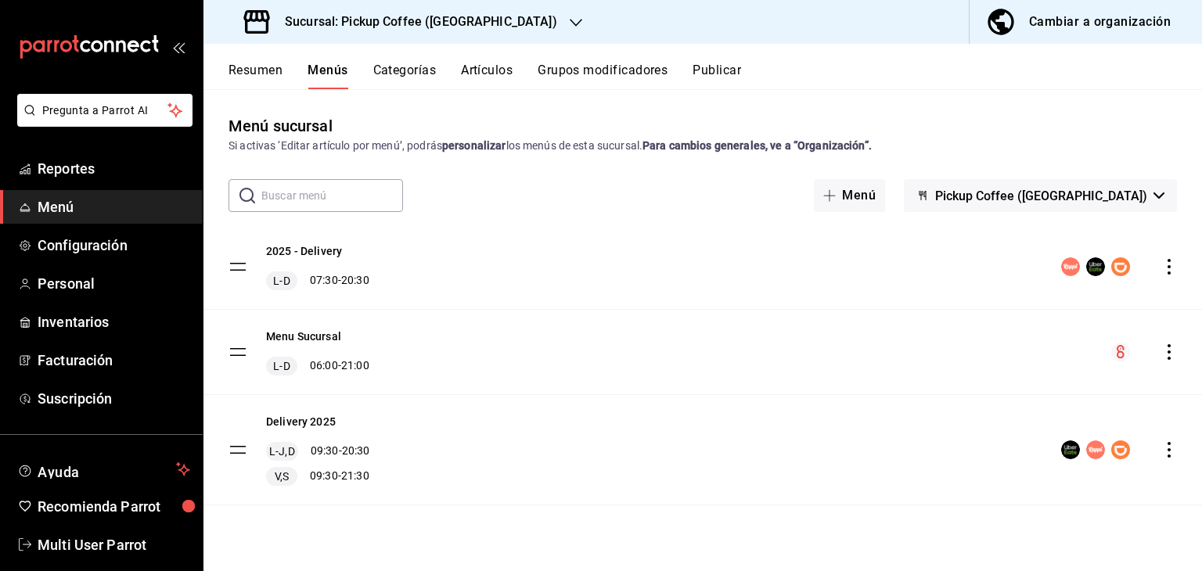
click at [1076, 186] on button "Pickup Coffee ([GEOGRAPHIC_DATA])" at bounding box center [1039, 195] width 273 height 33
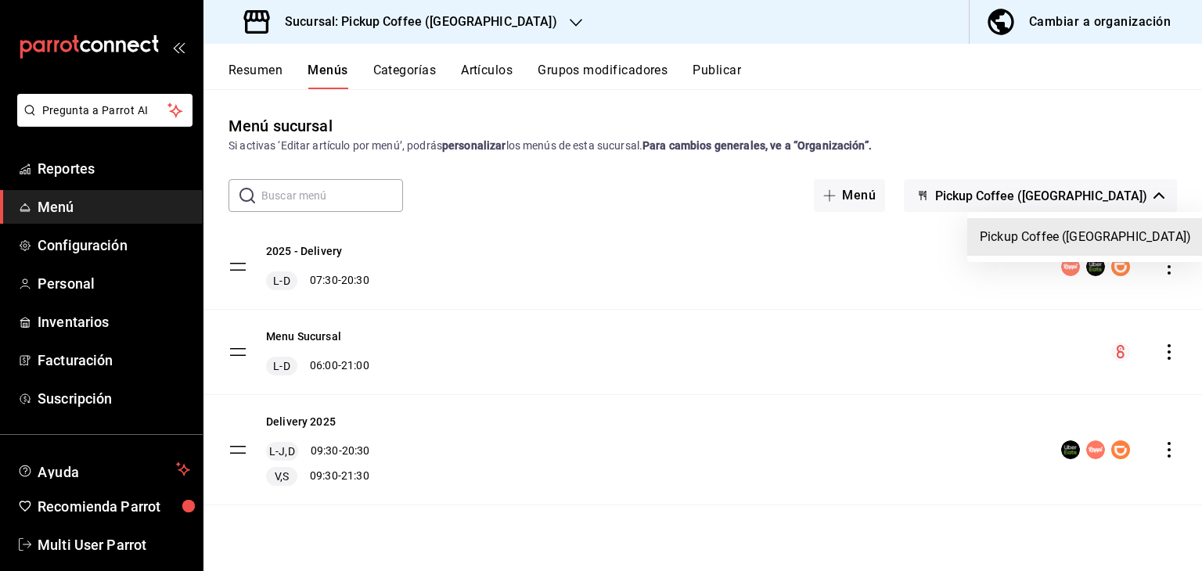
click at [1076, 188] on div at bounding box center [601, 285] width 1202 height 571
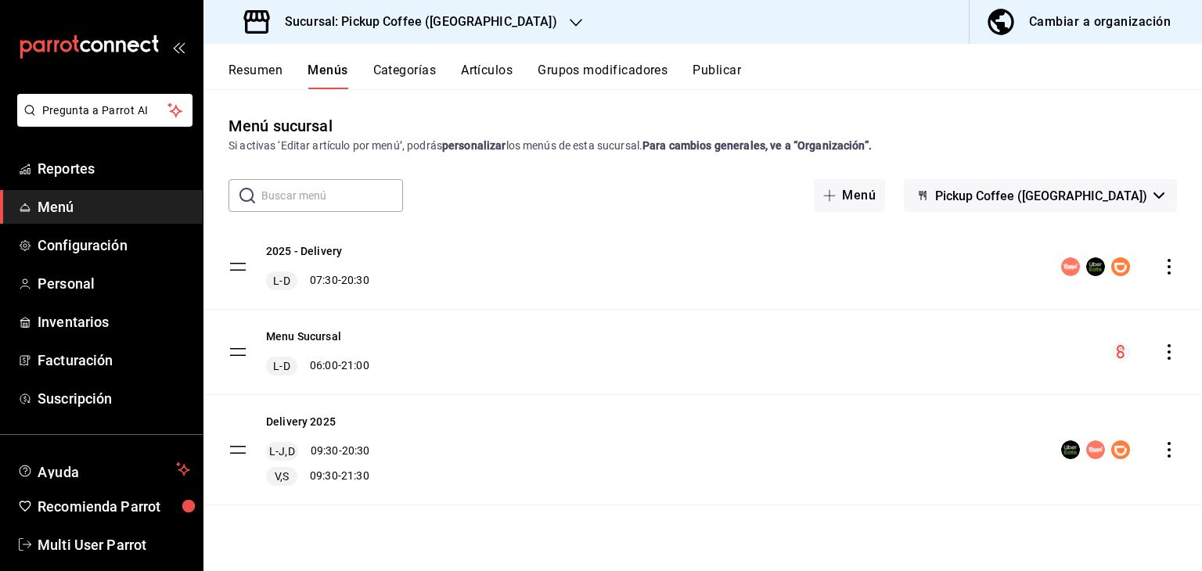
click at [733, 74] on button "Publicar" at bounding box center [716, 76] width 48 height 27
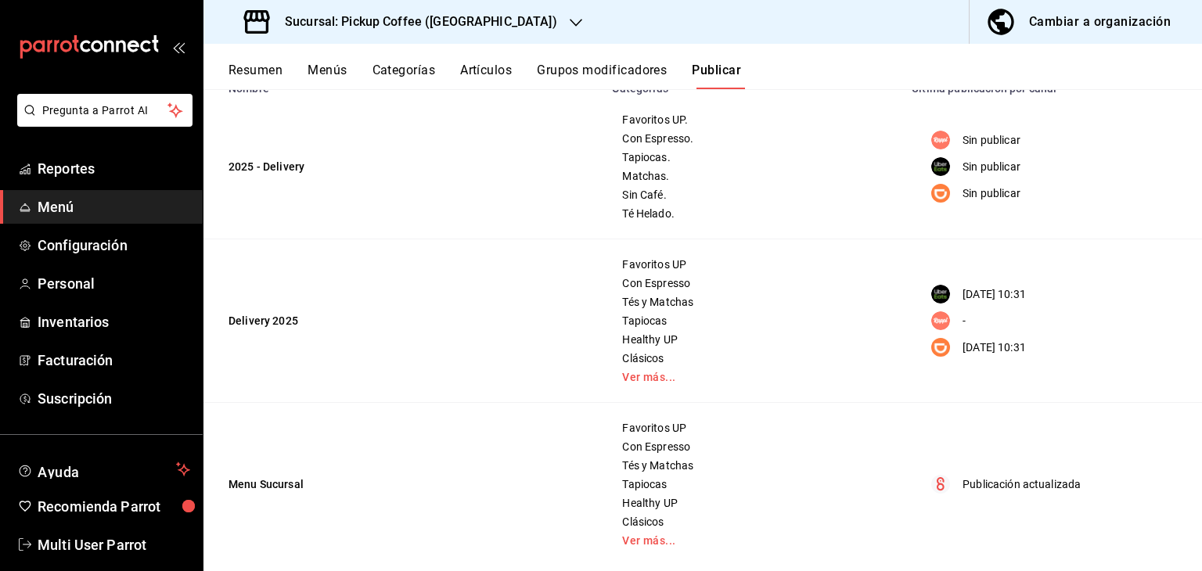
scroll to position [185, 0]
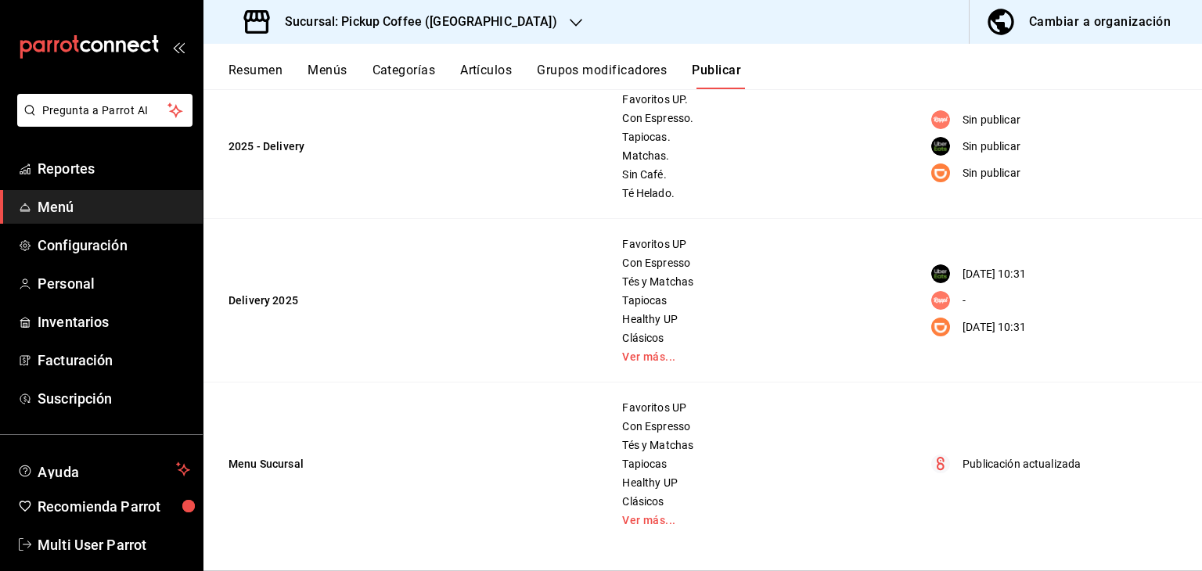
click at [947, 270] on div "[DATE] 10:31" at bounding box center [1048, 273] width 254 height 19
click at [936, 275] on rect "menu maker table for brand" at bounding box center [940, 274] width 14 height 14
click at [648, 354] on link "Ver más..." at bounding box center [752, 356] width 260 height 11
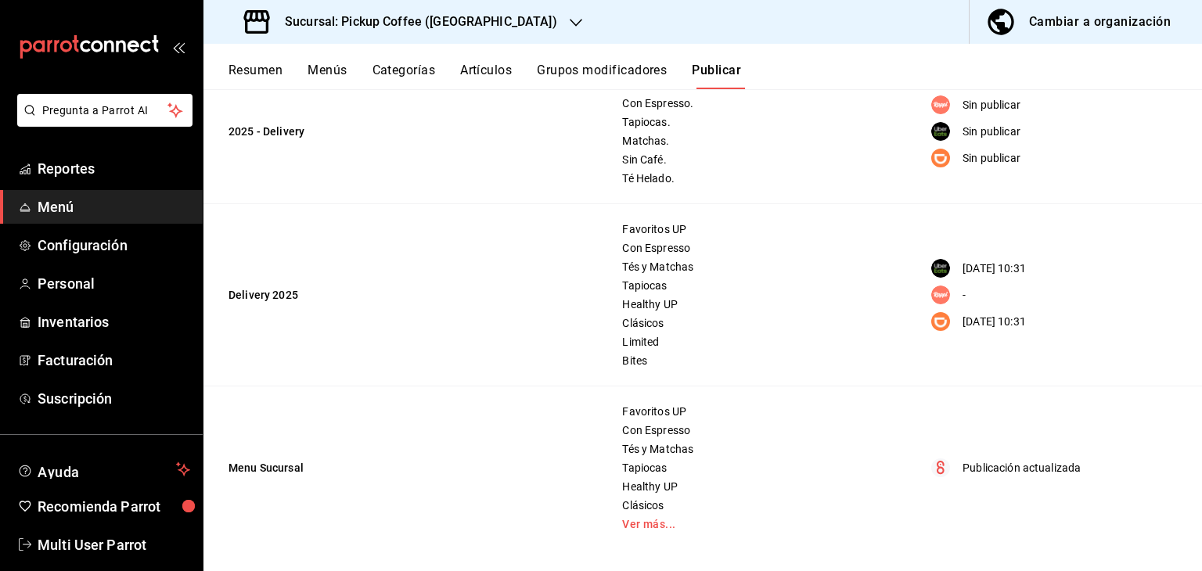
scroll to position [203, 0]
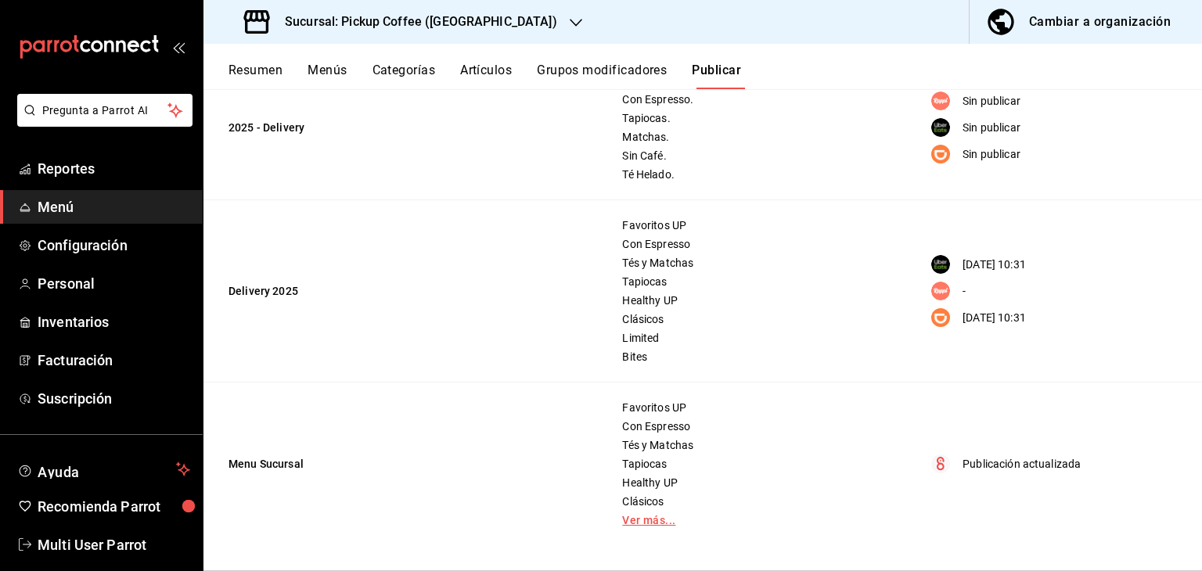
click at [630, 522] on link "Ver más..." at bounding box center [752, 520] width 260 height 11
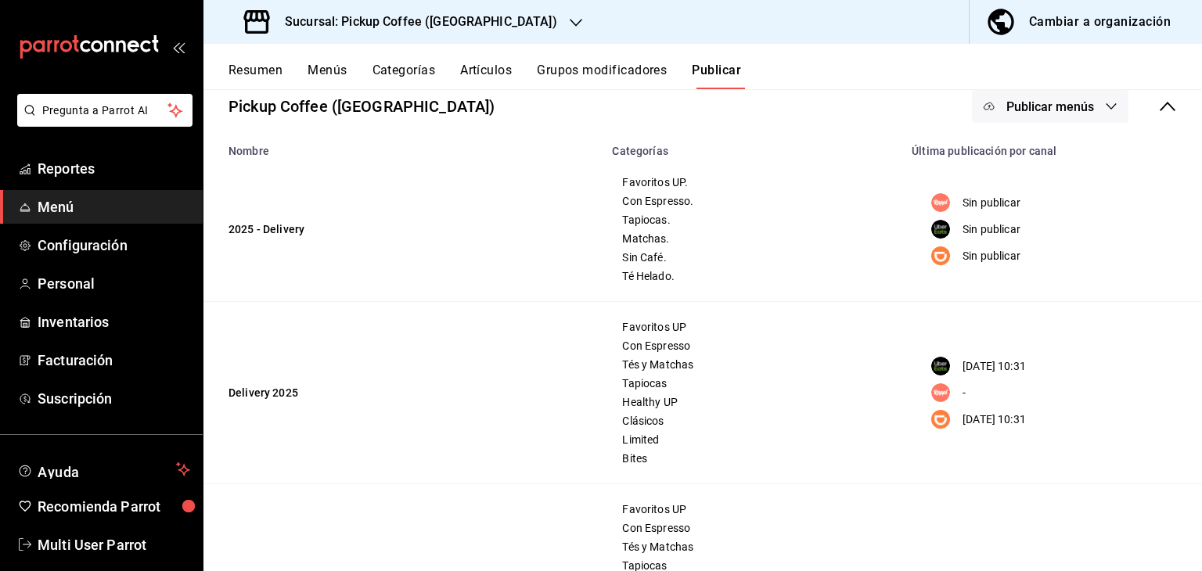
scroll to position [0, 0]
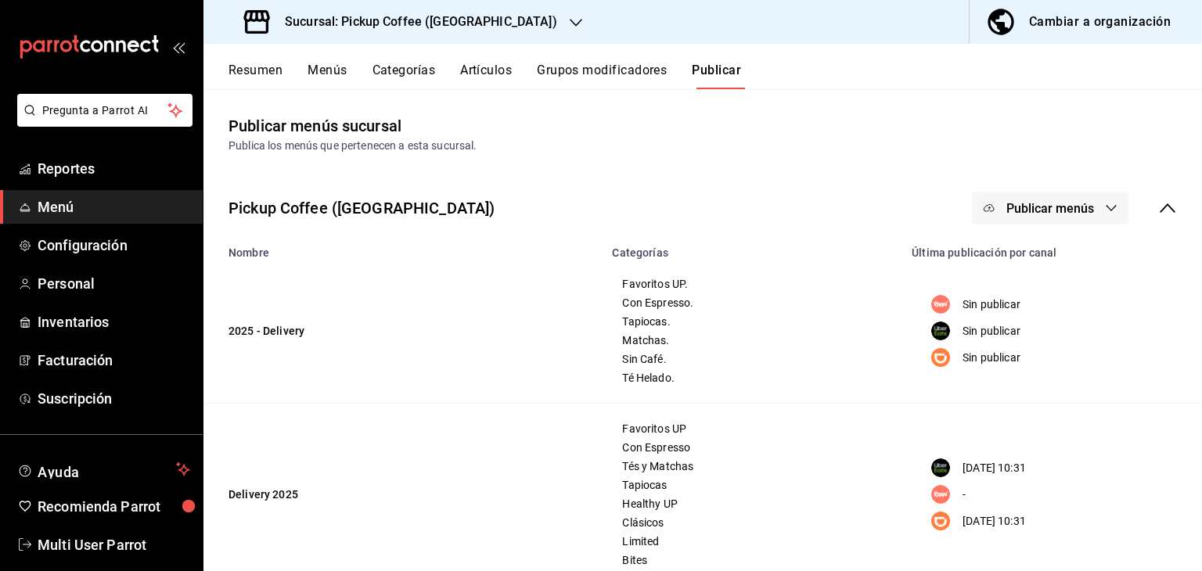
click at [329, 70] on button "Menús" at bounding box center [326, 76] width 39 height 27
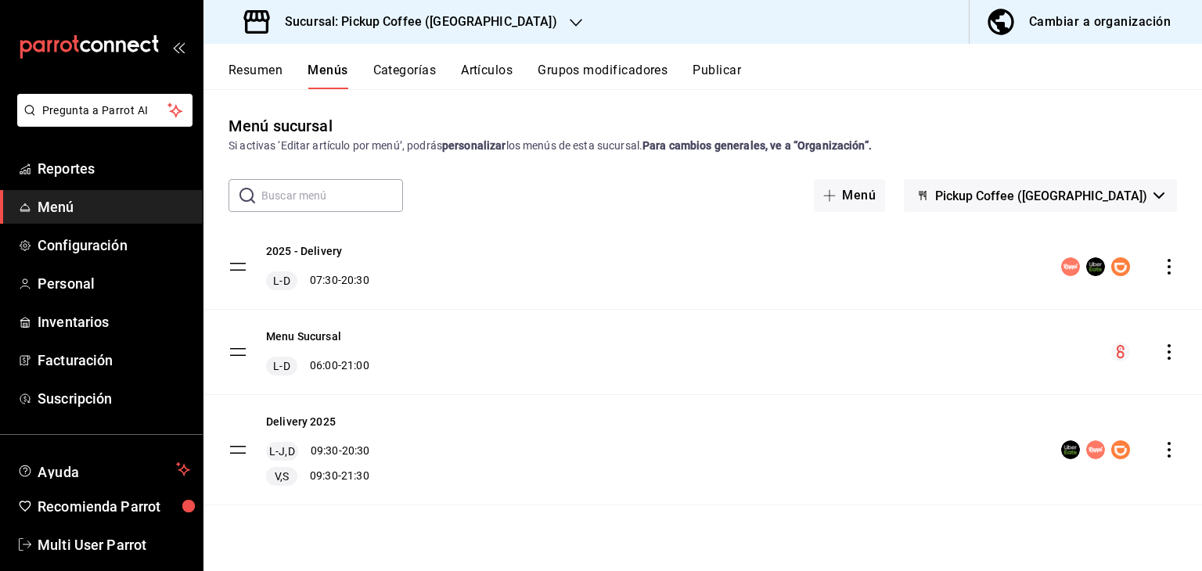
click at [1168, 271] on icon "actions" at bounding box center [1169, 267] width 16 height 16
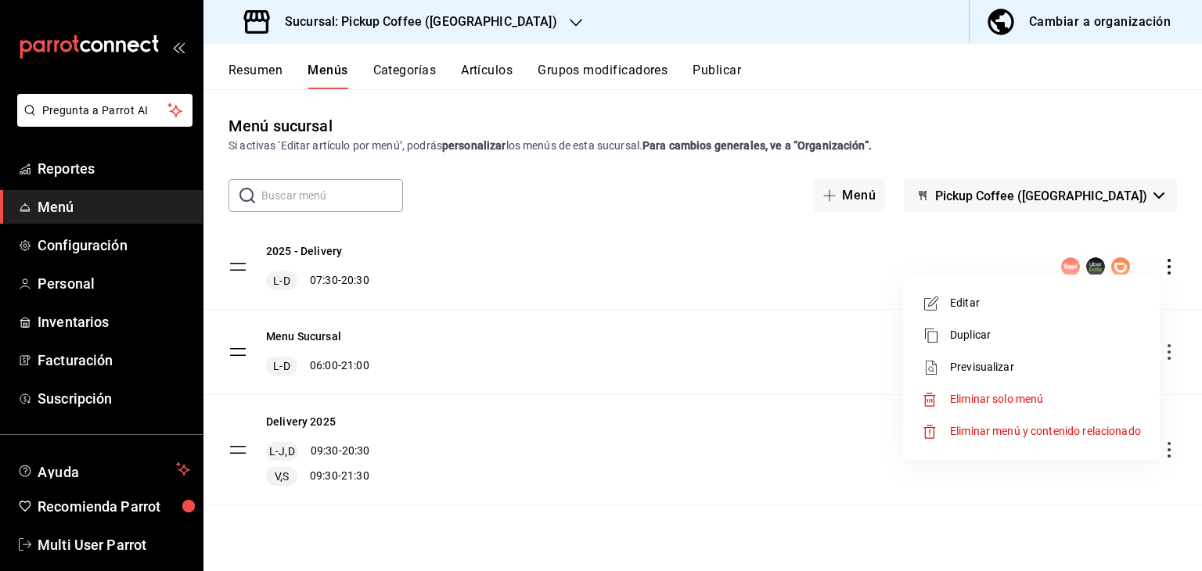
click at [601, 443] on div at bounding box center [601, 285] width 1202 height 571
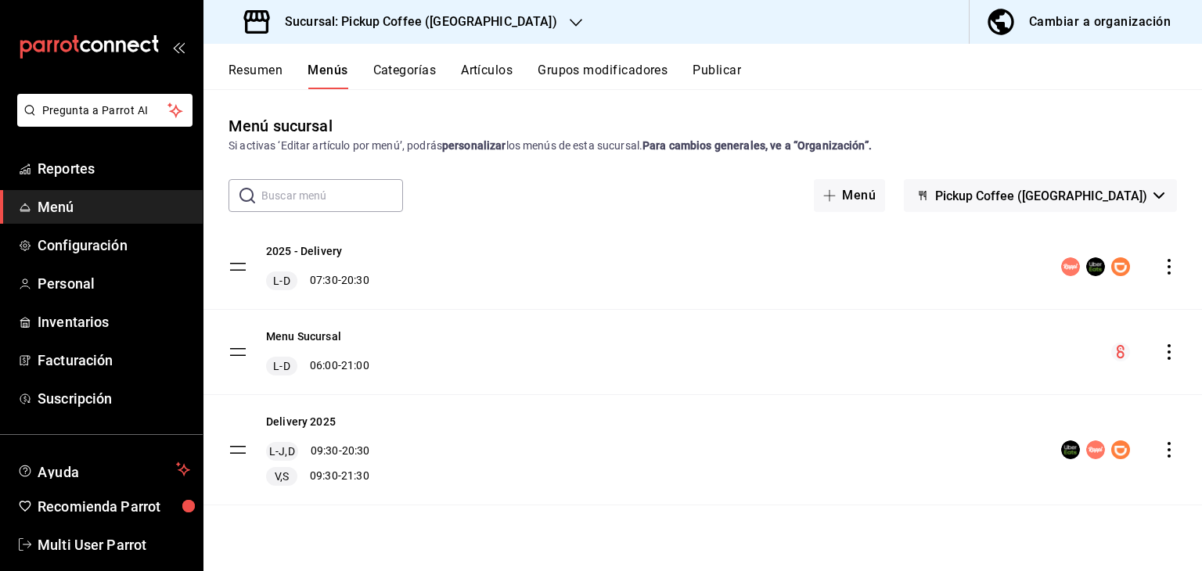
click at [1162, 274] on icon "actions" at bounding box center [1169, 267] width 16 height 16
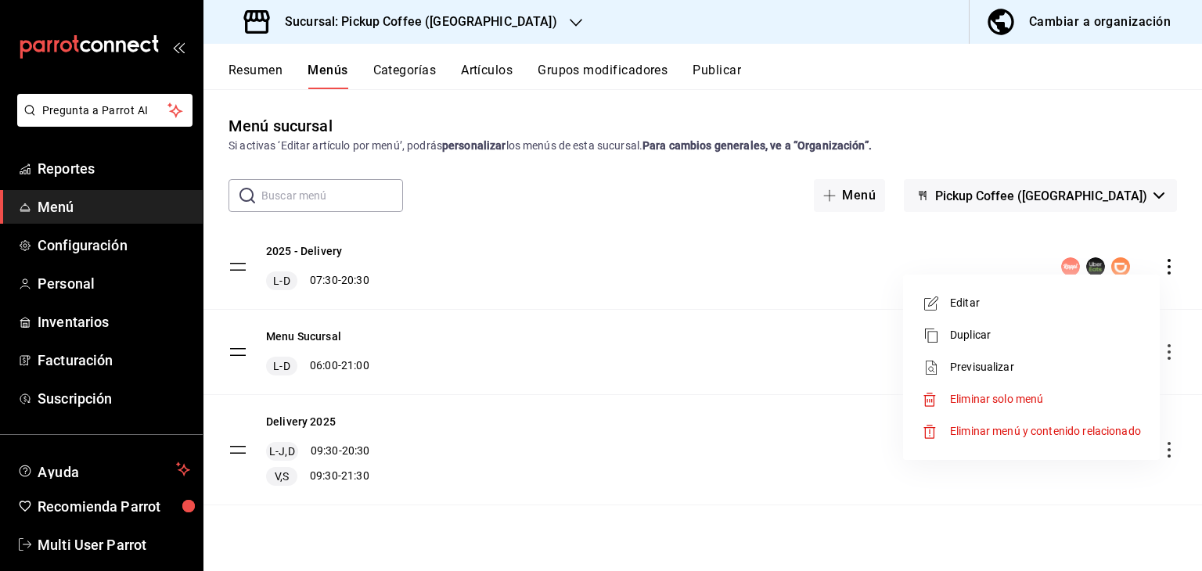
click at [1051, 361] on span "Previsualizar" at bounding box center [1045, 367] width 191 height 16
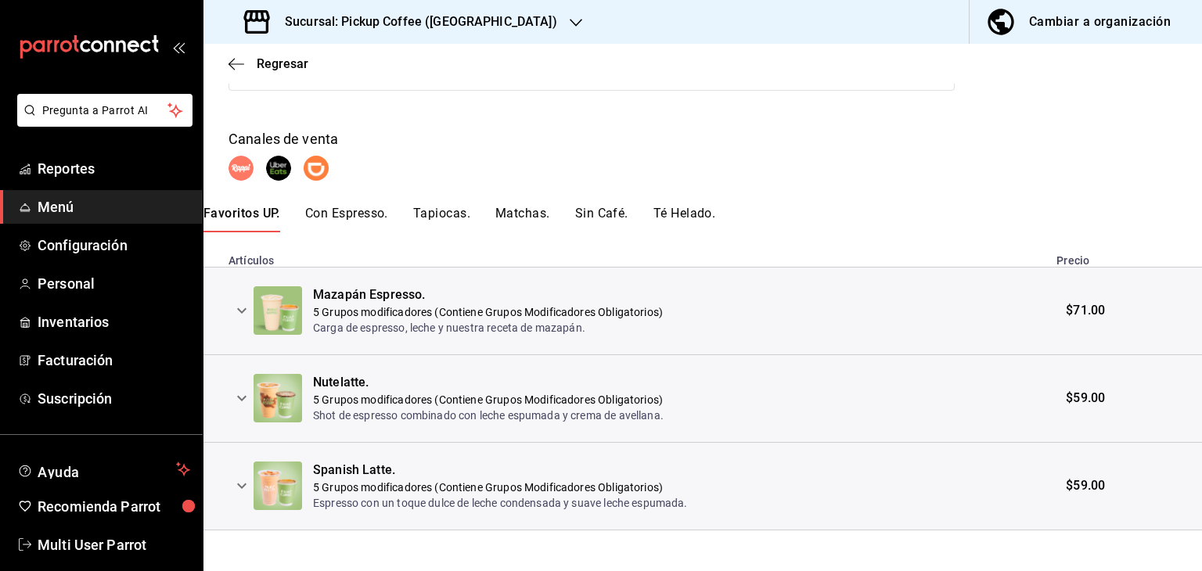
scroll to position [213, 0]
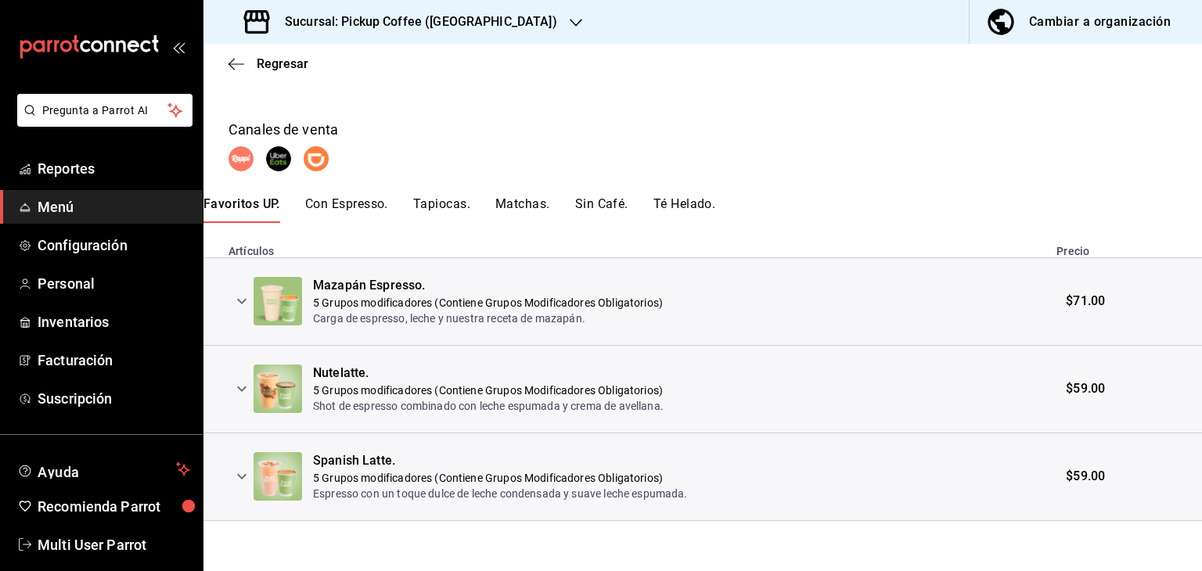
click at [226, 73] on div "Regresar" at bounding box center [702, 64] width 998 height 40
click at [229, 61] on icon "button" at bounding box center [236, 64] width 16 height 14
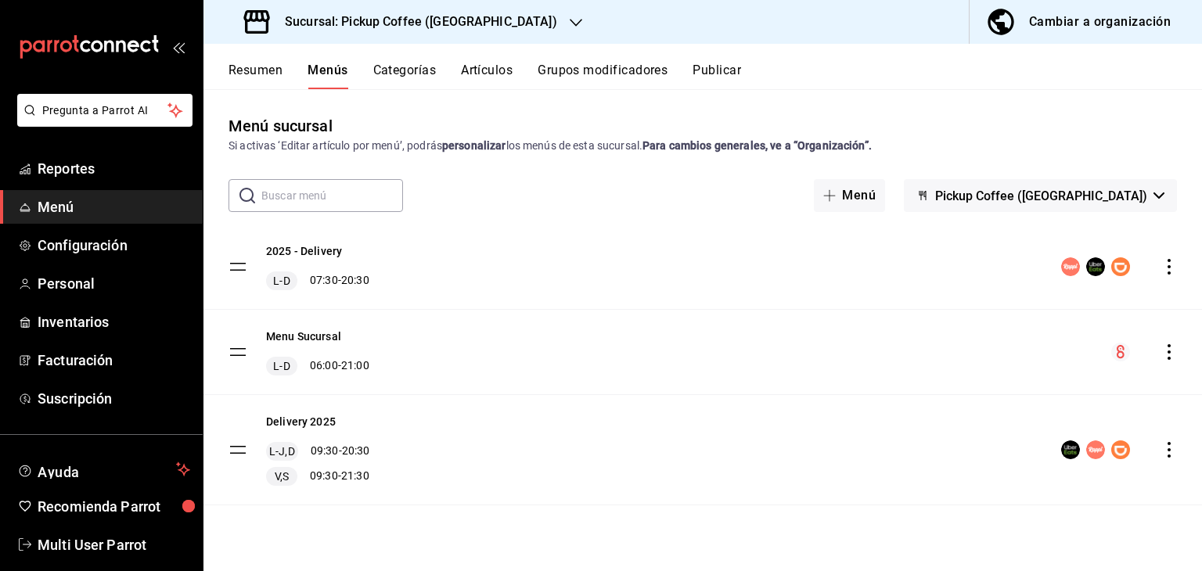
click at [397, 70] on button "Categorías" at bounding box center [404, 76] width 63 height 27
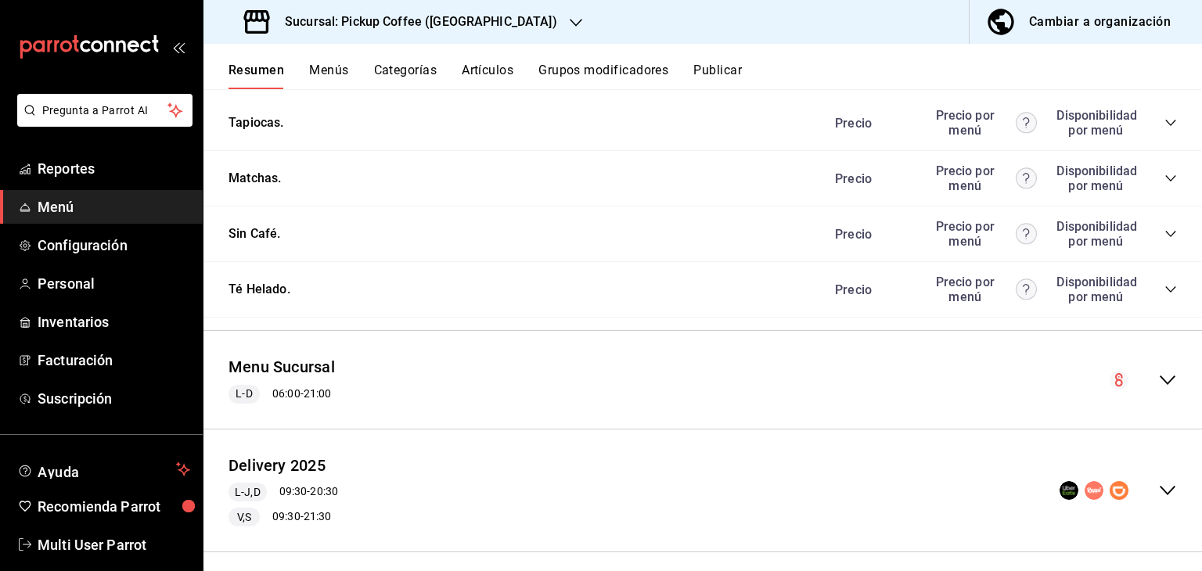
scroll to position [1593, 0]
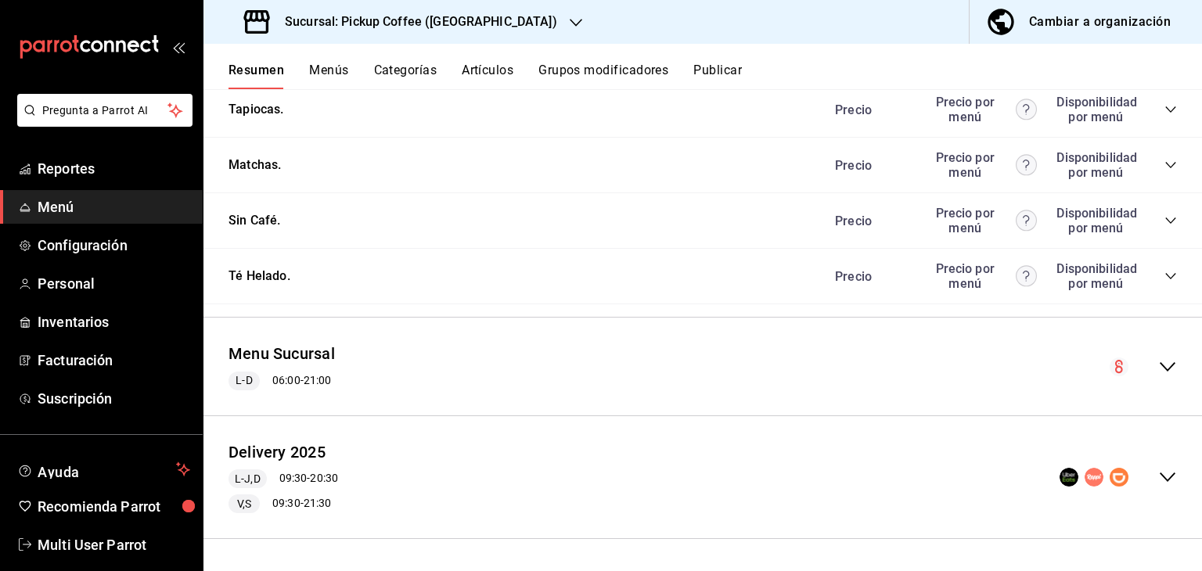
click at [1158, 469] on icon "collapse-menu-row" at bounding box center [1167, 477] width 19 height 19
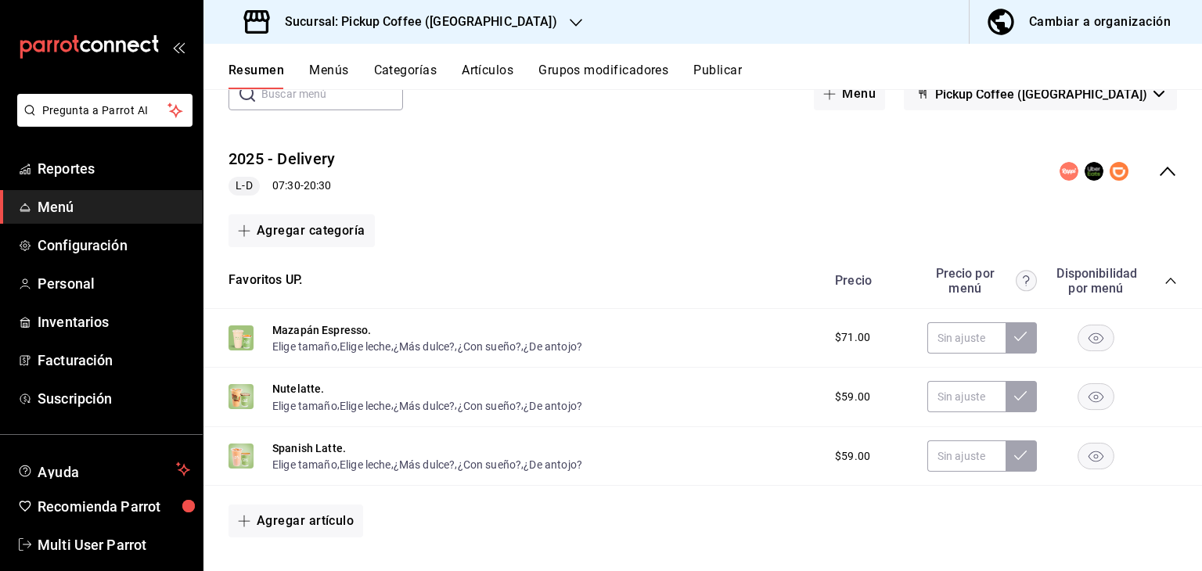
scroll to position [0, 0]
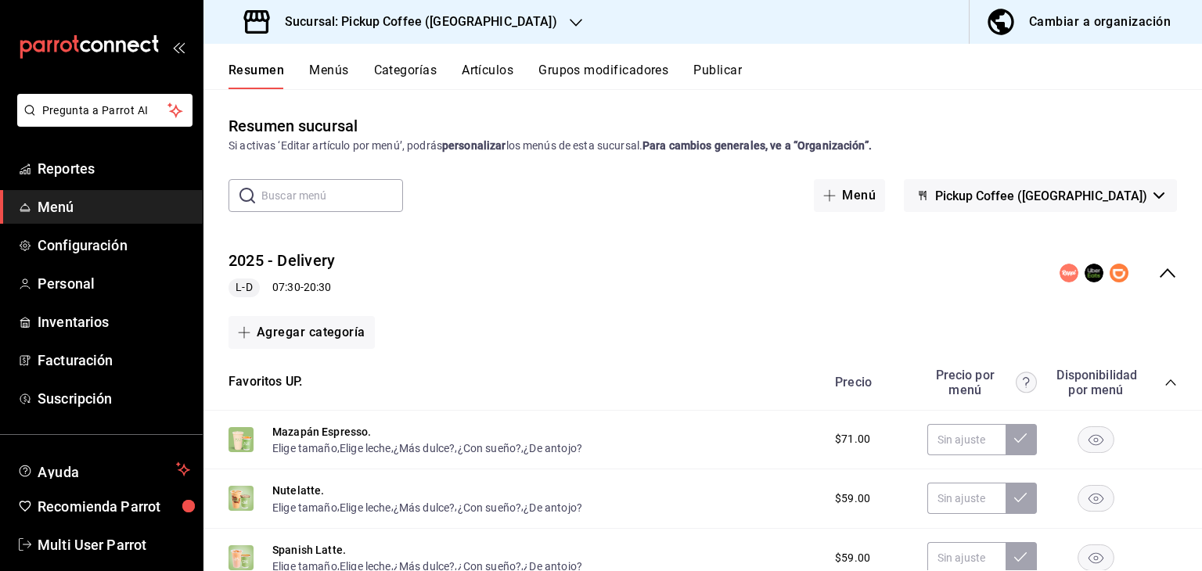
click at [712, 52] on div "Resumen Menús Categorías Artículos Grupos modificadores Publicar" at bounding box center [702, 66] width 998 height 45
click at [717, 63] on button "Publicar" at bounding box center [717, 76] width 48 height 27
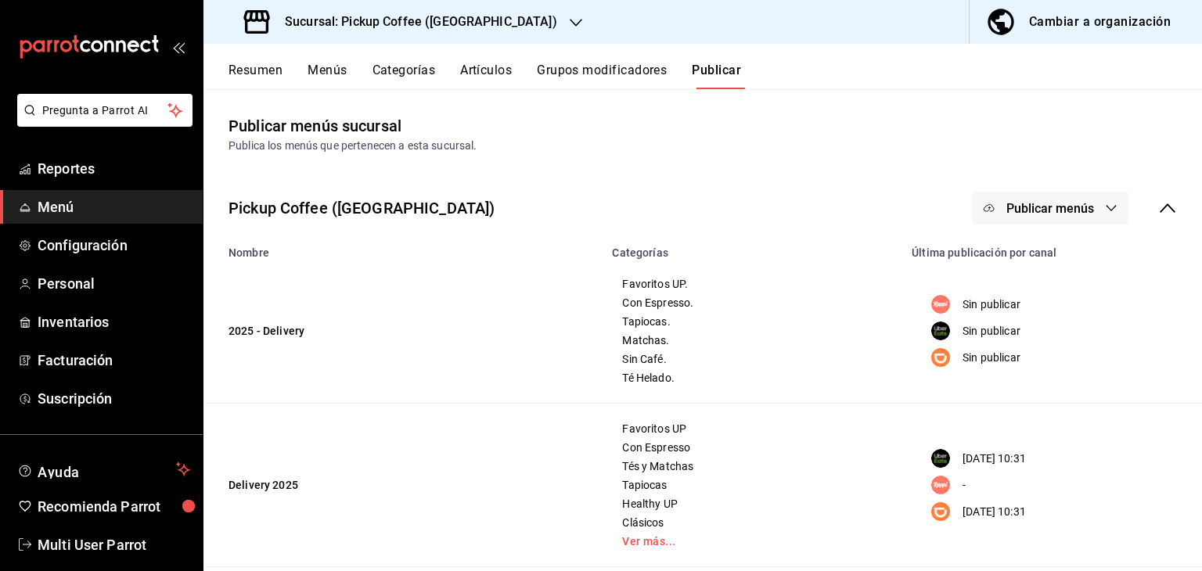
click at [1044, 209] on span "Publicar menús" at bounding box center [1050, 208] width 88 height 15
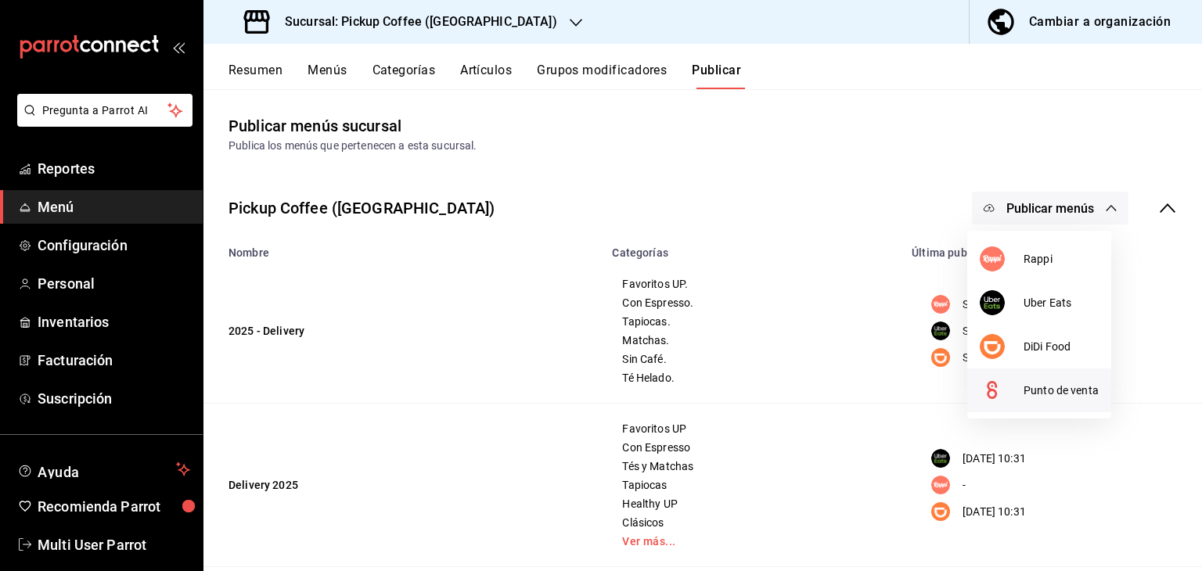
click at [1058, 389] on span "Punto de venta" at bounding box center [1060, 391] width 75 height 16
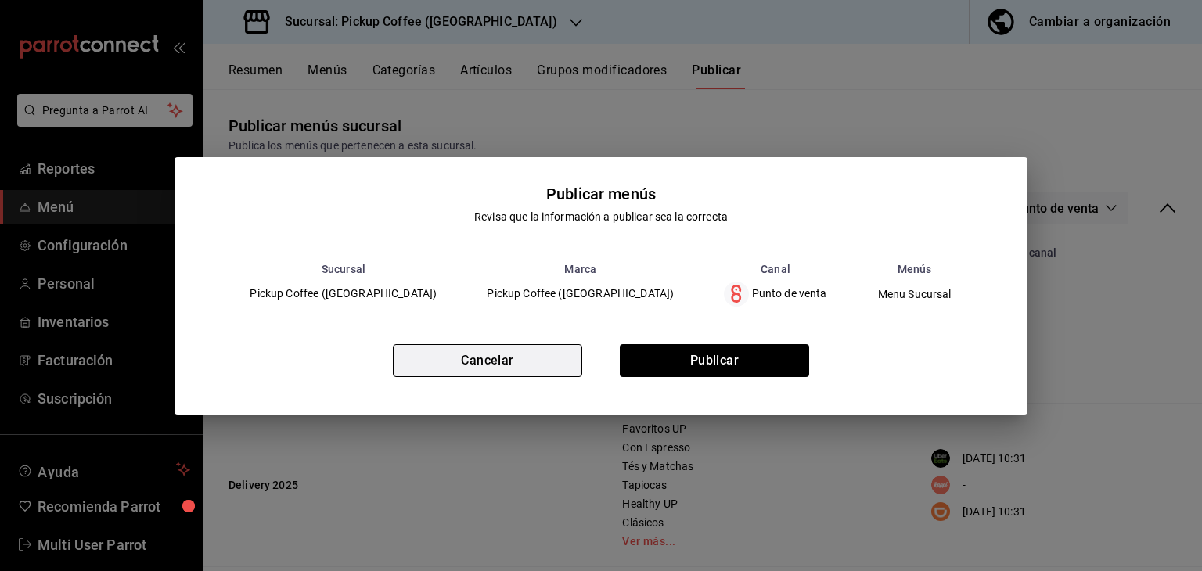
click at [548, 344] on button "Cancelar" at bounding box center [487, 360] width 189 height 33
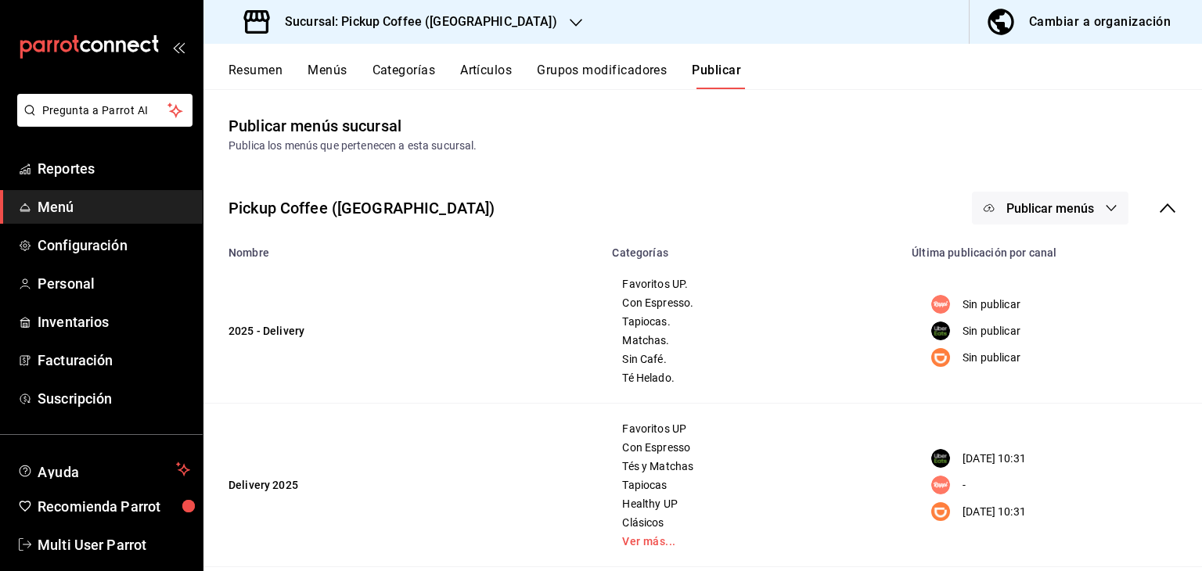
click at [1044, 204] on span "Publicar menús" at bounding box center [1050, 208] width 88 height 15
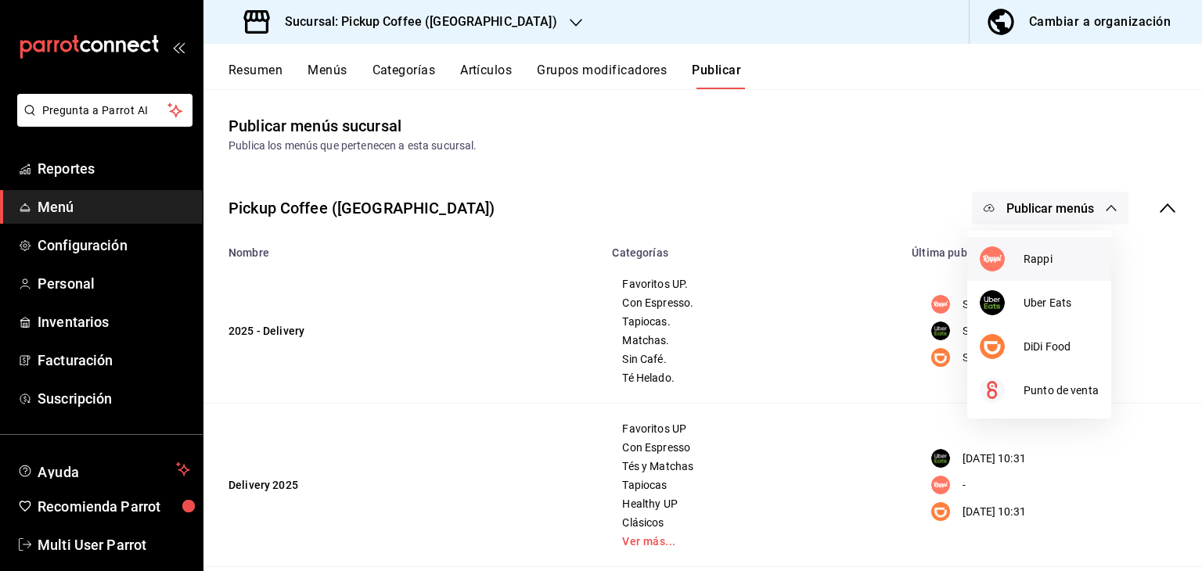
click at [1034, 258] on span "Rappi" at bounding box center [1060, 259] width 75 height 16
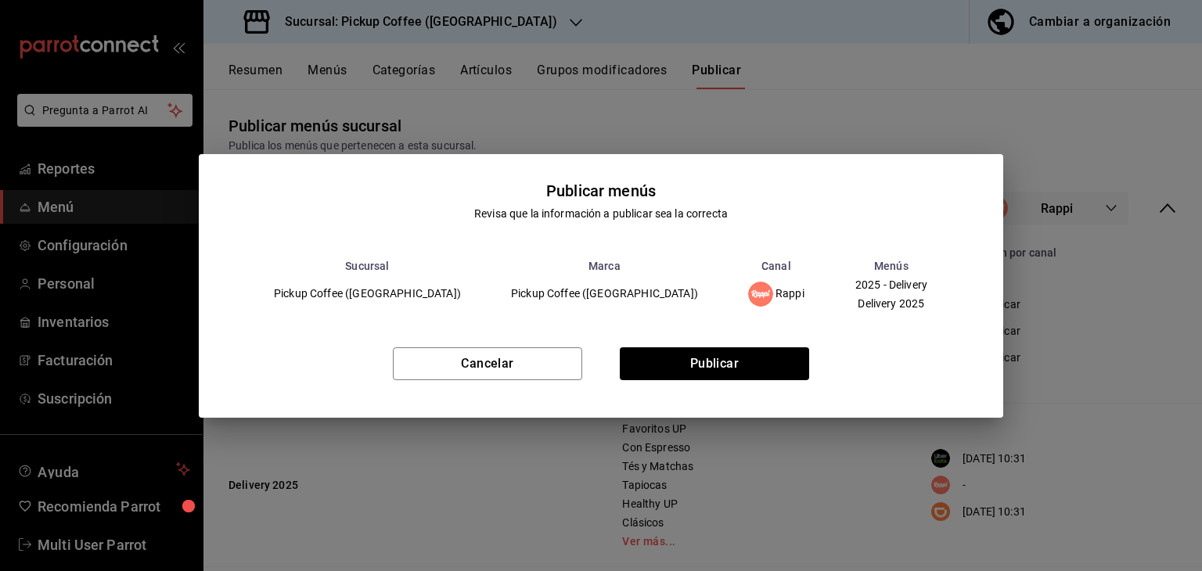
click at [855, 281] on span "2025 - Delivery" at bounding box center [891, 284] width 72 height 11
drag, startPoint x: 834, startPoint y: 286, endPoint x: 835, endPoint y: 305, distance: 18.8
click at [854, 293] on div "2025 - Delivery Delivery 2025" at bounding box center [891, 293] width 74 height 31
click at [855, 308] on span "Delivery 2025" at bounding box center [891, 303] width 72 height 11
click at [552, 354] on button "Cancelar" at bounding box center [487, 363] width 189 height 33
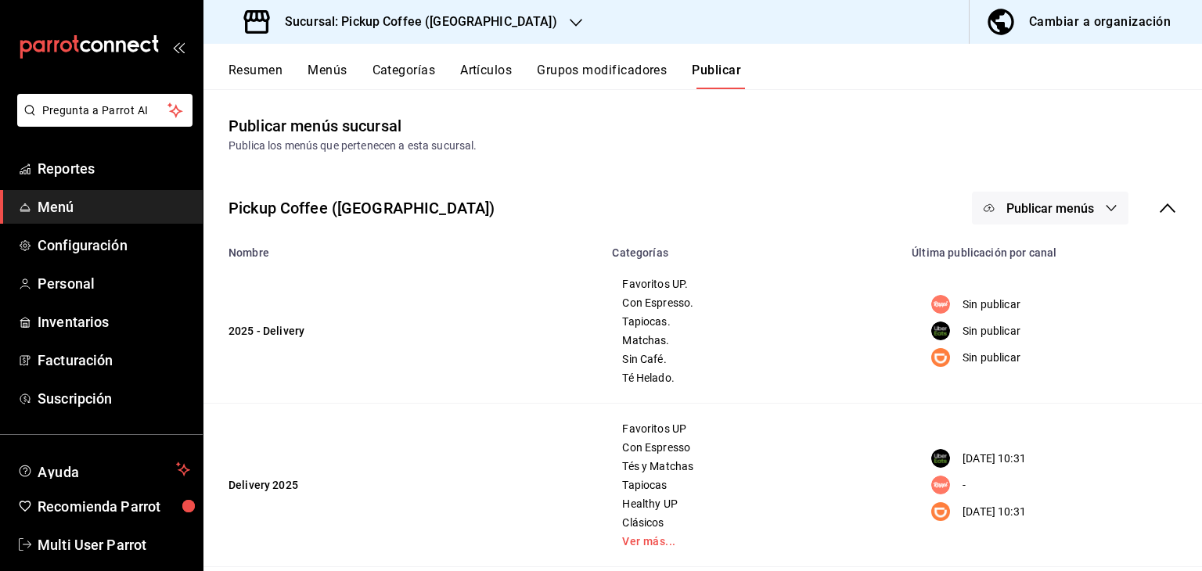
click at [1051, 210] on span "Publicar menús" at bounding box center [1050, 208] width 88 height 15
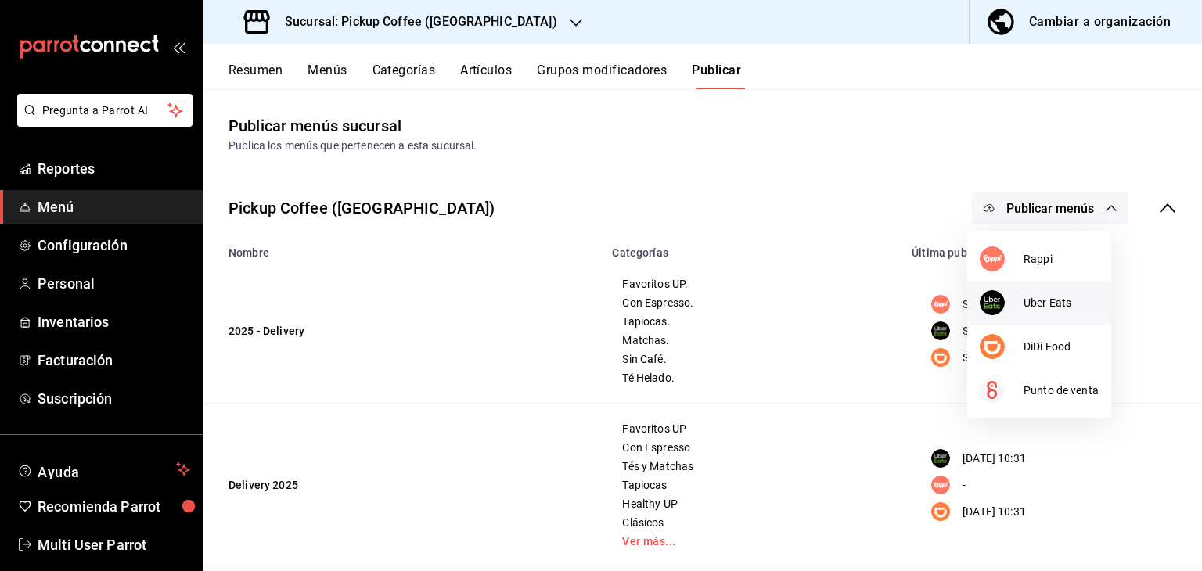
click at [1033, 299] on span "Uber Eats" at bounding box center [1060, 303] width 75 height 16
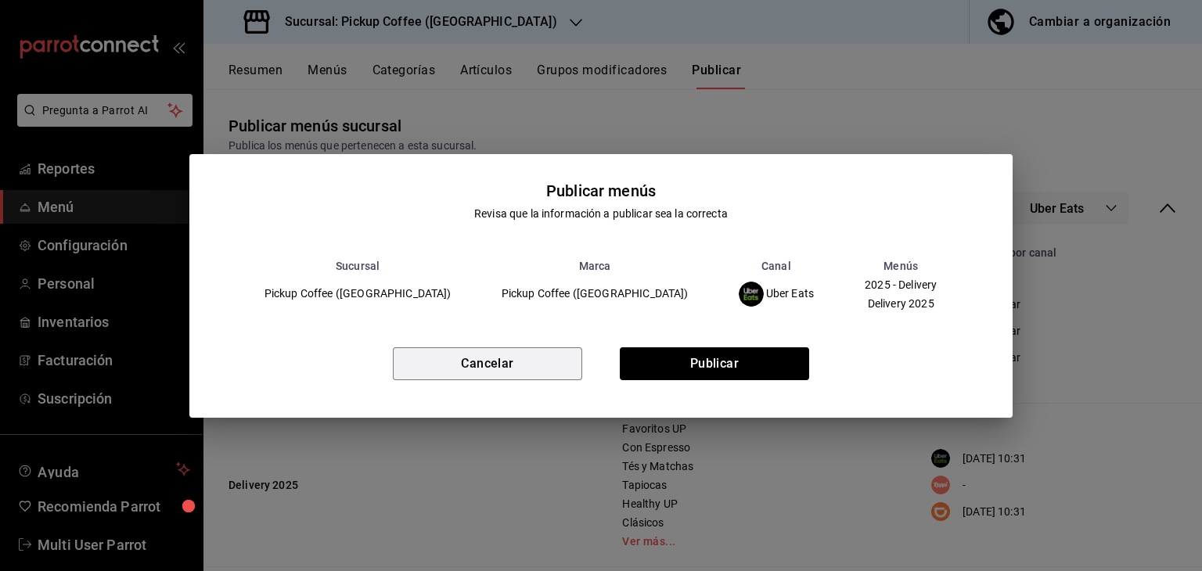
click at [544, 351] on button "Cancelar" at bounding box center [487, 363] width 189 height 33
